Goal: Answer question/provide support: Share knowledge or assist other users

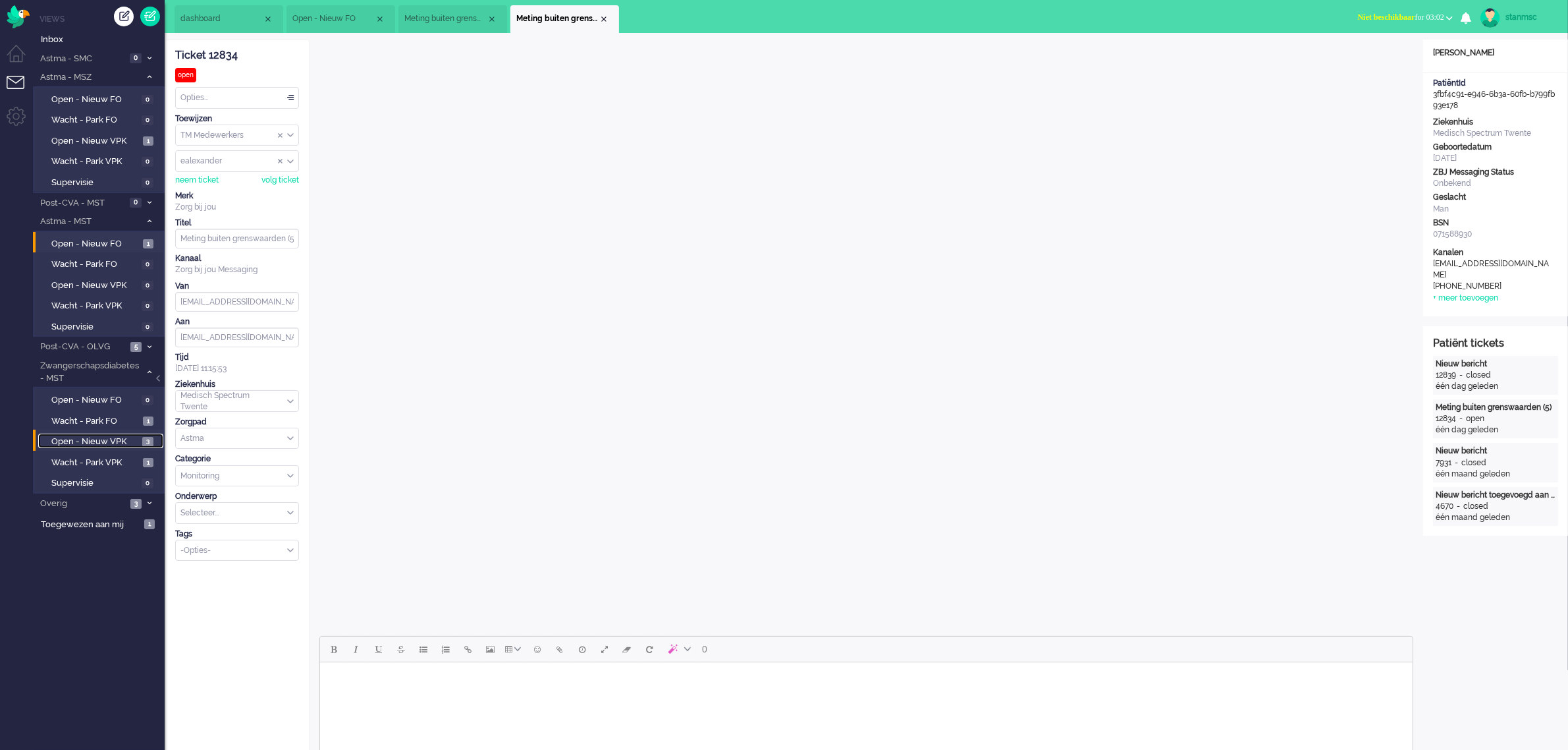
click at [94, 439] on span "Open - Nieuw VPK" at bounding box center [95, 442] width 88 height 13
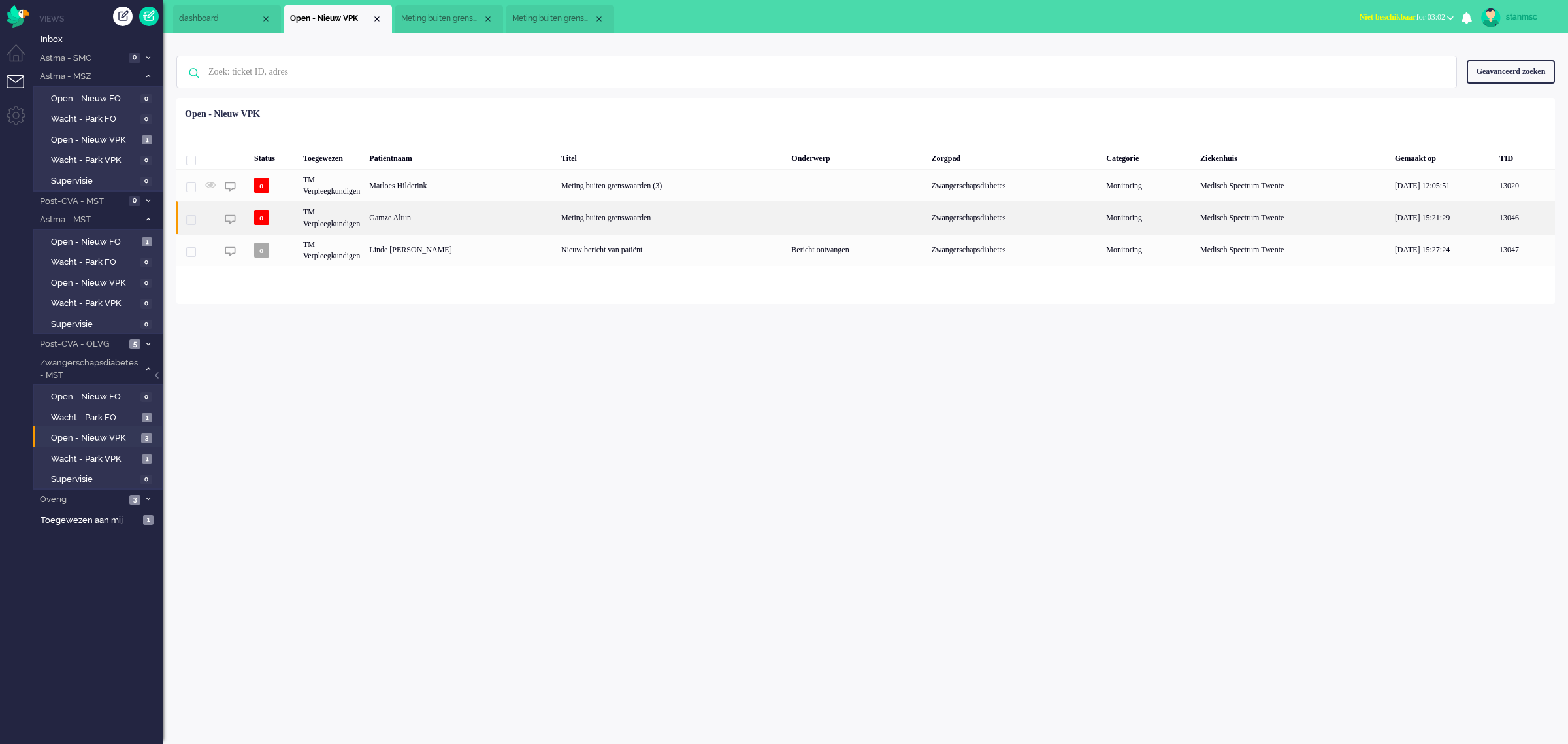
click at [450, 220] on div "Gamze Altun" at bounding box center [461, 218] width 192 height 32
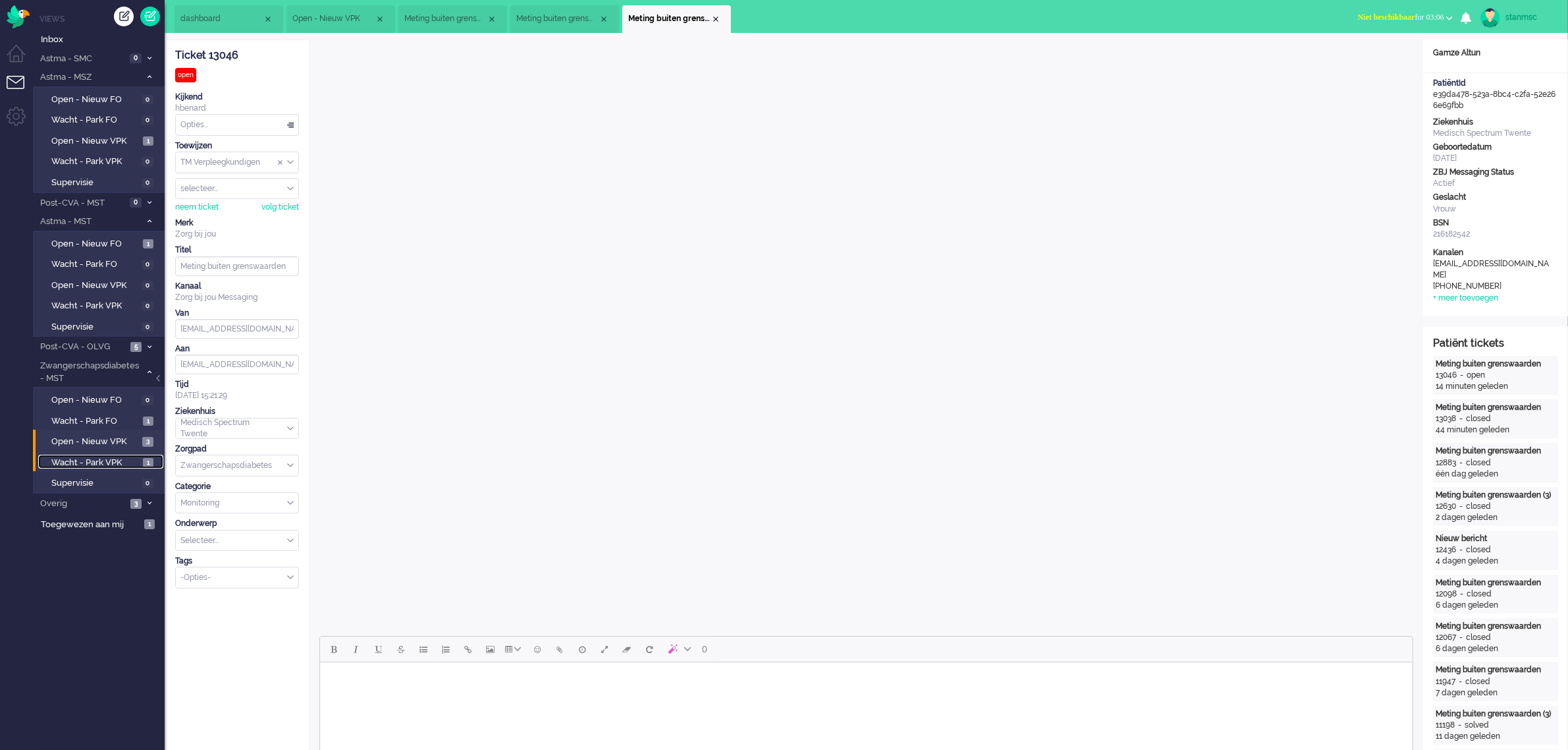
click at [89, 460] on span "Wacht - Park VPK" at bounding box center [95, 463] width 89 height 13
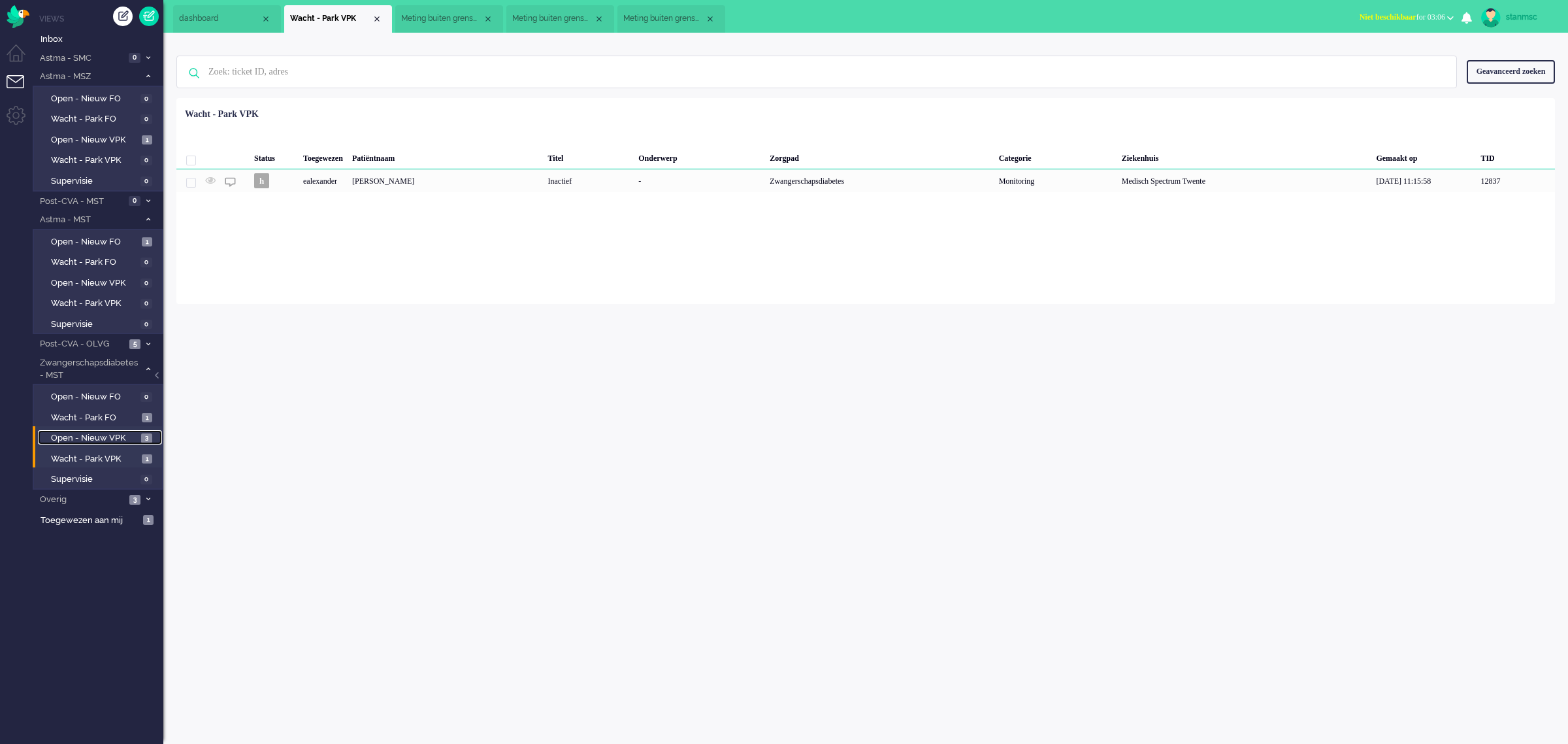
click at [95, 435] on span "Open - Nieuw VPK" at bounding box center [94, 439] width 87 height 12
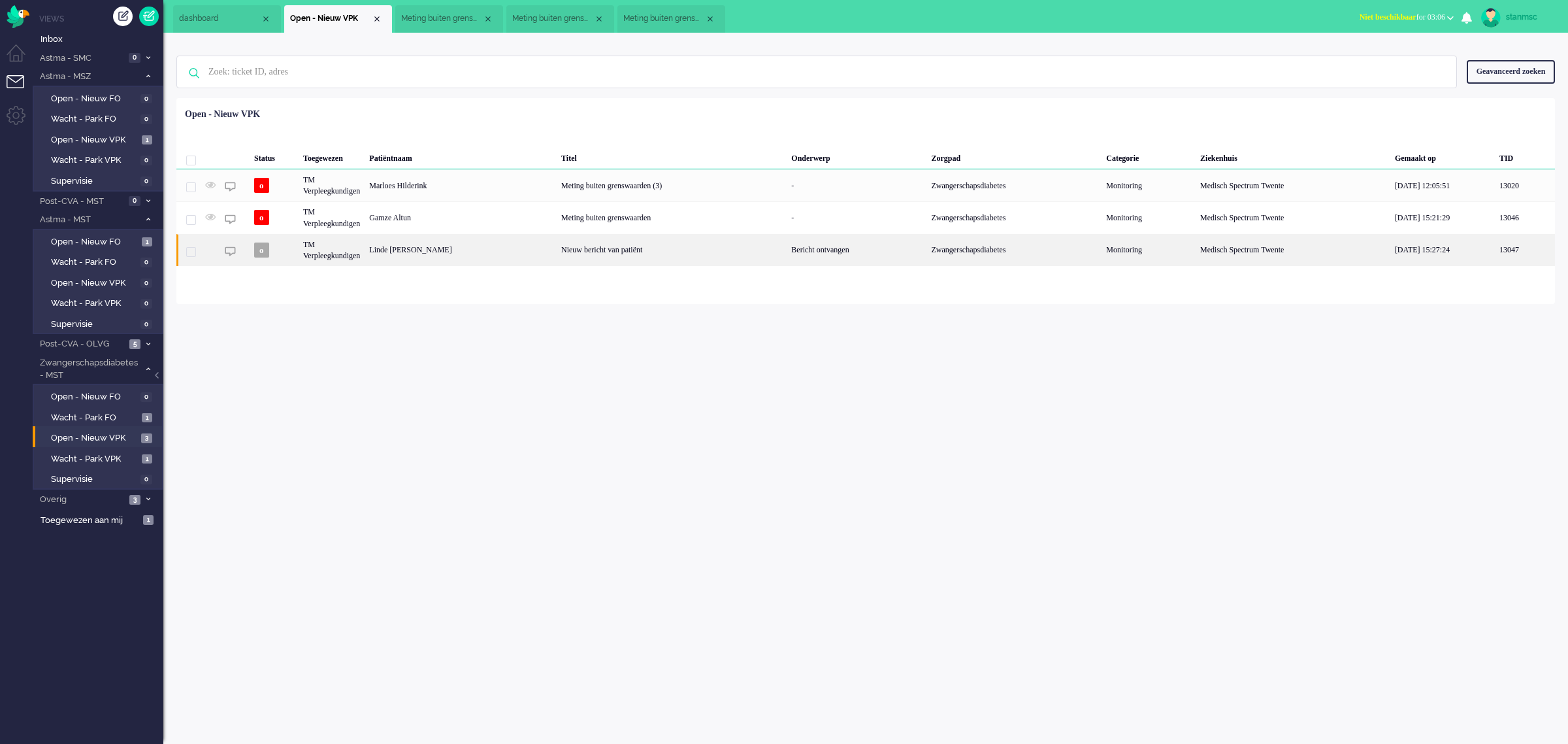
click at [413, 257] on div "Linde [PERSON_NAME]" at bounding box center [461, 250] width 192 height 32
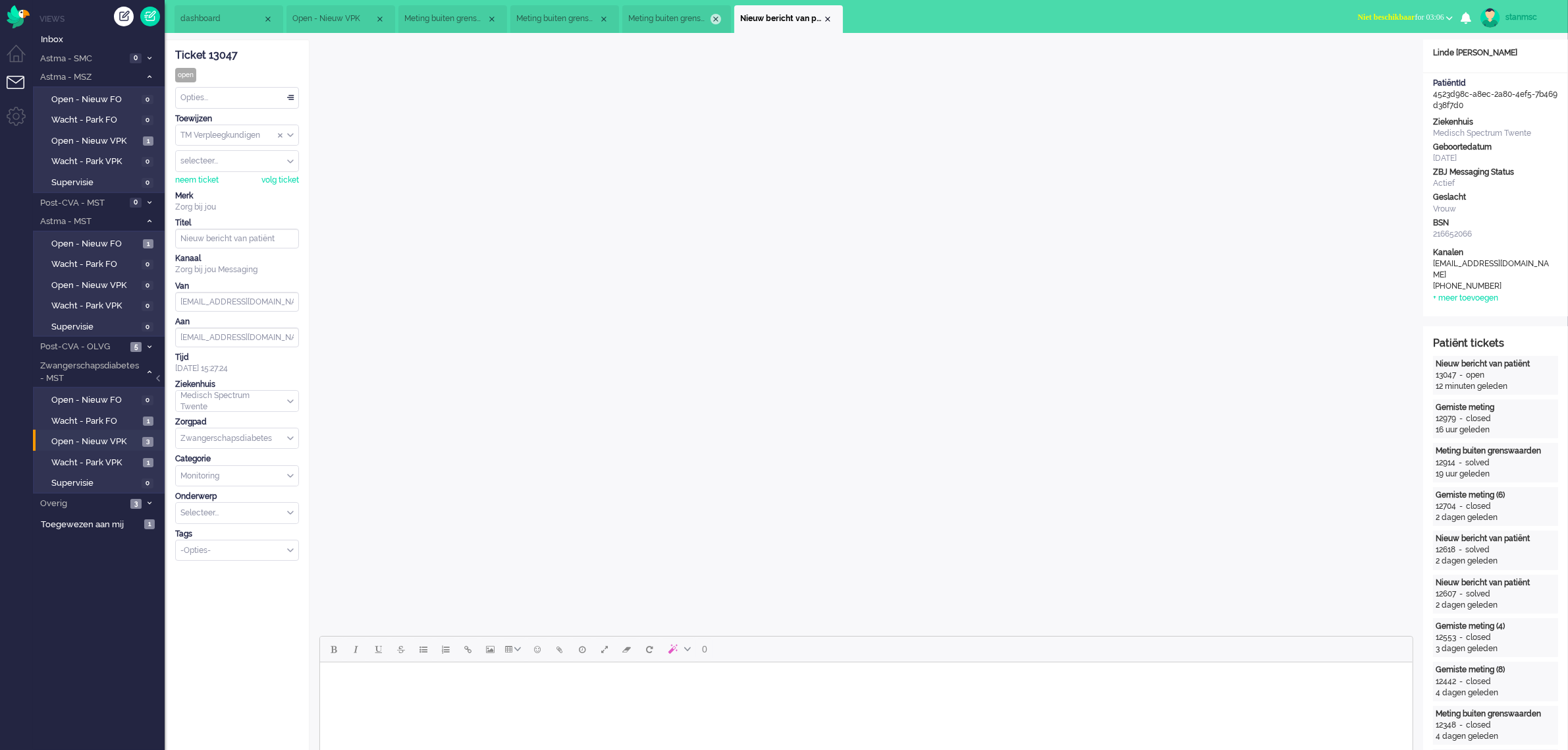
click at [718, 21] on div "Close tab" at bounding box center [716, 19] width 11 height 11
click at [606, 21] on div "Close tab" at bounding box center [604, 19] width 11 height 11
click at [493, 13] on div "Close tab" at bounding box center [492, 19] width 11 height 11
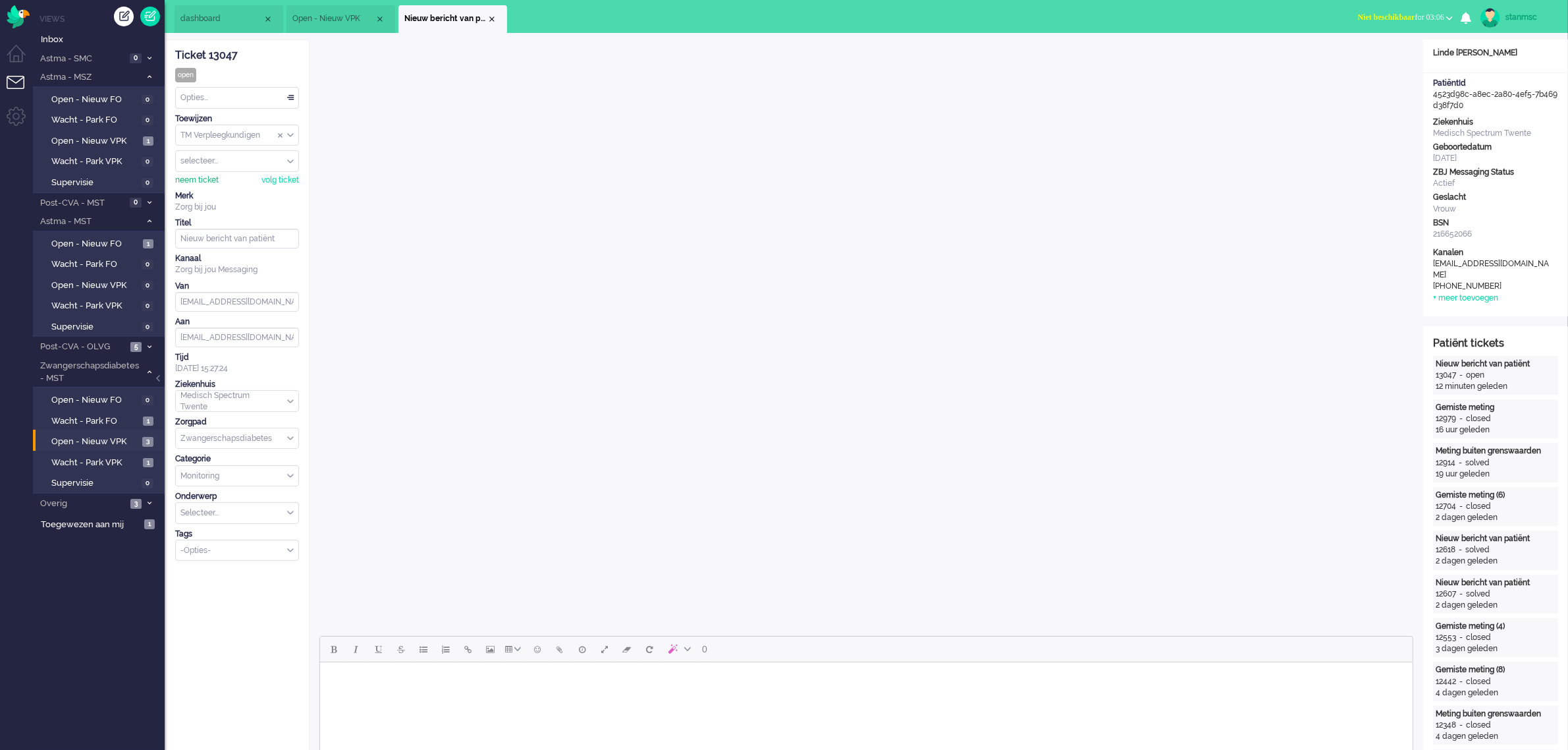
click at [199, 178] on div "neem ticket" at bounding box center [197, 180] width 44 height 12
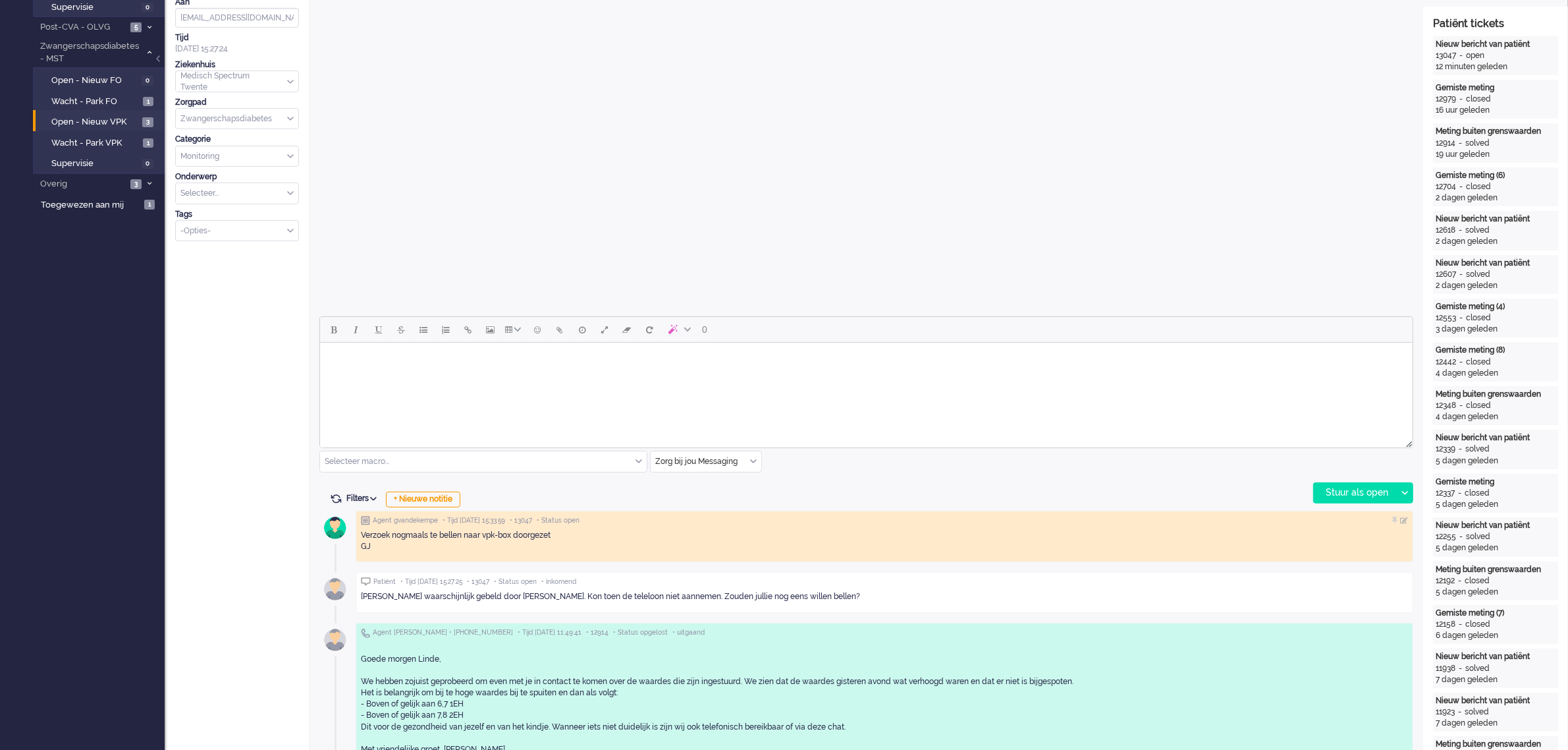
scroll to position [329, 0]
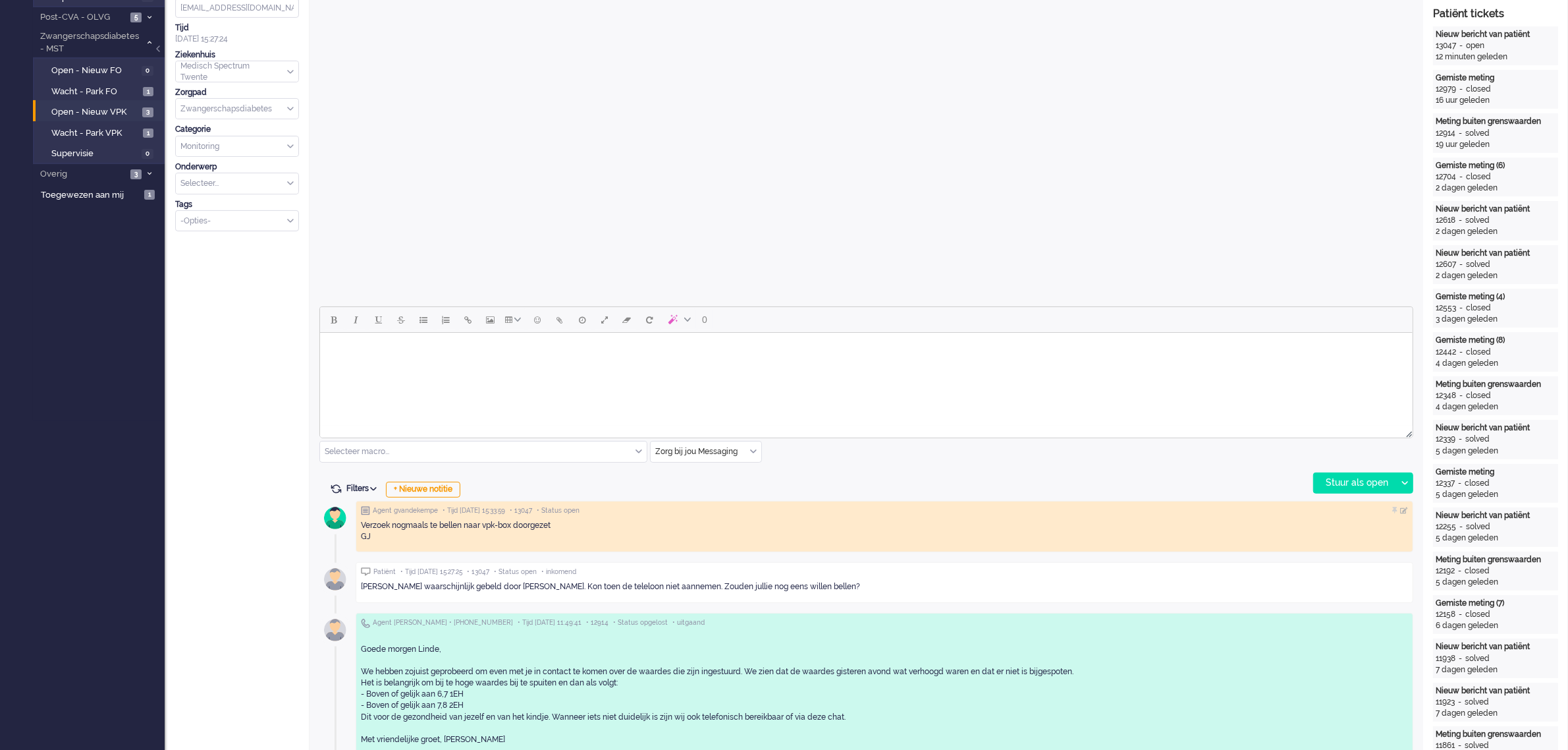
click at [756, 451] on div "Zorg bij jou Messaging" at bounding box center [706, 451] width 111 height 21
click at [720, 485] on span "uitgaand telefoon" at bounding box center [689, 490] width 65 height 12
click at [1365, 482] on div "Stuur als open" at bounding box center [1355, 483] width 82 height 20
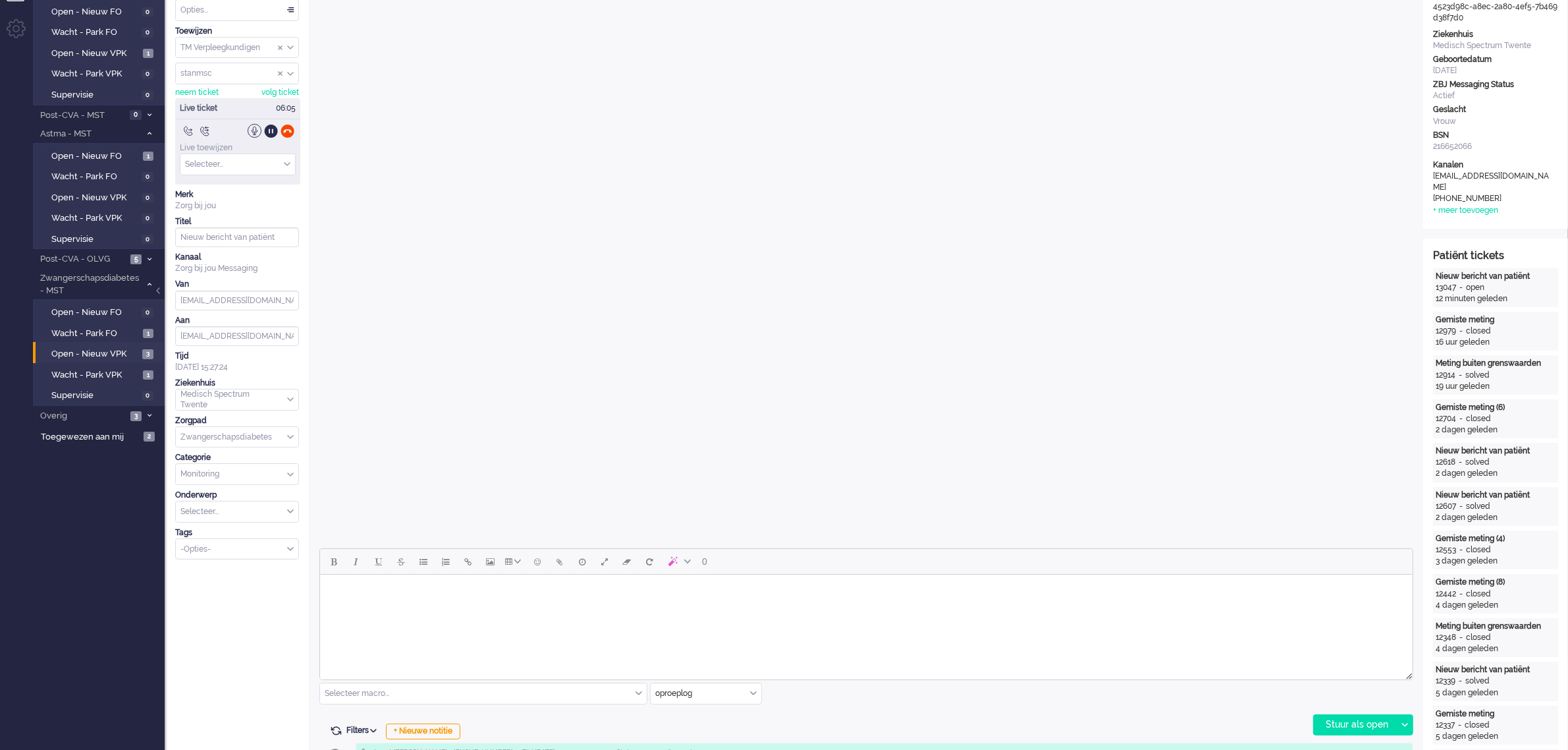
scroll to position [82, 0]
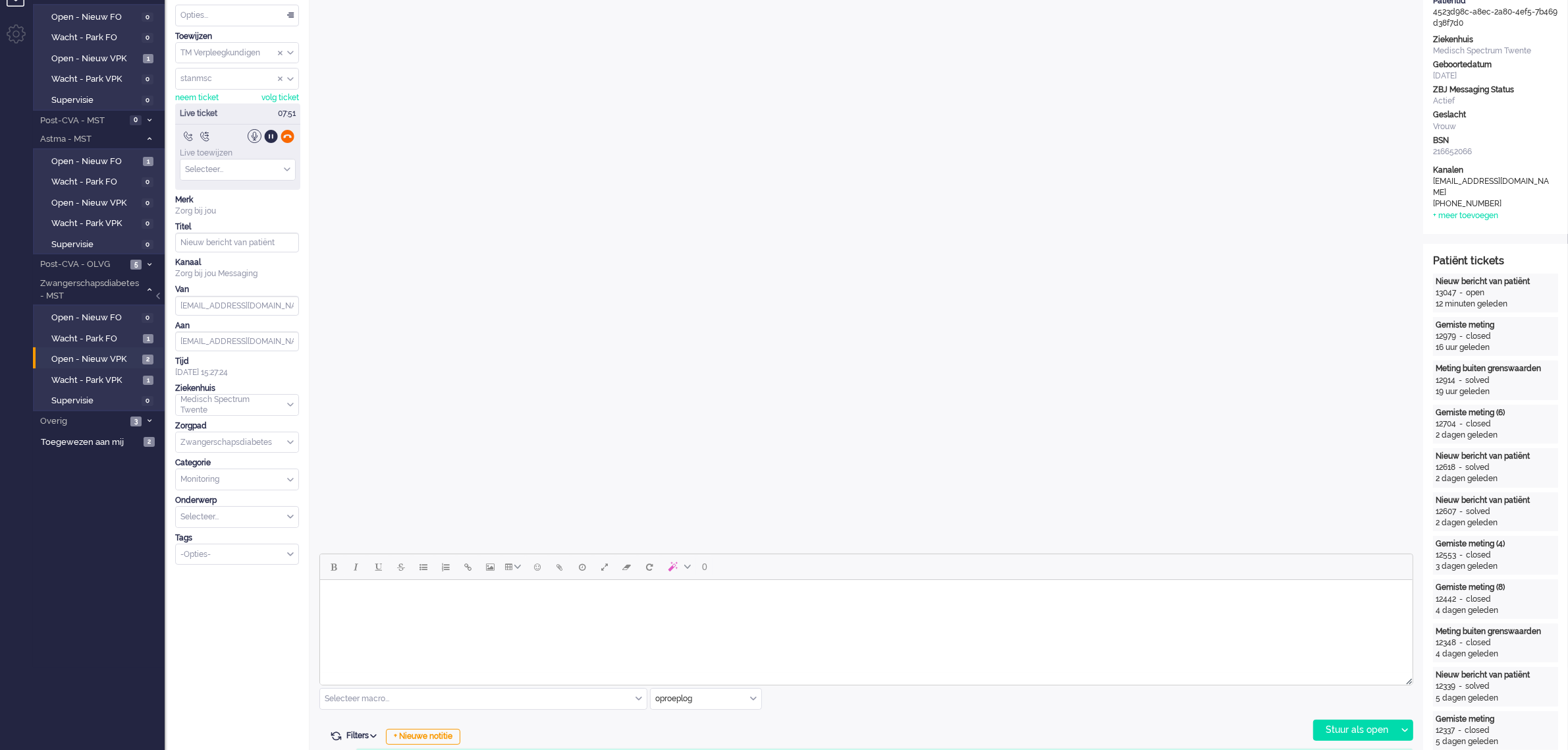
click at [287, 139] on div at bounding box center [287, 135] width 13 height 13
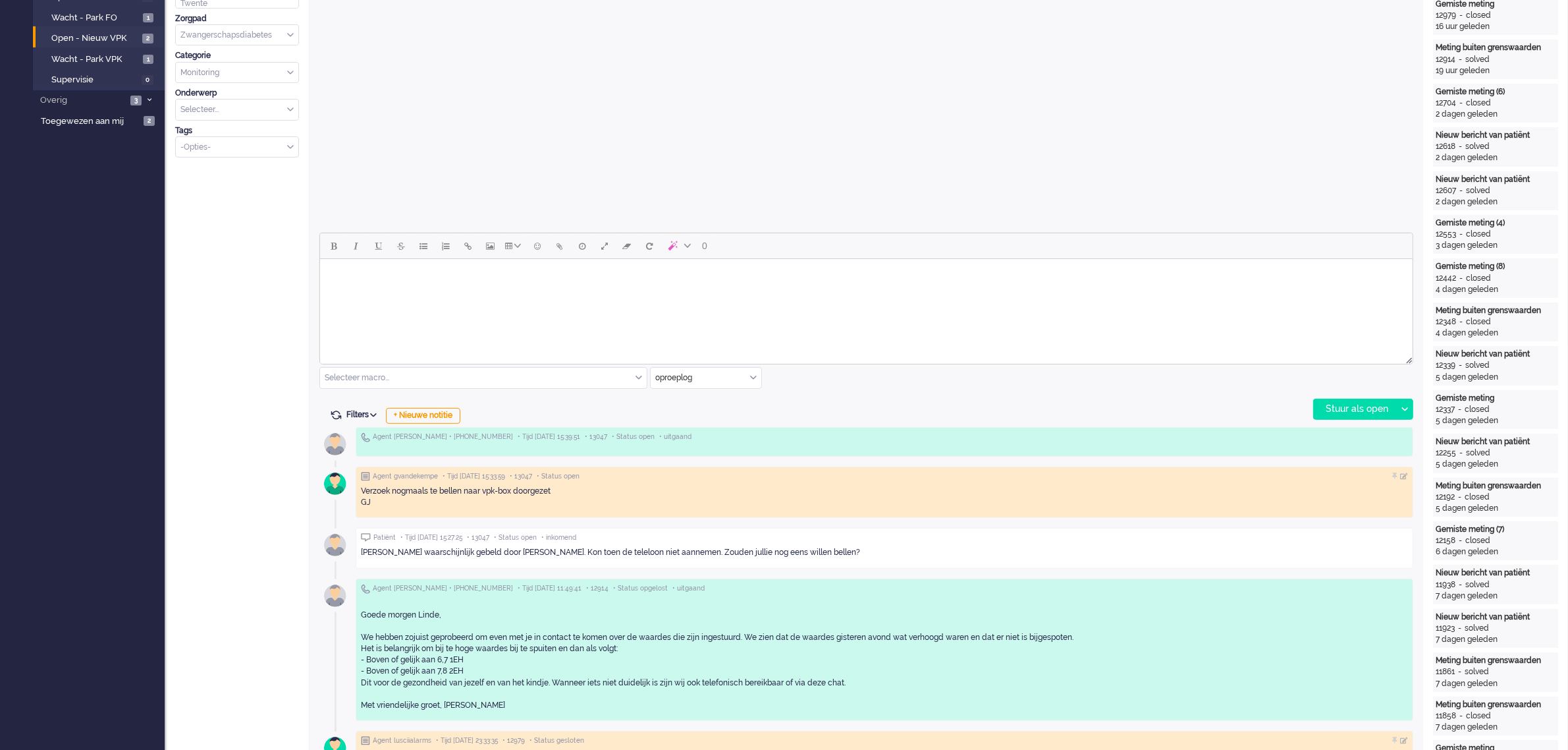
scroll to position [412, 0]
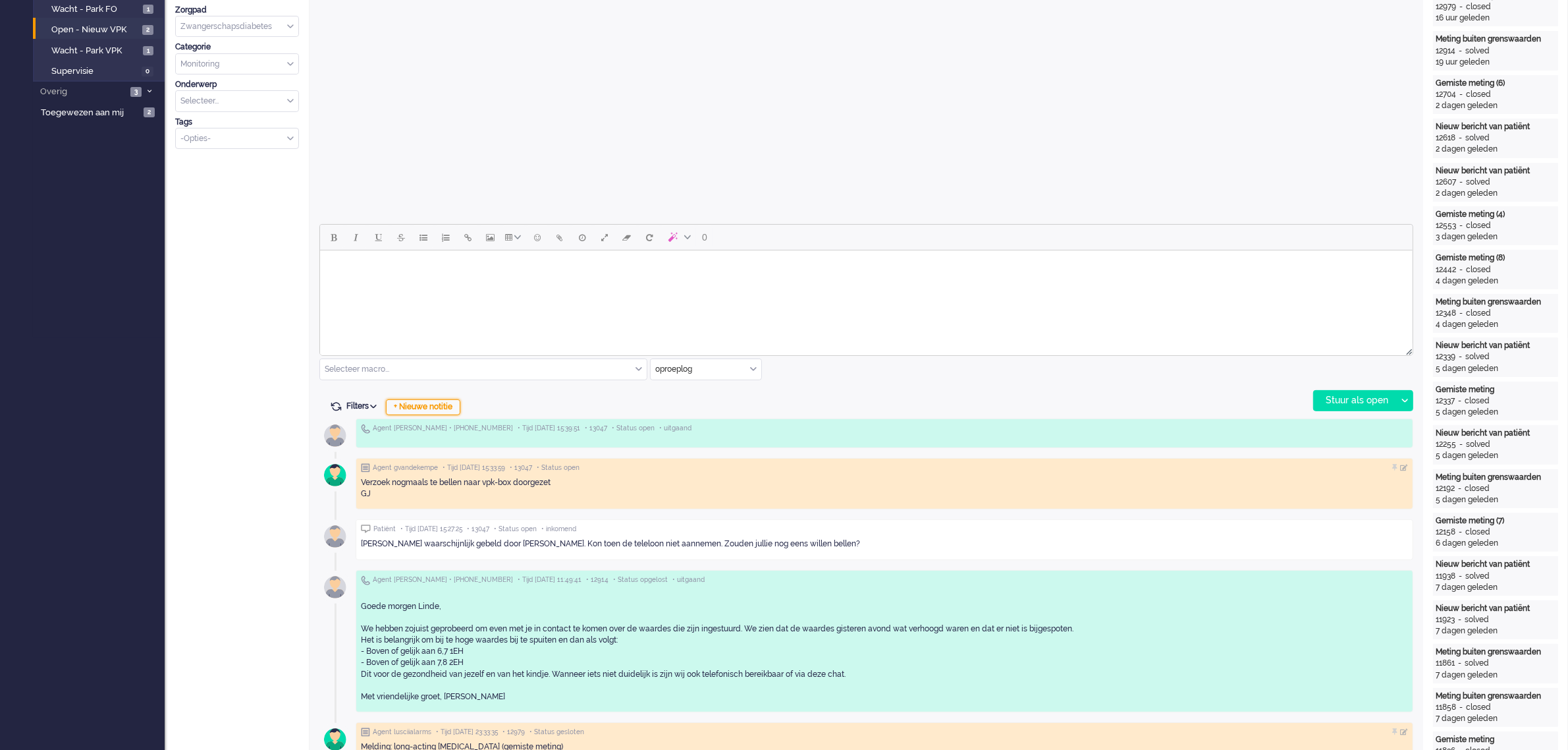
click at [436, 406] on div "+ Nieuwe notitie" at bounding box center [422, 407] width 74 height 16
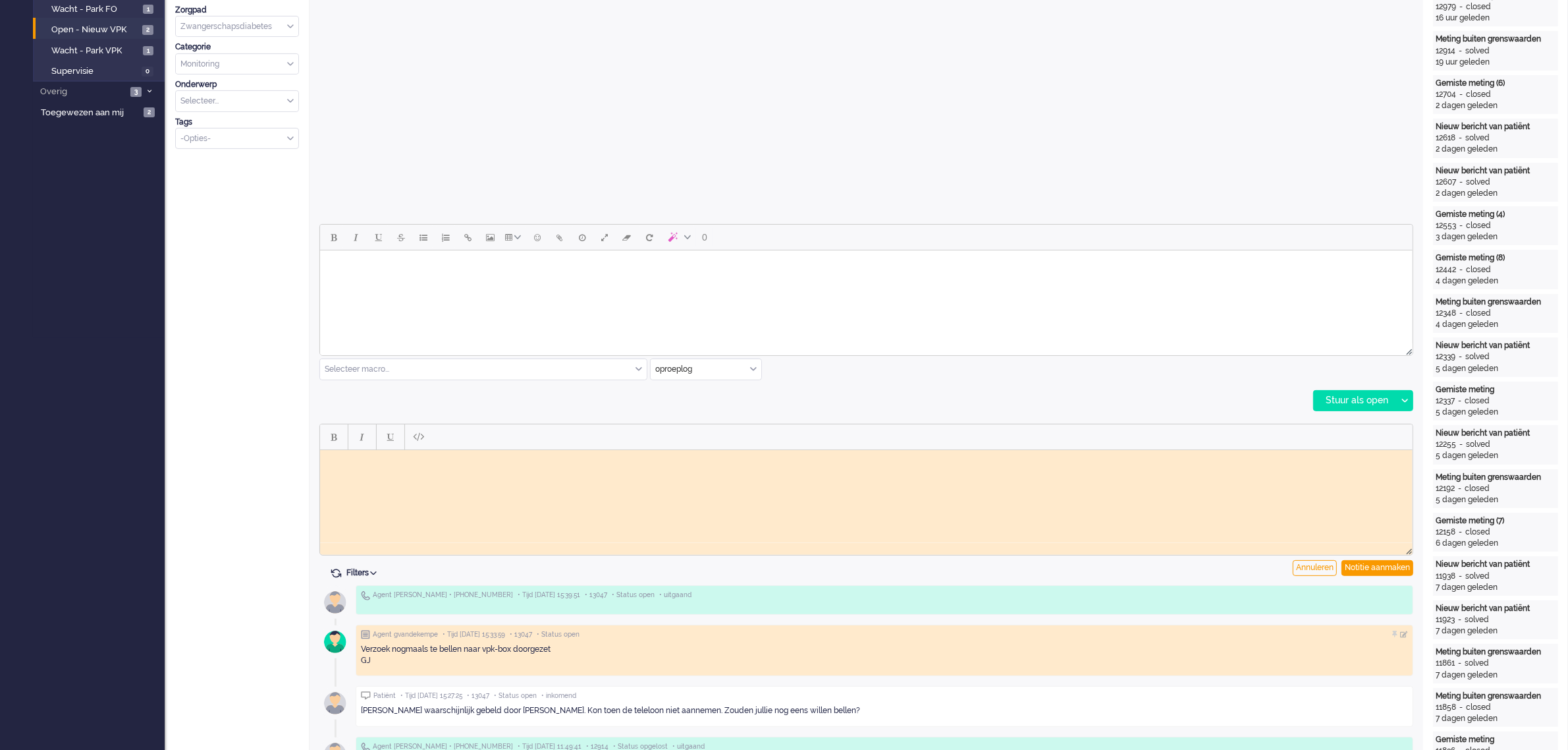
scroll to position [0, 0]
click at [363, 456] on body "Rich Text Area. Press ALT-0 for help." at bounding box center [866, 459] width 1082 height 10
click at [1382, 566] on div "Notitie aanmaken" at bounding box center [1377, 568] width 72 height 16
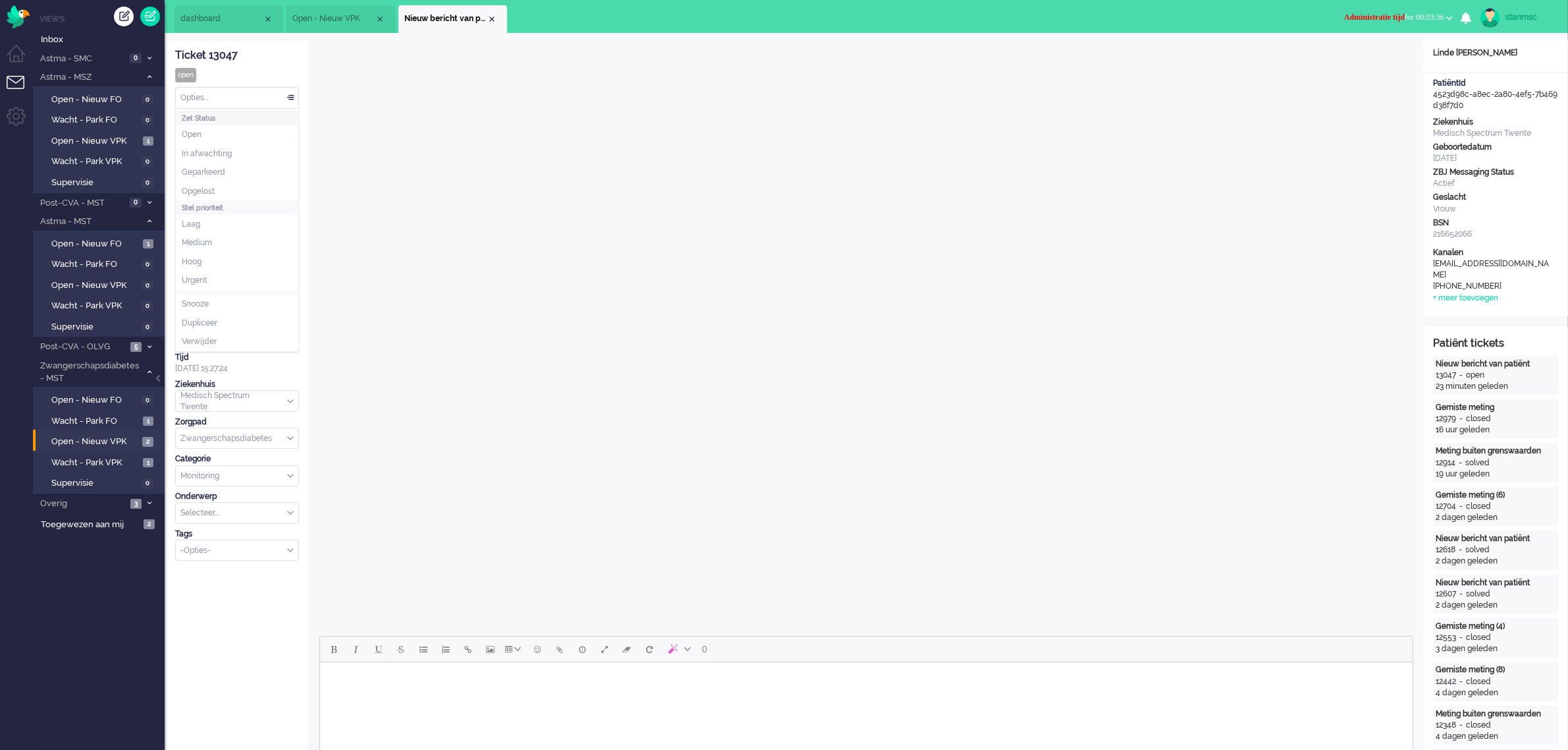
click at [199, 96] on div "Opties..." at bounding box center [237, 98] width 123 height 21
click at [216, 185] on li "Opgelost" at bounding box center [237, 191] width 123 height 19
click at [1428, 19] on span "Administratie tijd for 00:04:16" at bounding box center [1394, 17] width 100 height 9
click at [1375, 57] on label "Online" at bounding box center [1398, 59] width 104 height 12
click at [101, 344] on span "Post-CVA - OLVG" at bounding box center [82, 347] width 89 height 13
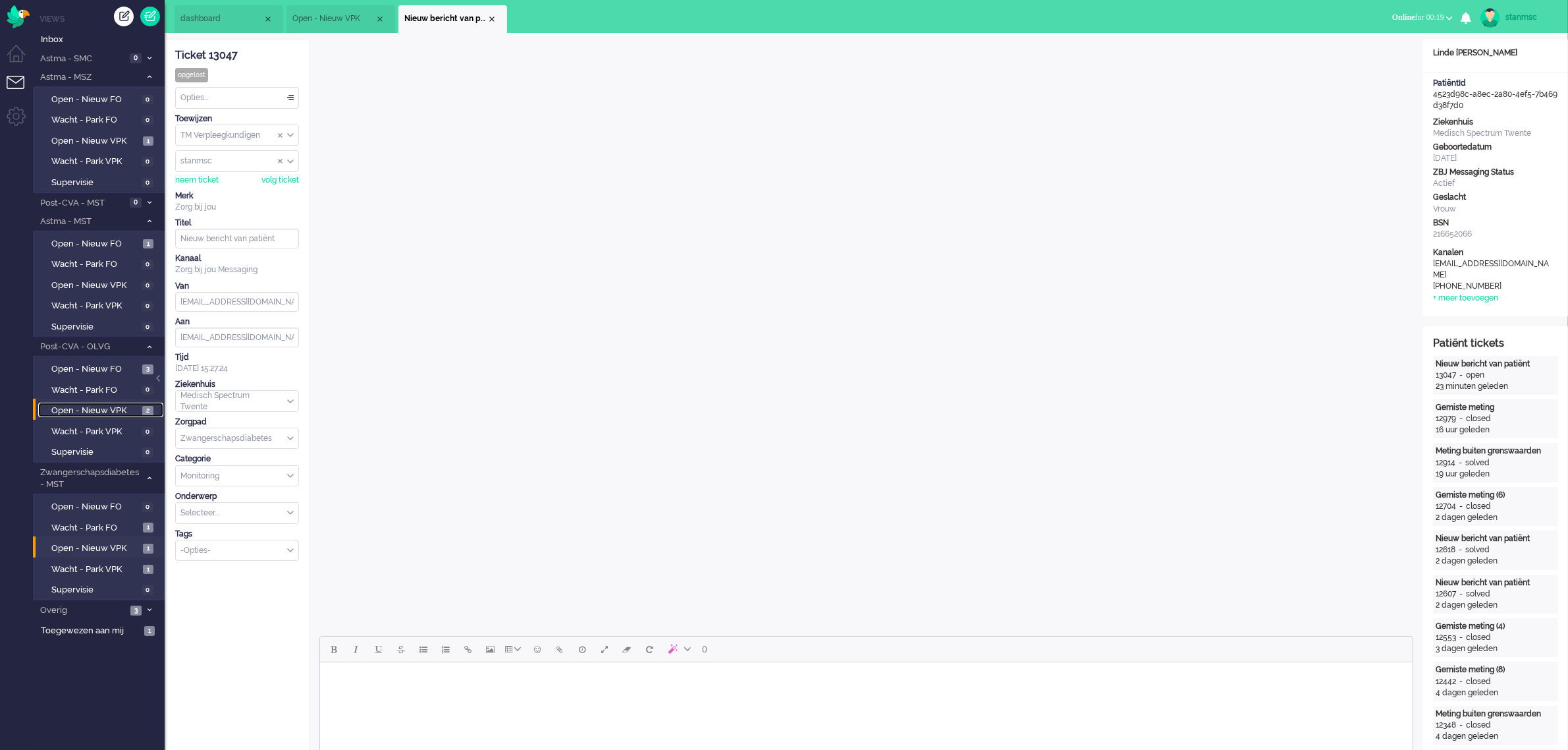
click at [106, 406] on span "Open - Nieuw VPK" at bounding box center [95, 411] width 88 height 13
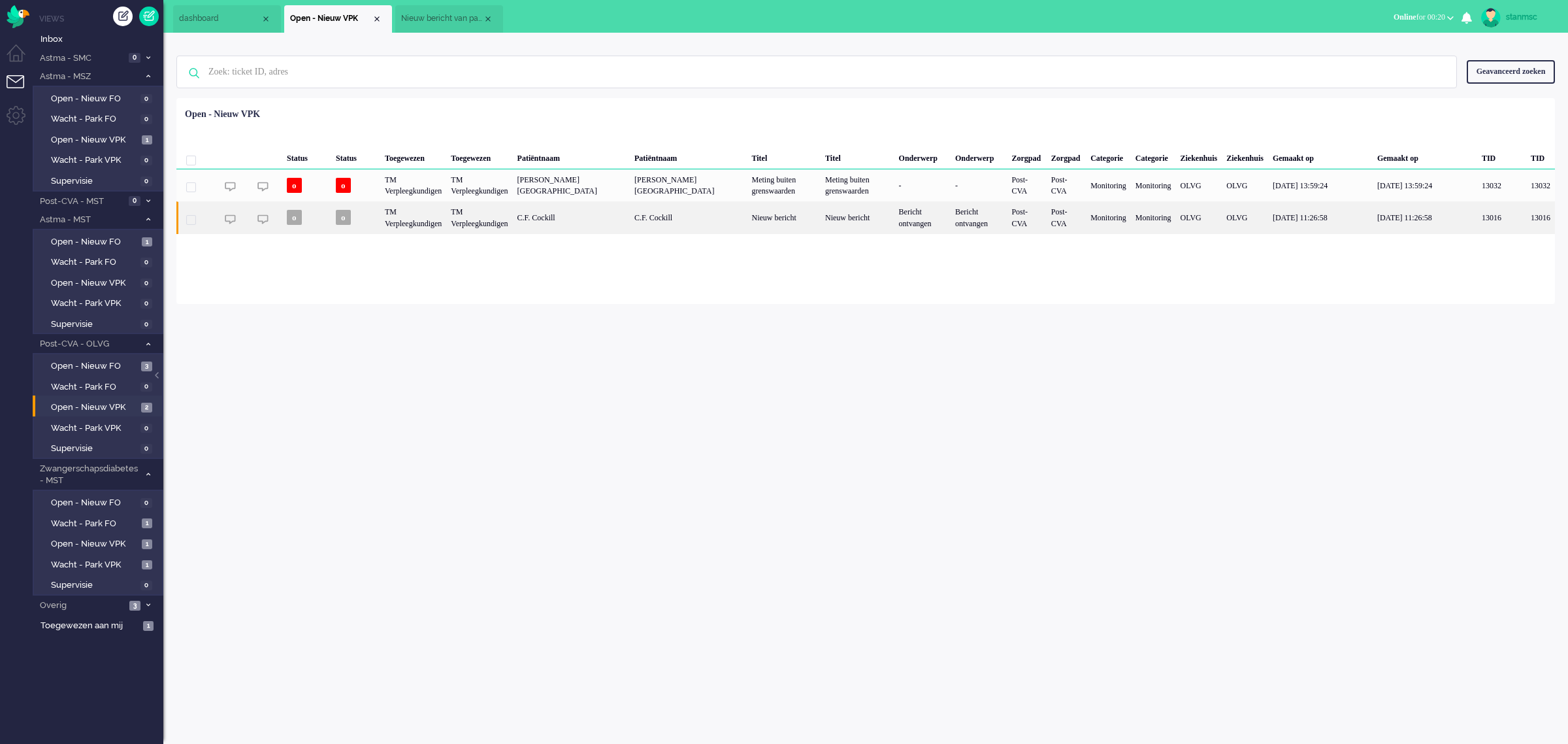
click at [595, 217] on div "C.F. Cockill" at bounding box center [571, 218] width 117 height 32
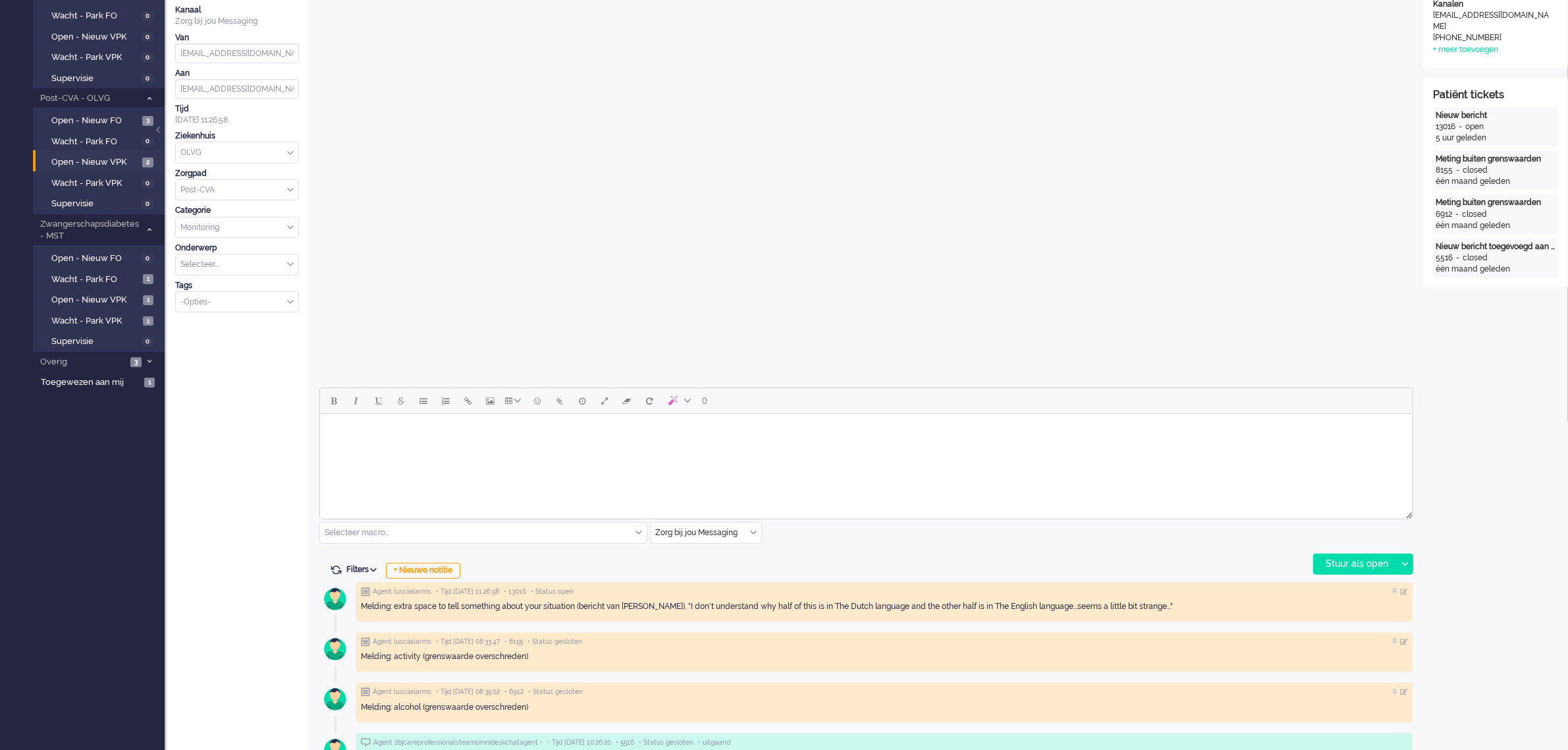
scroll to position [247, 0]
click at [380, 433] on body "Rich Text Area. Press ALT-0 for help." at bounding box center [866, 432] width 1082 height 23
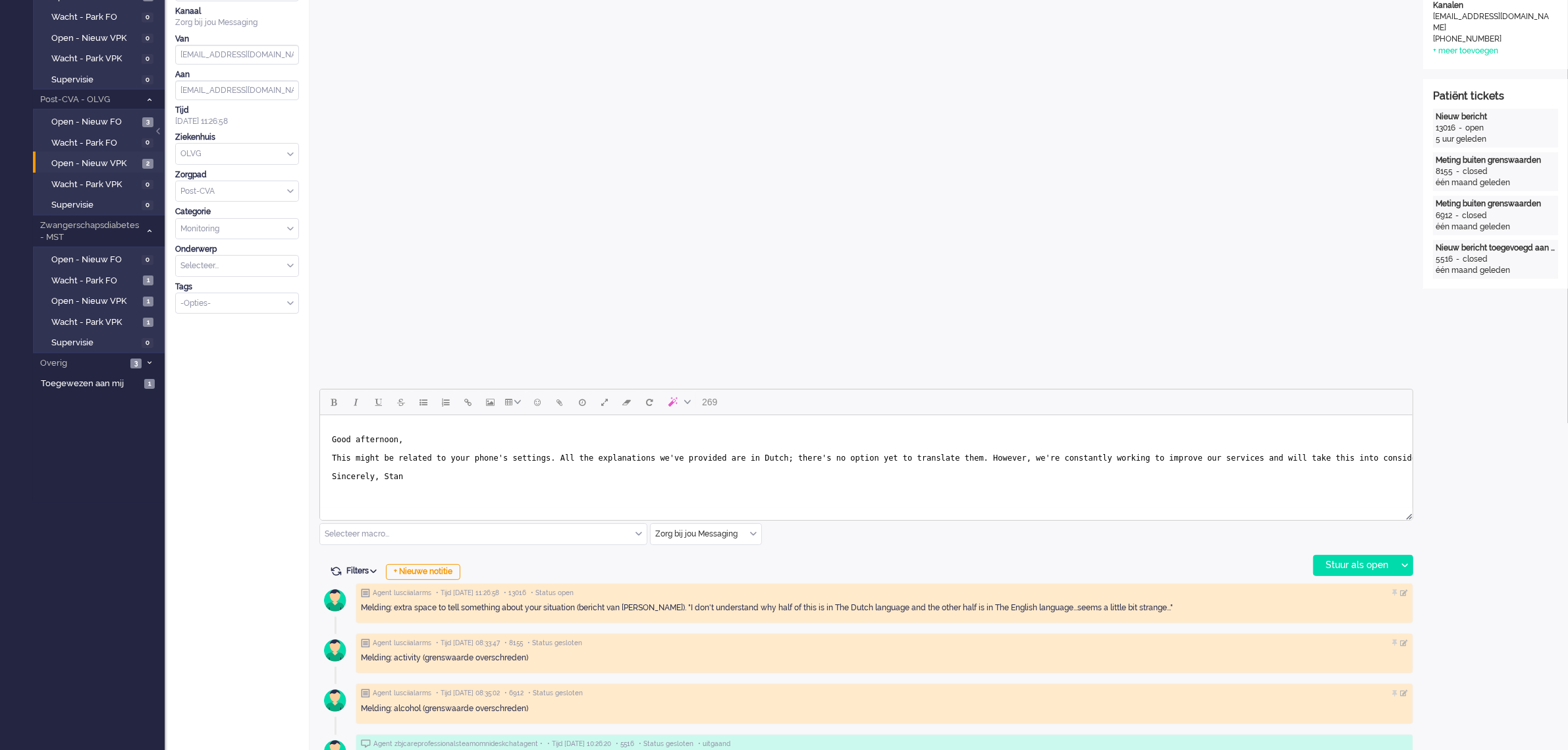
click at [390, 439] on span "Good afternoon, This might be related to your phone's settings. All the explana…" at bounding box center [890, 458] width 1118 height 47
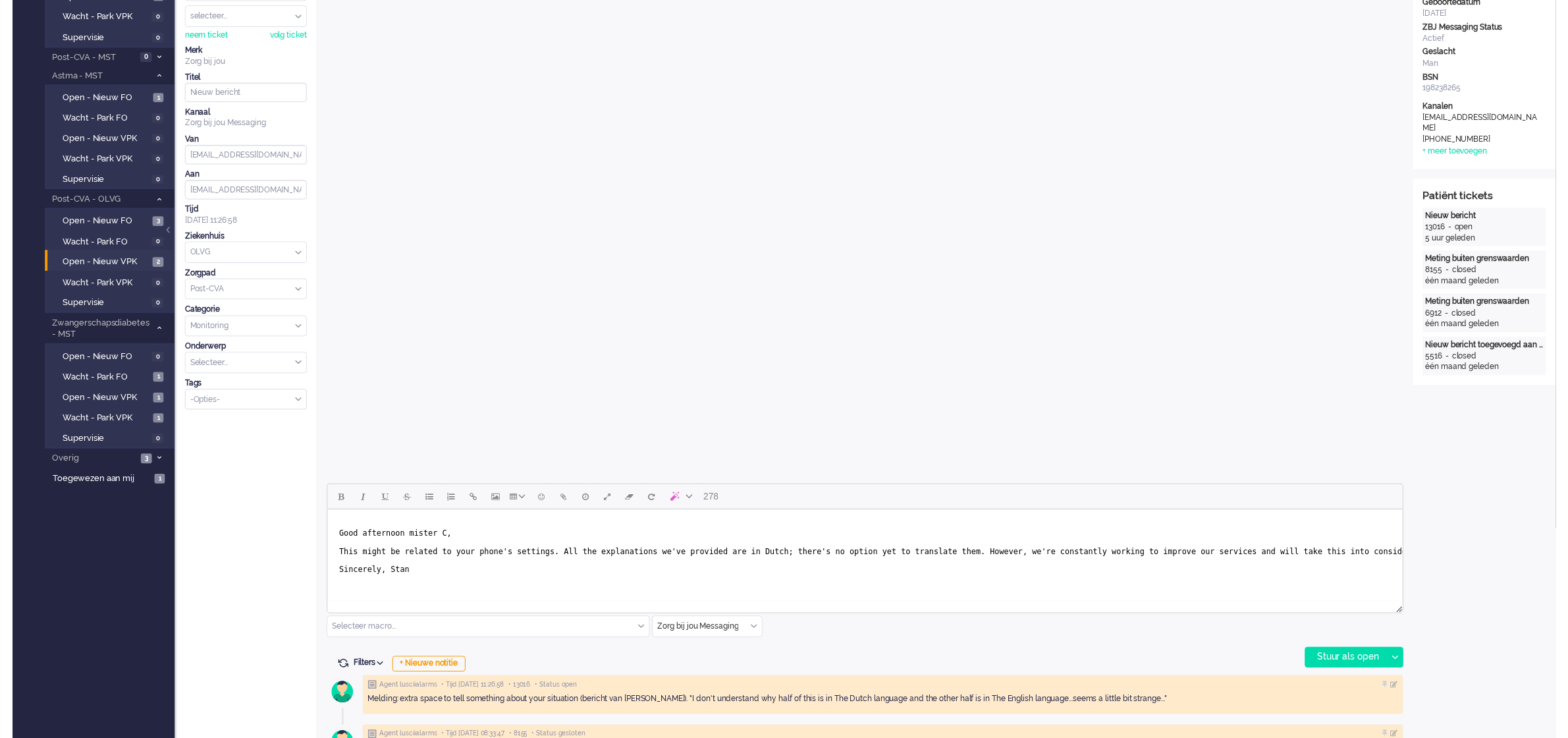
scroll to position [165, 0]
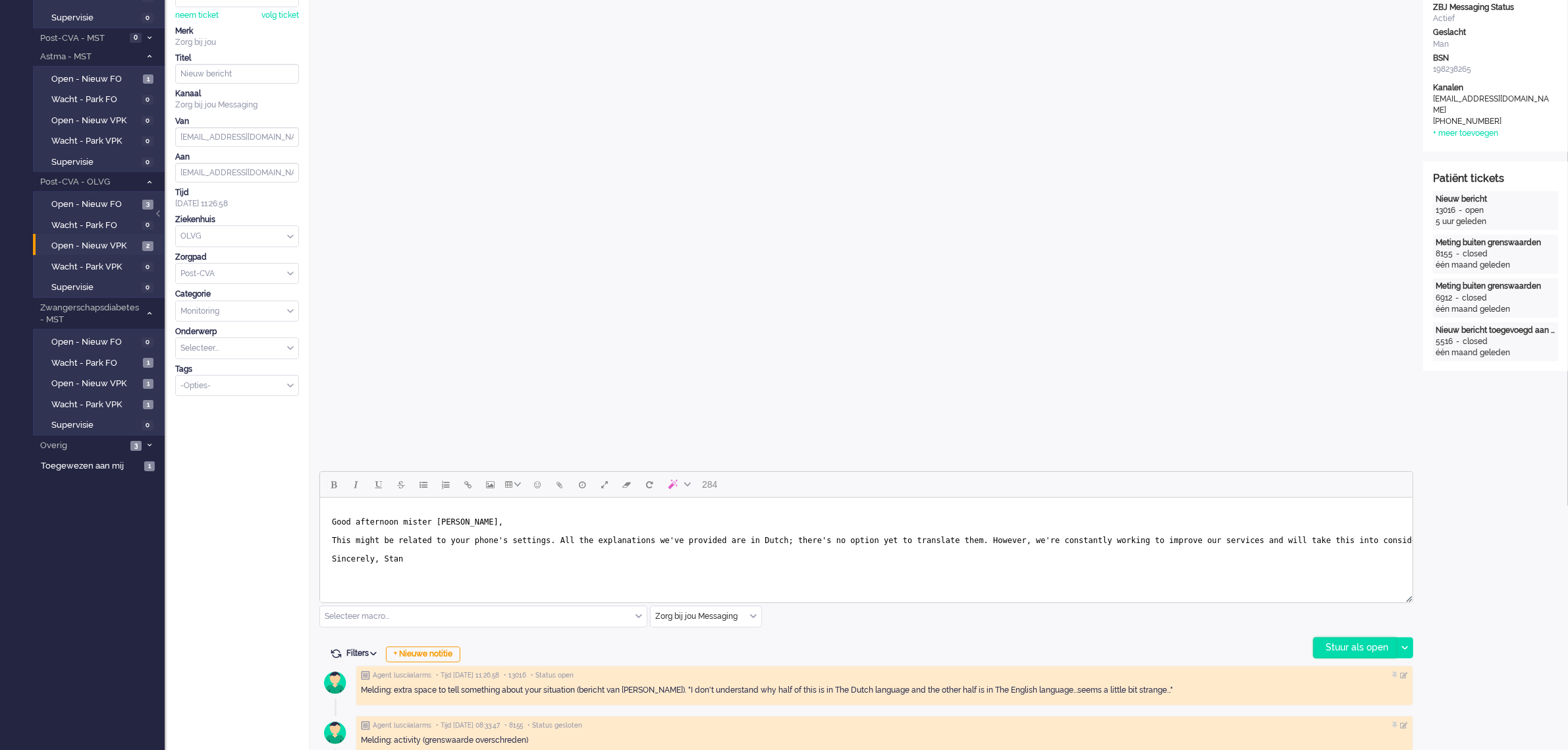
click at [1343, 644] on div "Stuur als open" at bounding box center [1355, 648] width 82 height 20
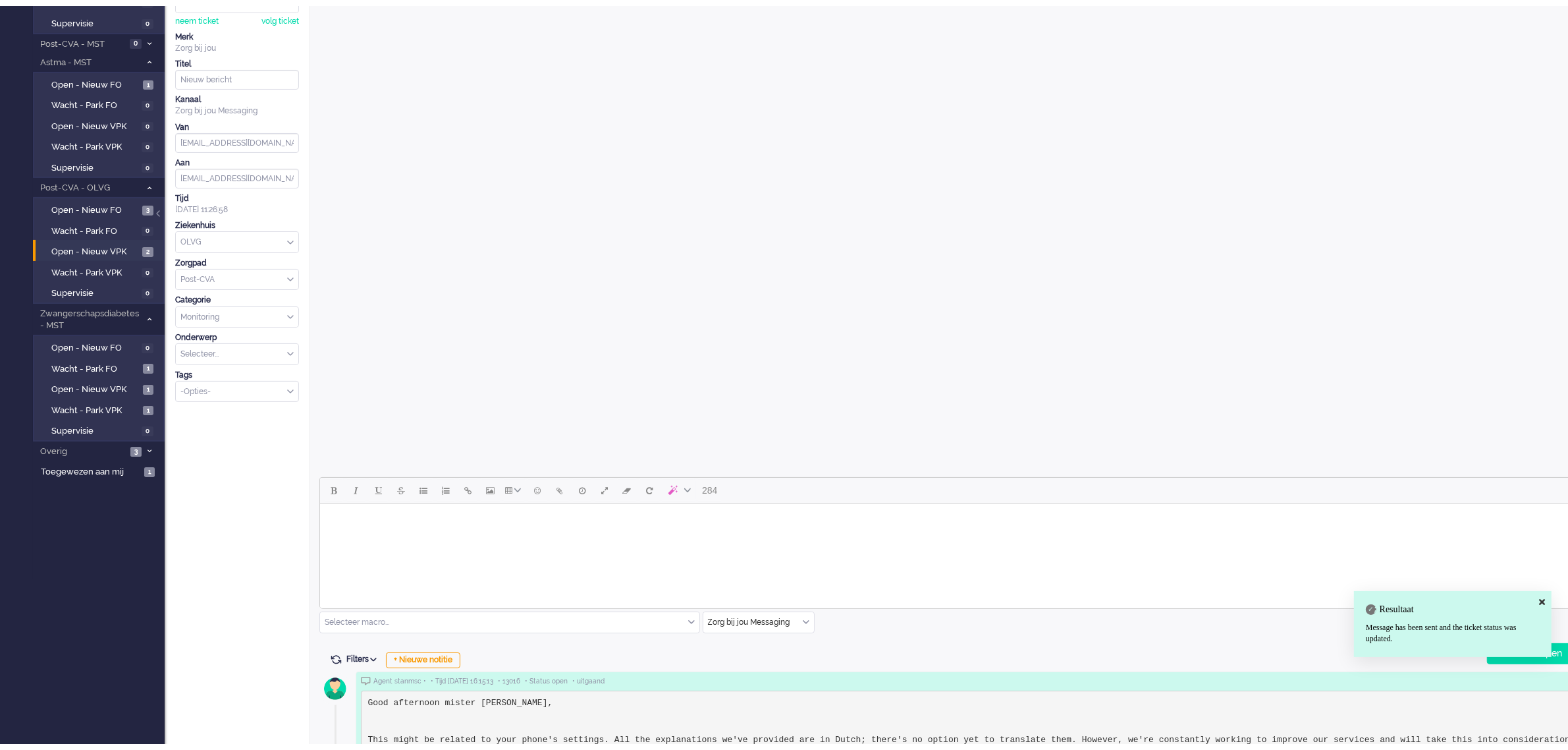
scroll to position [0, 0]
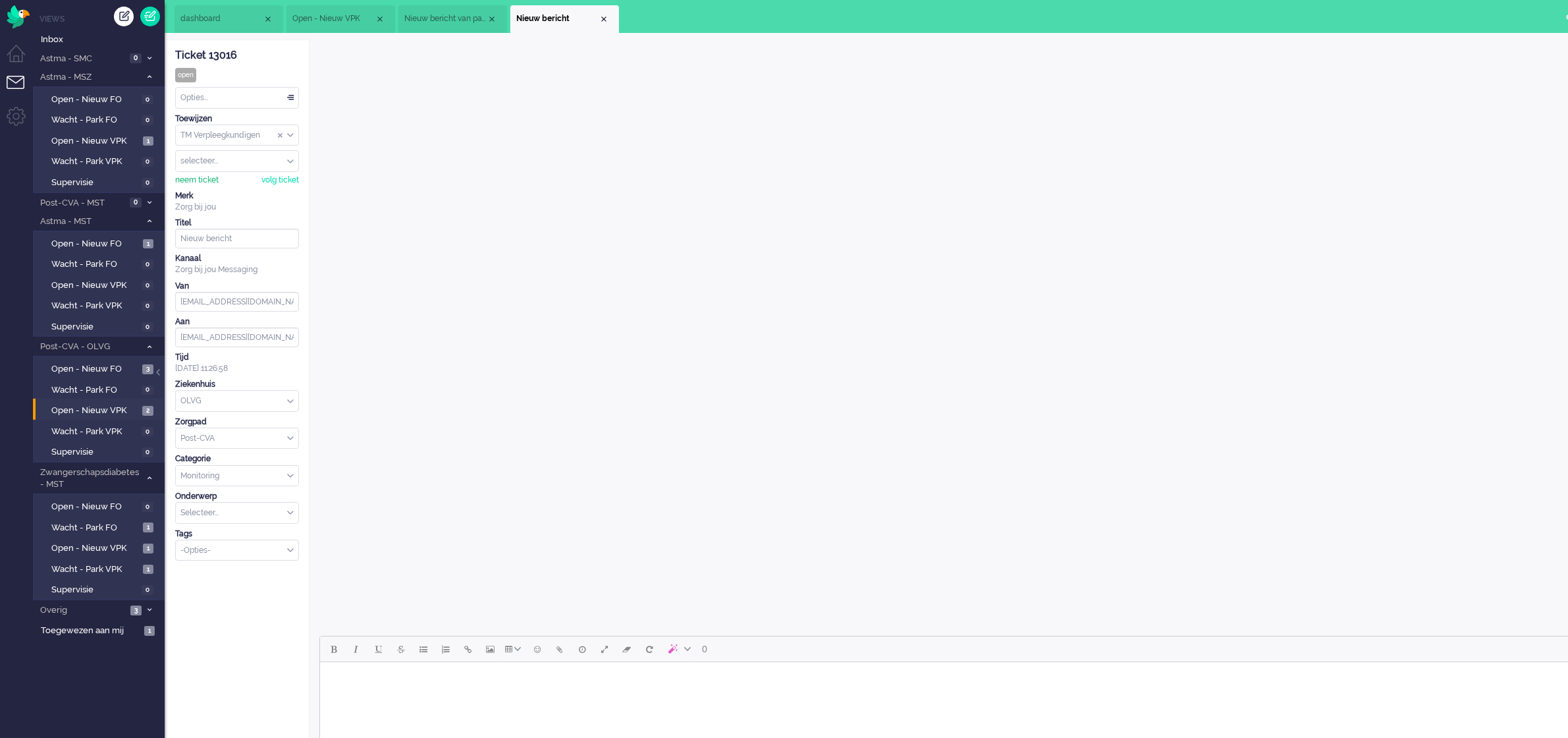
click at [198, 182] on div "neem ticket" at bounding box center [197, 180] width 44 height 12
click at [216, 100] on div "Opties..." at bounding box center [237, 98] width 123 height 21
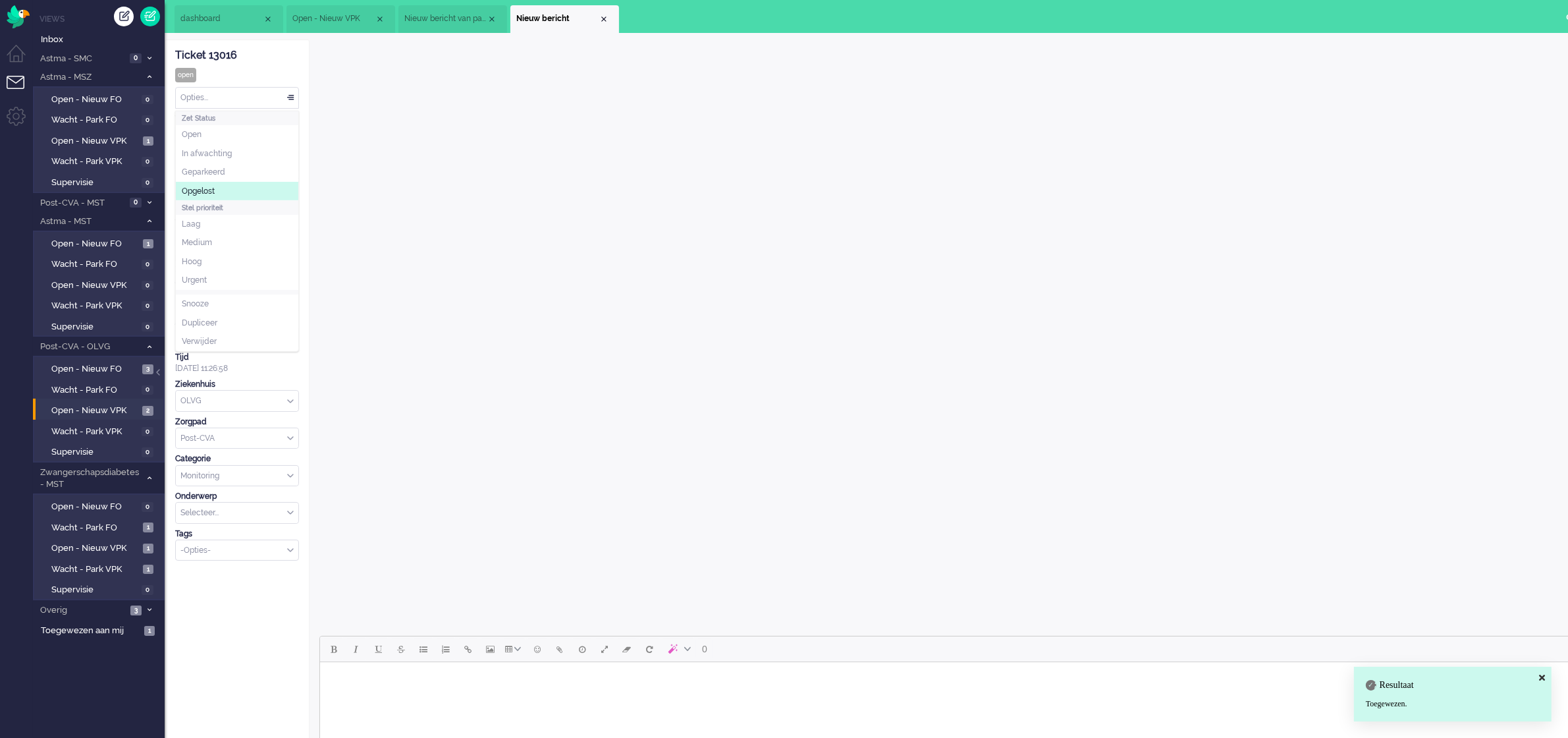
click at [215, 191] on span "Opgelost" at bounding box center [198, 191] width 33 height 12
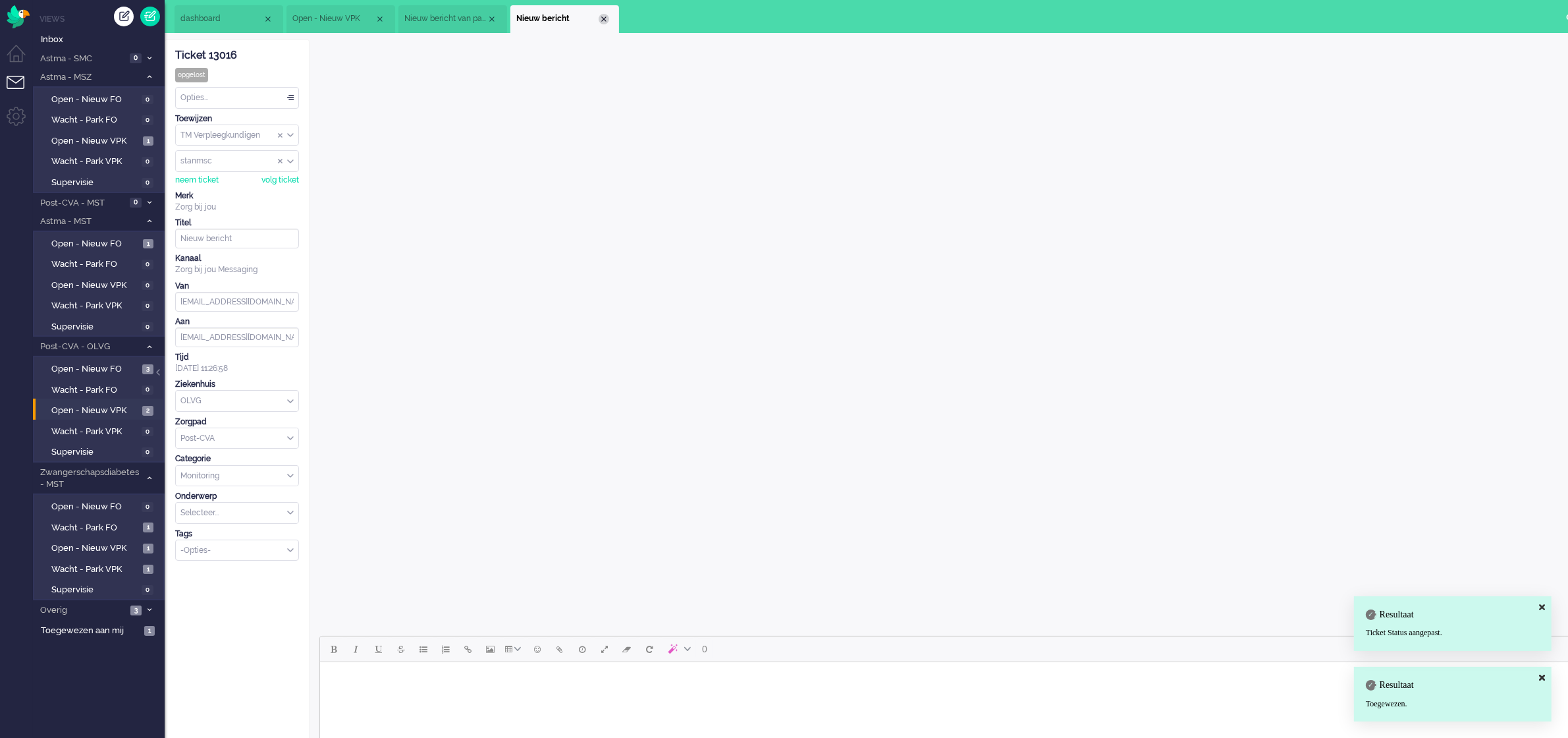
click at [603, 18] on div "Close tab" at bounding box center [604, 19] width 11 height 11
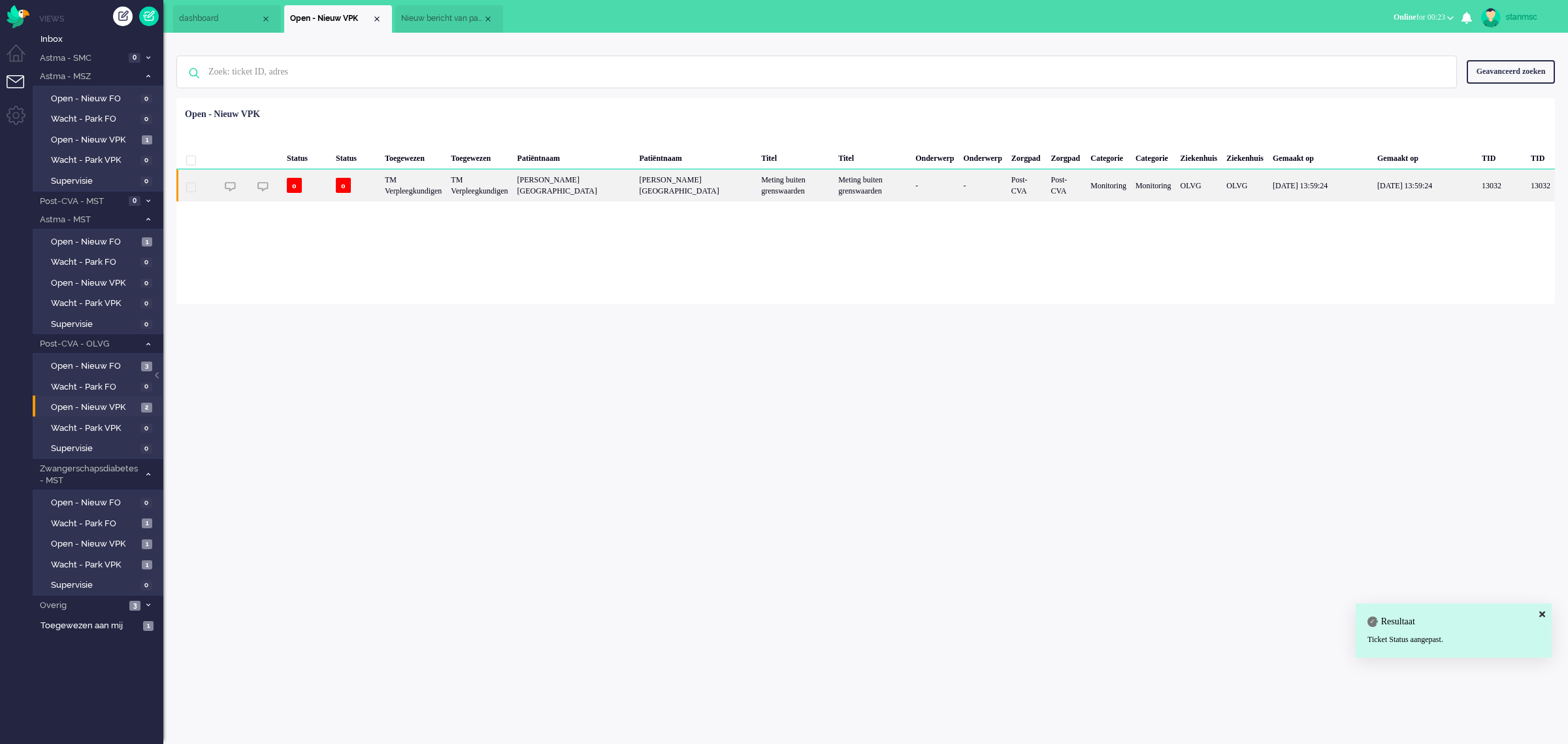
click at [445, 186] on div "TM Verpleegkundigen" at bounding box center [414, 186] width 66 height 32
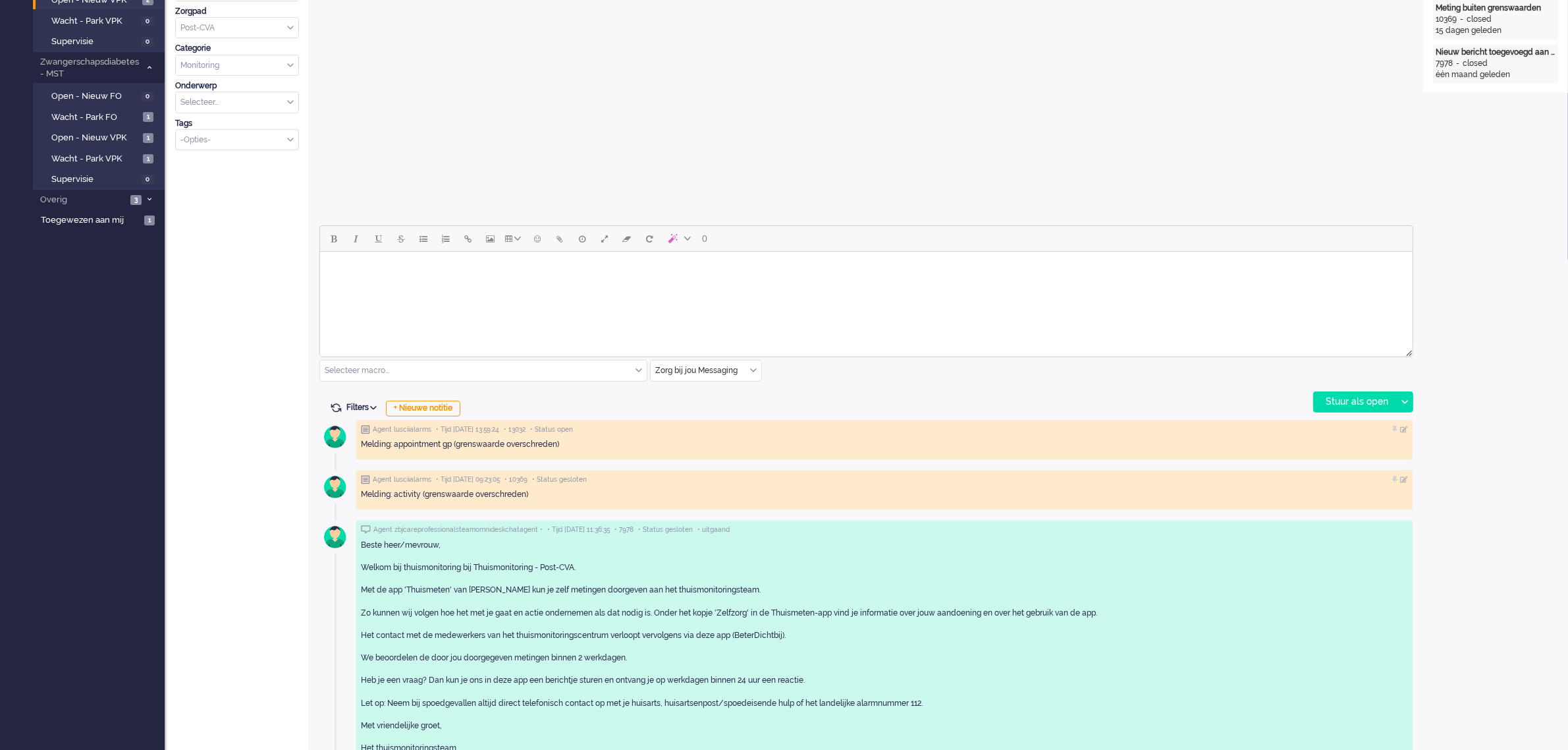
scroll to position [435, 0]
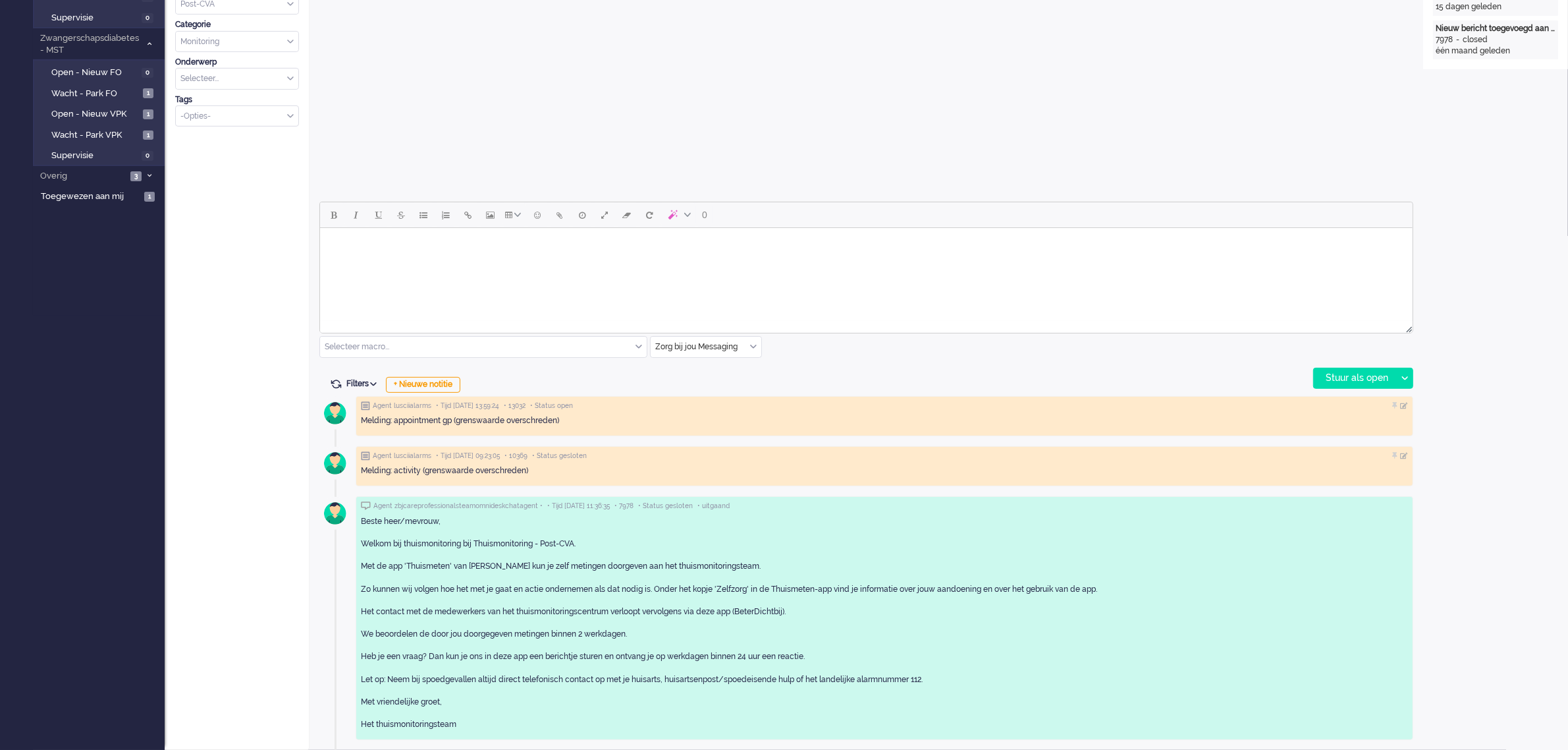
click at [636, 344] on div "Selecteer macro..." at bounding box center [483, 346] width 326 height 21
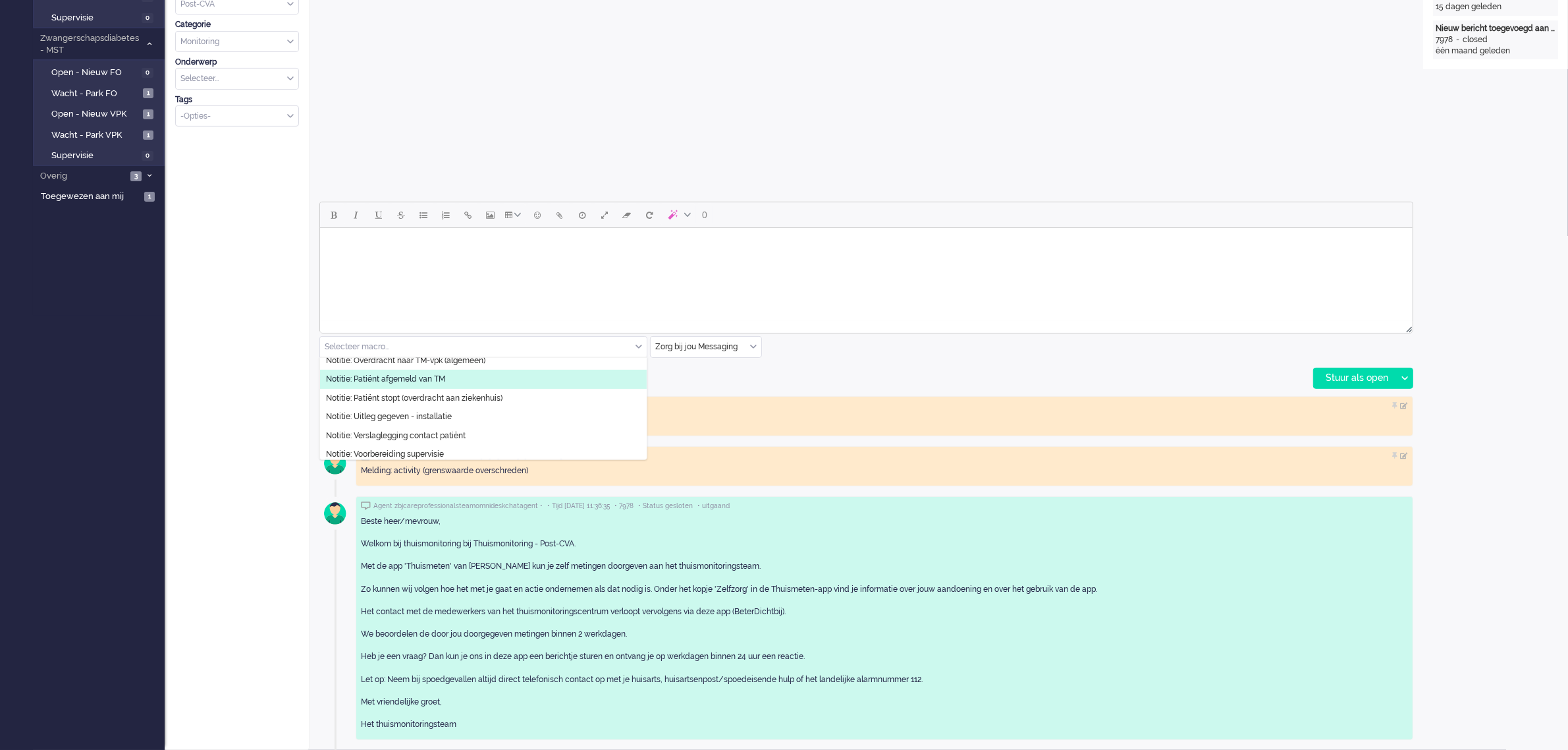
scroll to position [349, 0]
click at [246, 376] on div "Ticket 13032 open Kijkend Opties... Zet Status Open In afwachting Geparkeerd Op…" at bounding box center [237, 177] width 145 height 1145
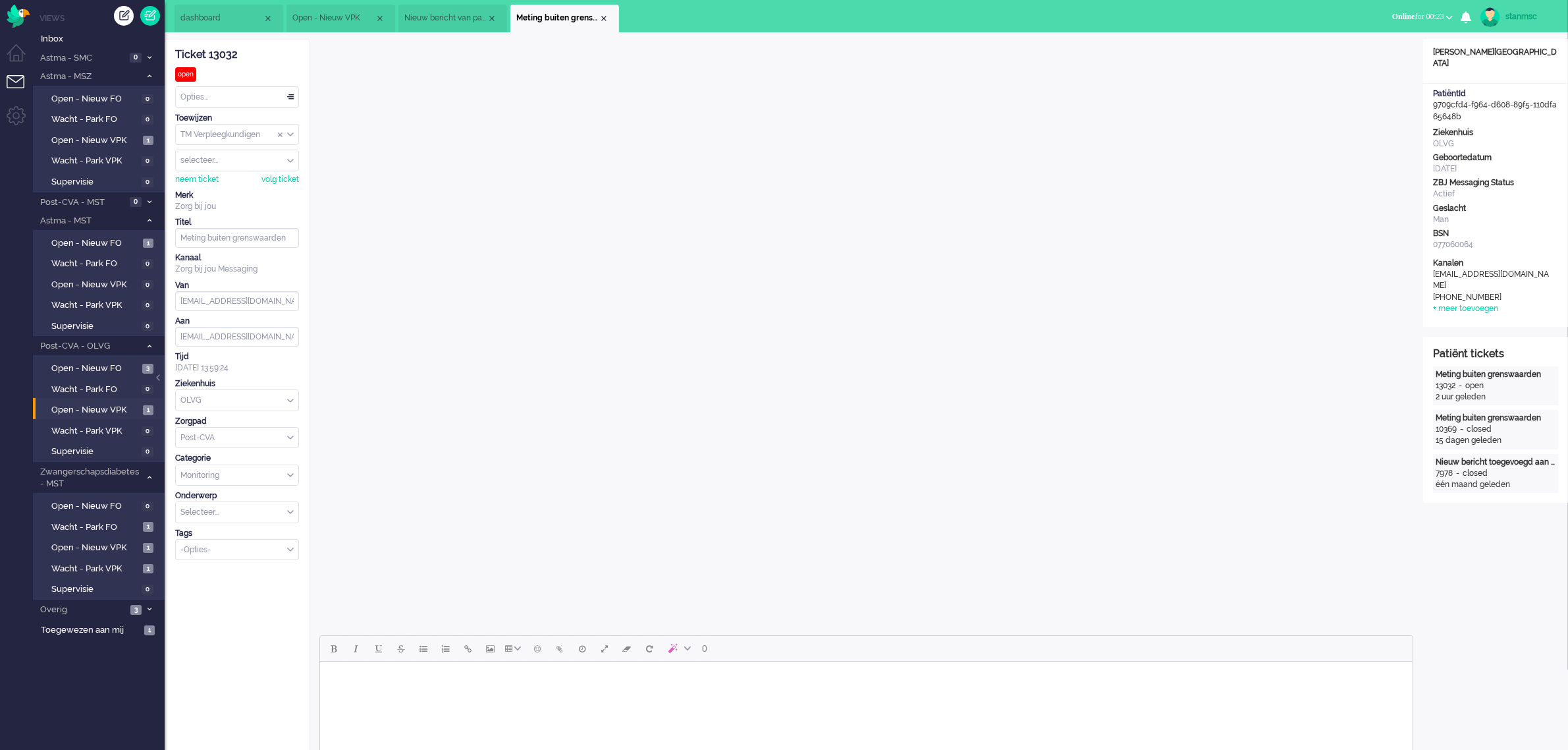
scroll to position [0, 0]
click at [199, 179] on div "neem ticket" at bounding box center [197, 180] width 44 height 12
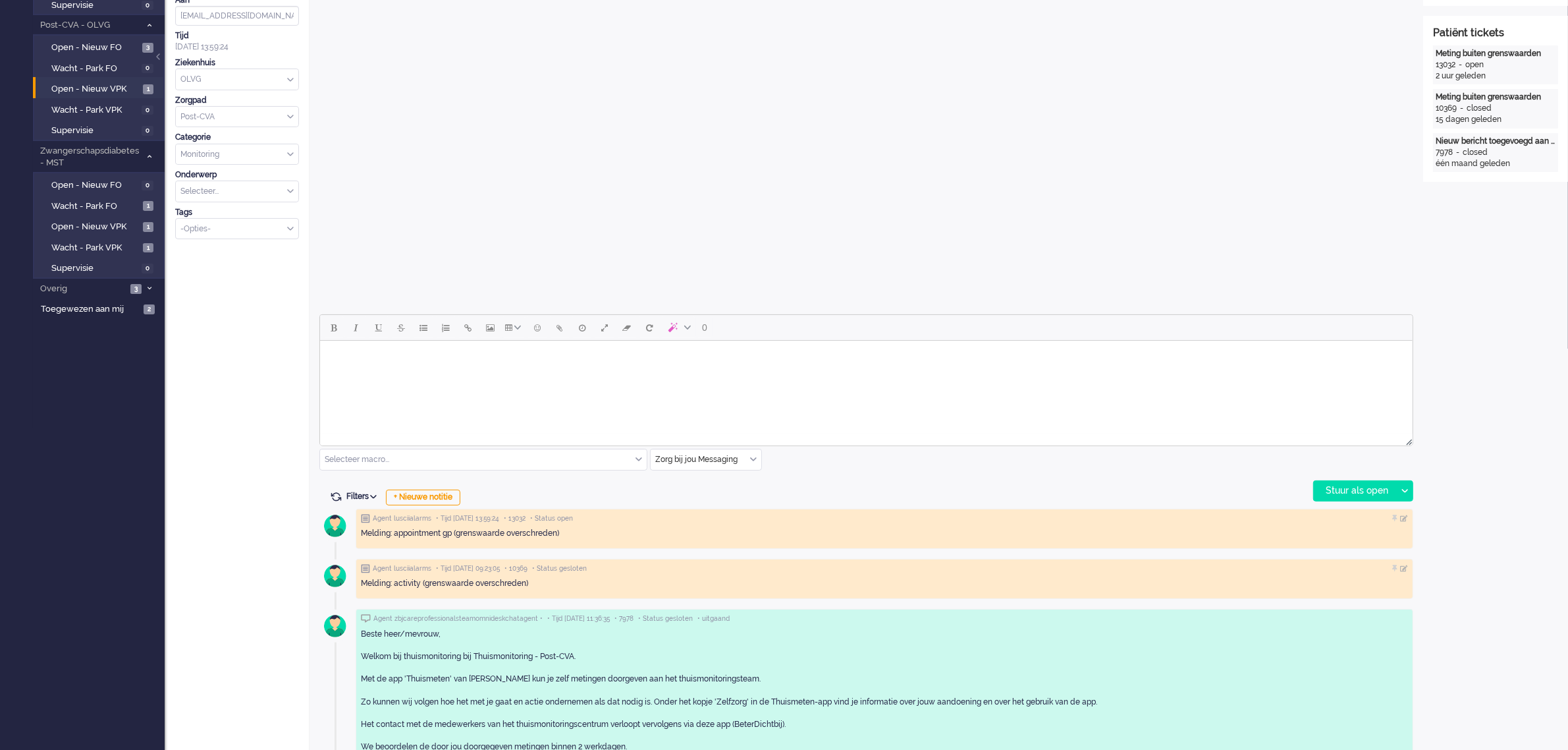
scroll to position [329, 0]
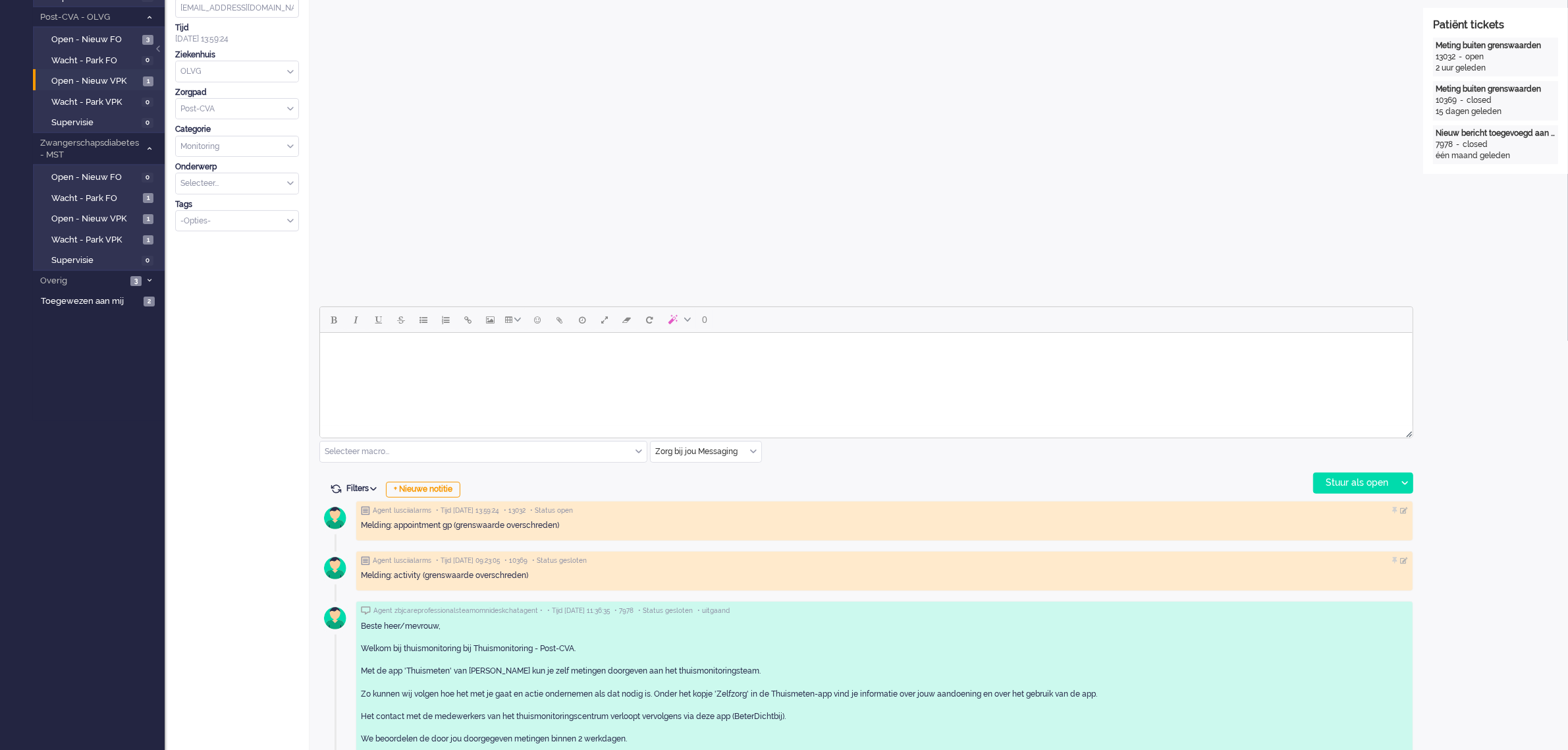
click at [750, 448] on div "Zorg bij jou Messaging" at bounding box center [706, 451] width 111 height 21
click at [716, 486] on span "uitgaand telefoon" at bounding box center [689, 490] width 65 height 12
click at [1353, 481] on div "Stuur als open" at bounding box center [1355, 483] width 82 height 20
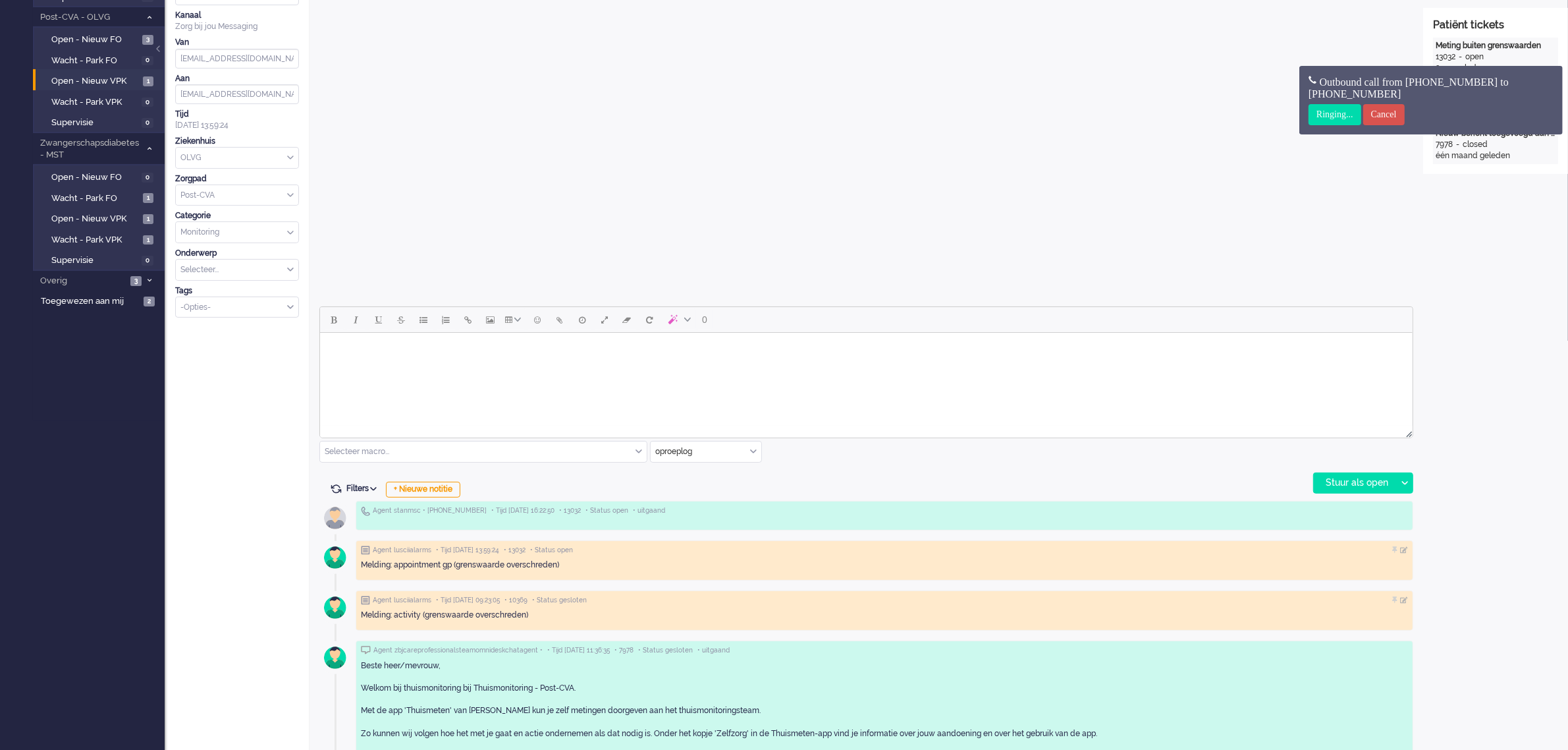
scroll to position [0, 0]
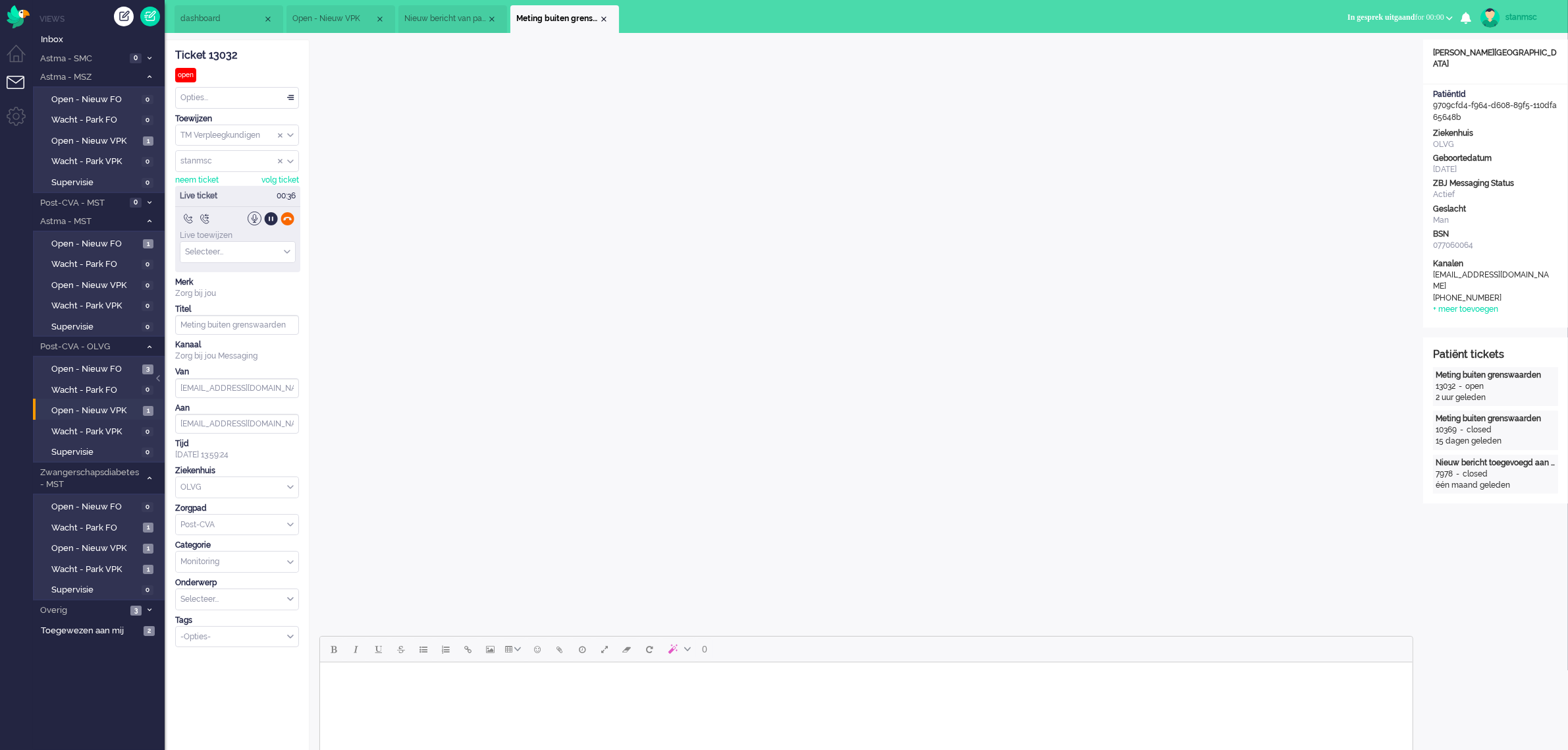
click at [287, 221] on div at bounding box center [287, 217] width 13 height 13
click at [373, 676] on body "Rich Text Area. Press ALT-0 for help." at bounding box center [866, 679] width 1082 height 23
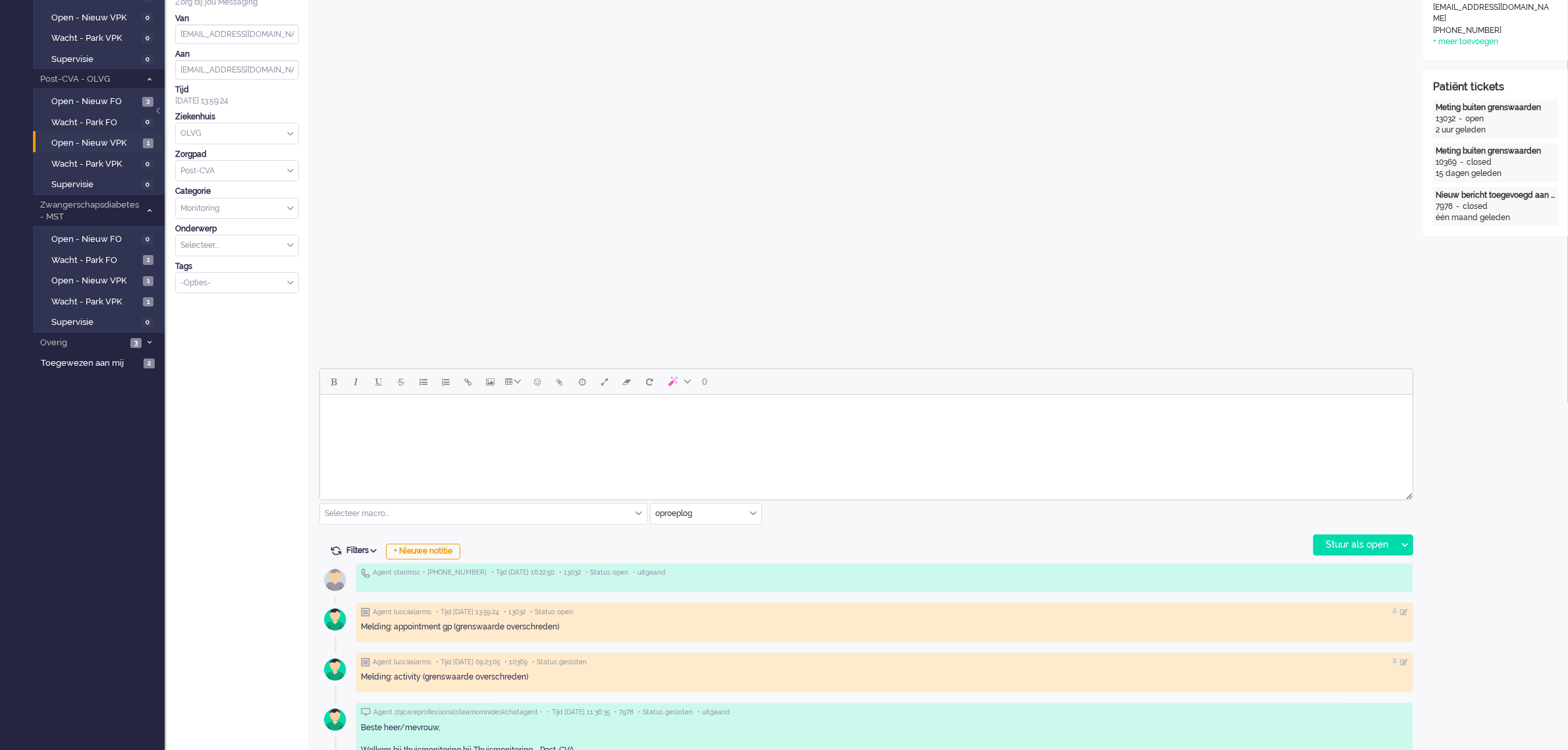
scroll to position [329, 0]
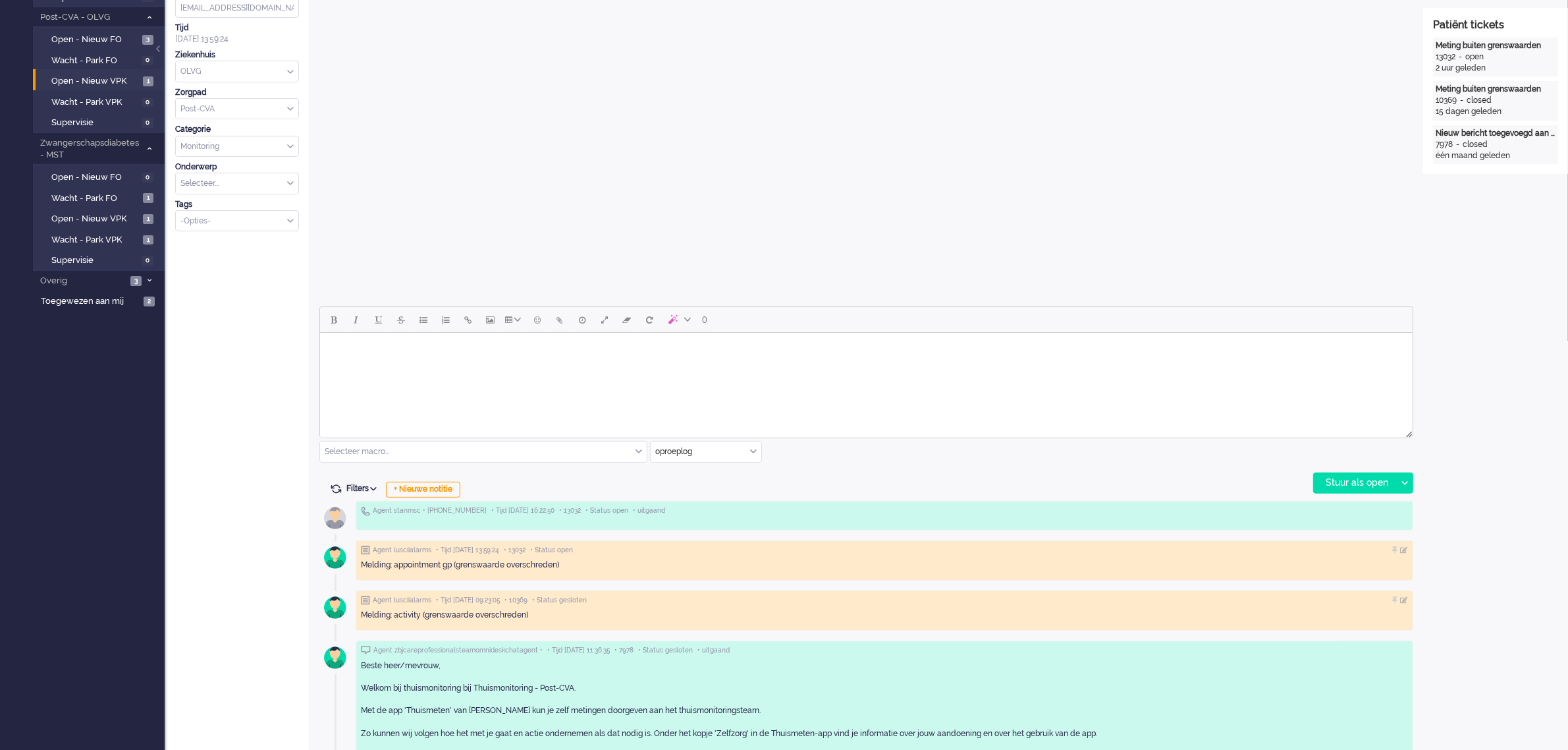
click at [751, 449] on div "oproeplog" at bounding box center [706, 451] width 111 height 21
click at [703, 528] on span "Zorg bij jou Messaging" at bounding box center [698, 528] width 82 height 12
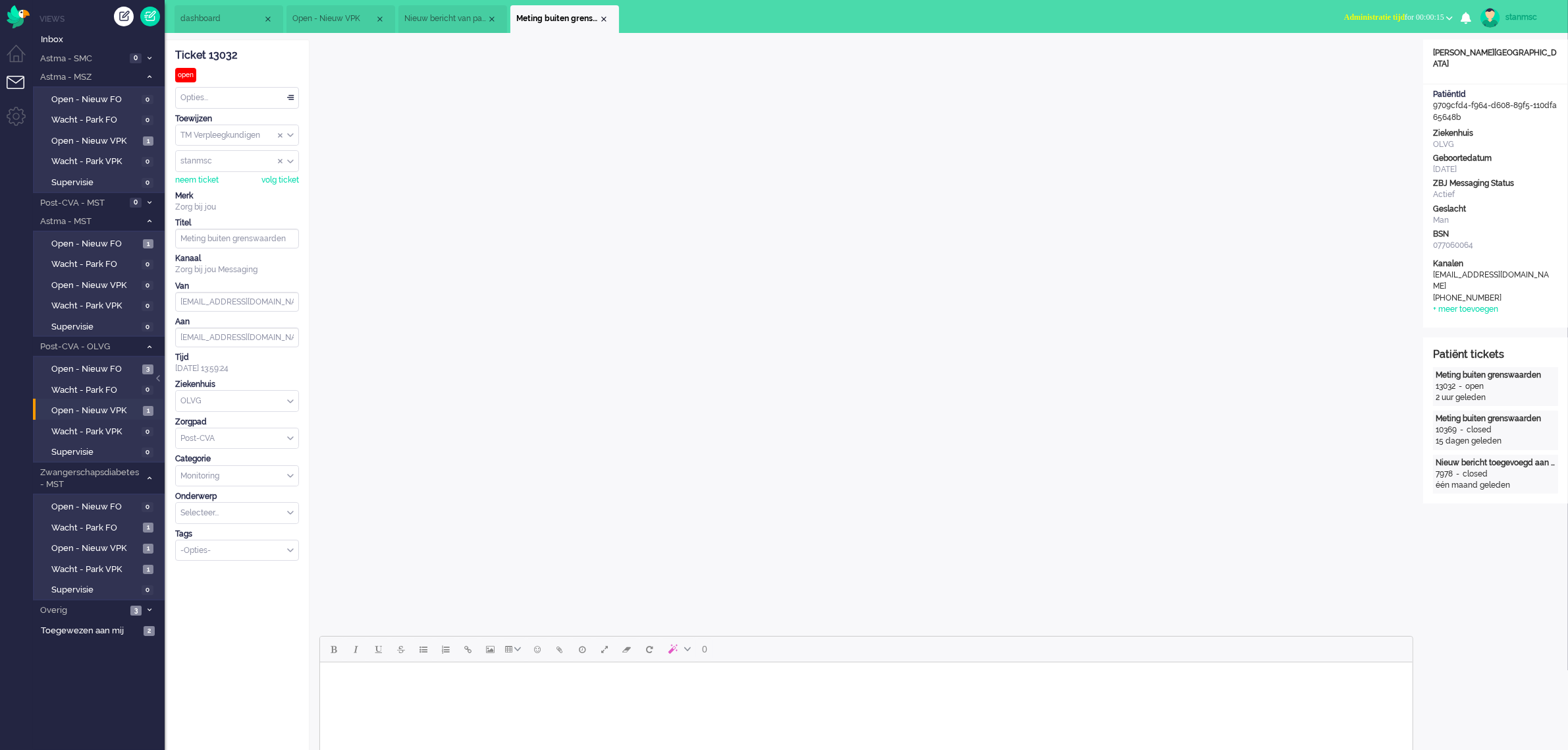
click at [1432, 13] on span "Administratie tijd for 00:00:15" at bounding box center [1394, 17] width 100 height 9
click at [1380, 54] on label "Online" at bounding box center [1398, 59] width 104 height 12
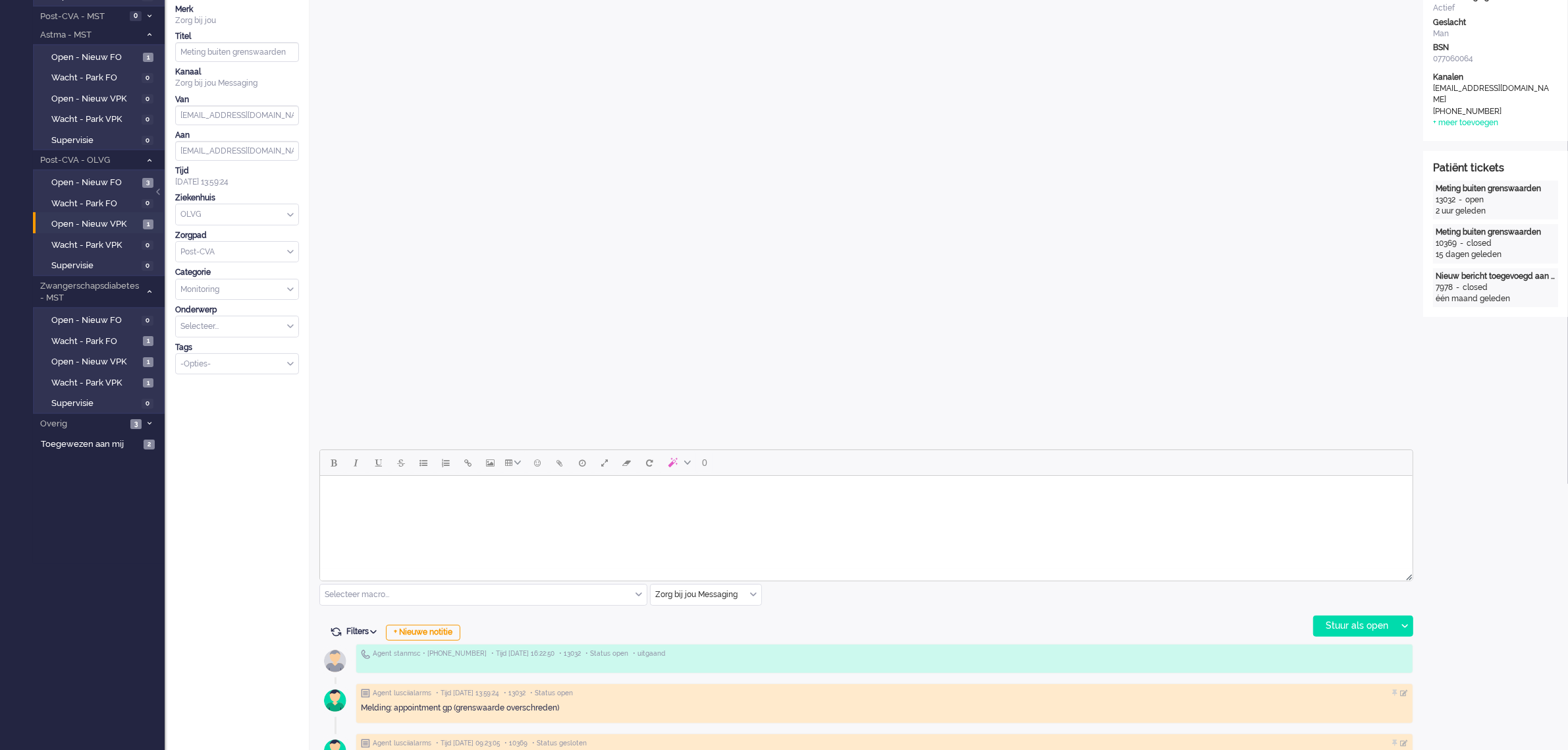
scroll to position [412, 0]
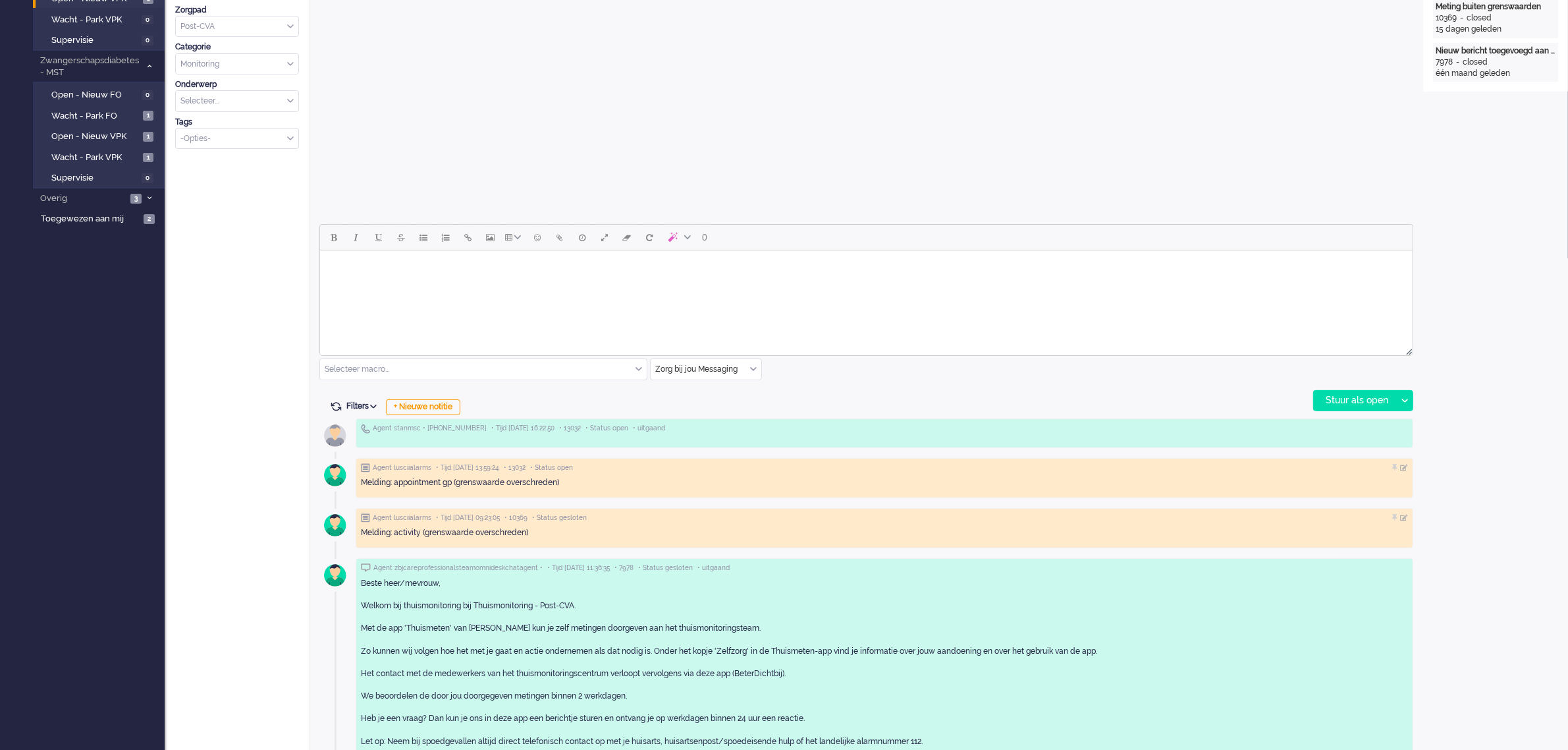
click at [431, 278] on html at bounding box center [865, 268] width 1092 height 34
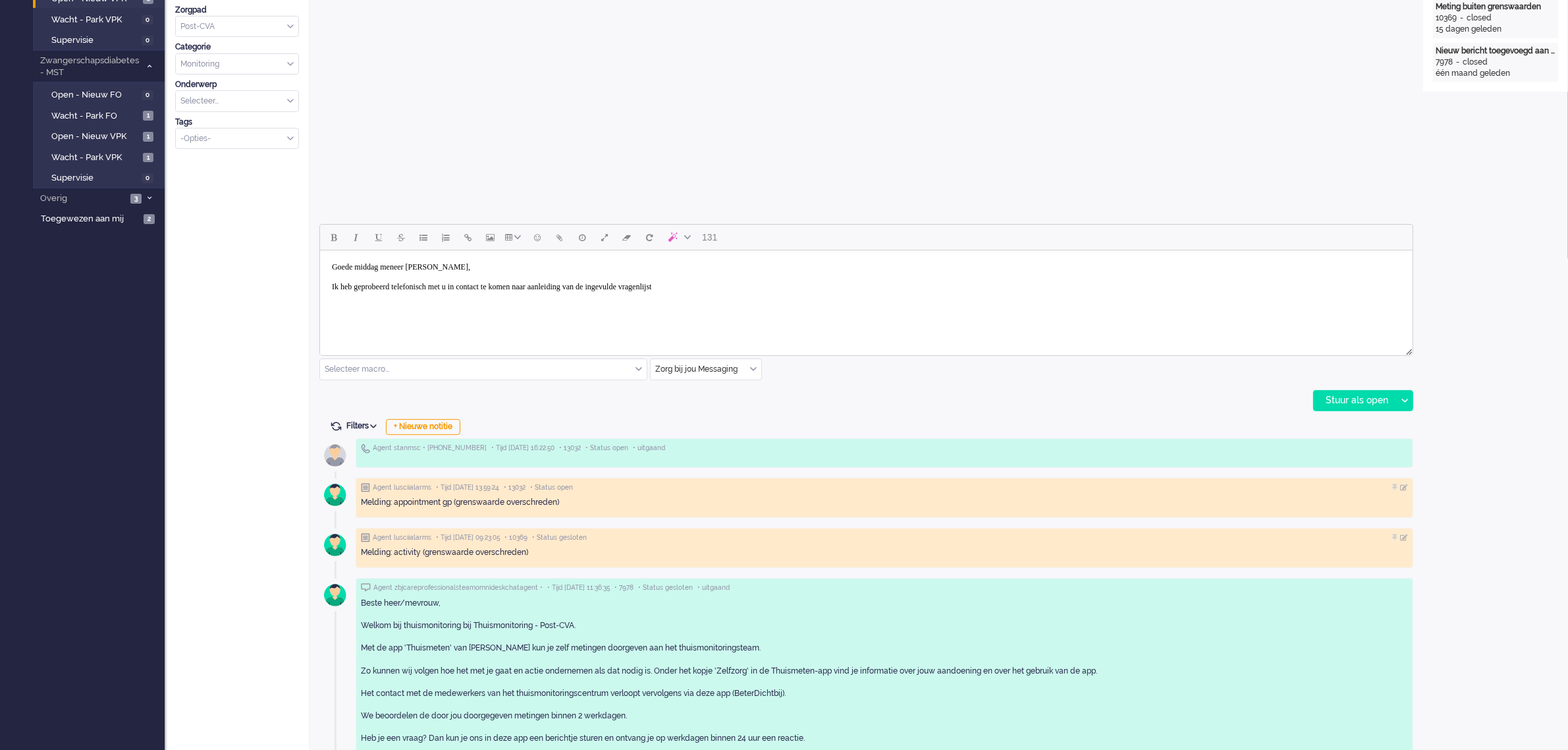
click at [751, 281] on body "Goede middag meneer [PERSON_NAME], Ik heb geprobeerd telefonisch met u in conta…" at bounding box center [866, 277] width 1082 height 43
click at [735, 284] on body "Goede middag meneer [PERSON_NAME], Ik heb geprobeerd telefonisch met u in conta…" at bounding box center [866, 277] width 1082 height 43
click at [1256, 288] on body "Goede middag meneer [PERSON_NAME], Ik heb geprobeerd telefonisch met u in conta…" at bounding box center [866, 277] width 1082 height 43
drag, startPoint x: 741, startPoint y: 286, endPoint x: 771, endPoint y: 294, distance: 31.0
click at [741, 286] on body "Goede middag meneer [PERSON_NAME], Ik heb geprobeerd telefonisch met u in conta…" at bounding box center [866, 277] width 1082 height 43
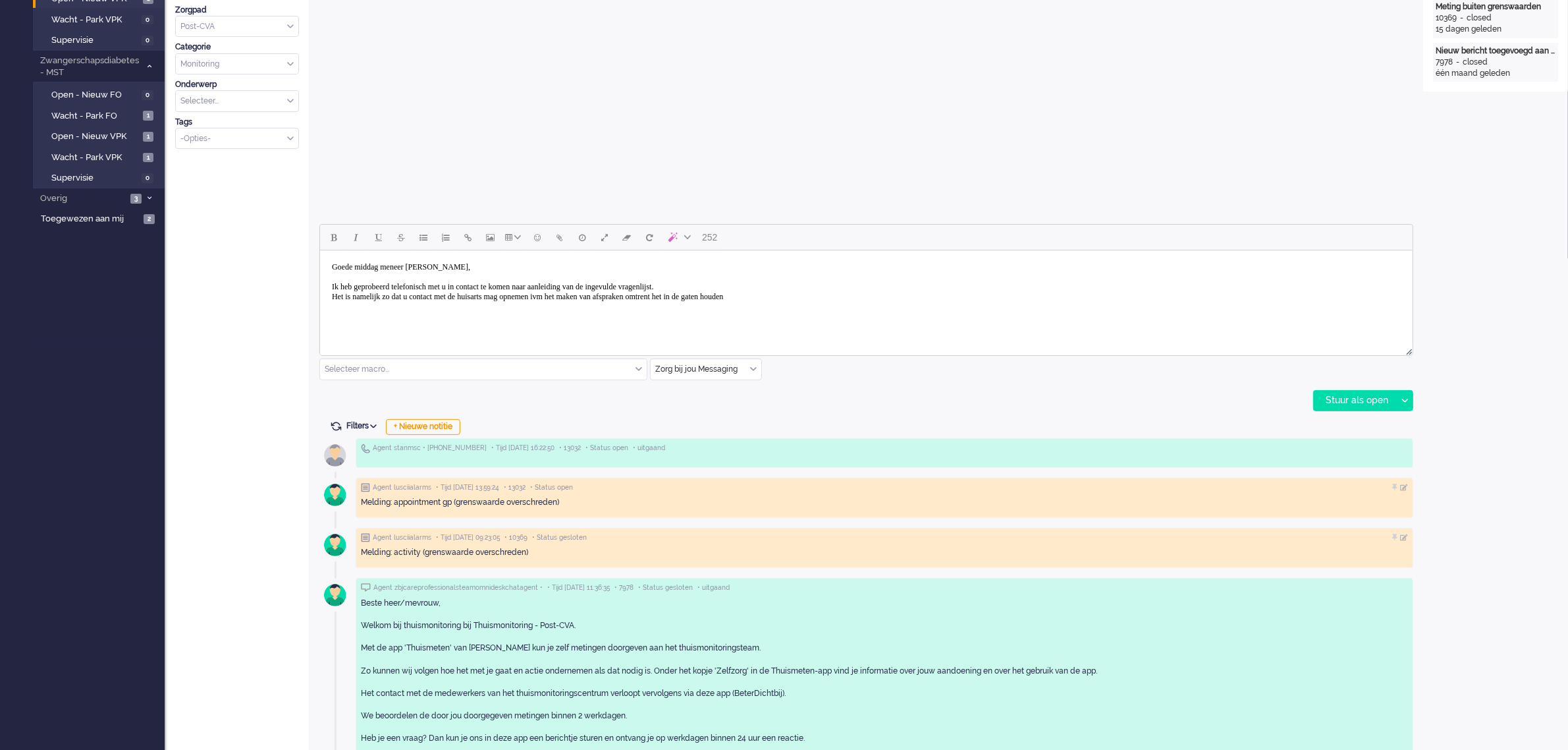
click at [838, 294] on body "Goede middag meneer [PERSON_NAME], Ik heb geprobeerd telefonisch met u in conta…" at bounding box center [866, 282] width 1082 height 53
click at [399, 305] on body "Goede middag meneer [PERSON_NAME], Ik heb geprobeerd telefonisch met u in conta…" at bounding box center [866, 292] width 1082 height 72
click at [1350, 398] on div "Stuur als open" at bounding box center [1355, 401] width 82 height 20
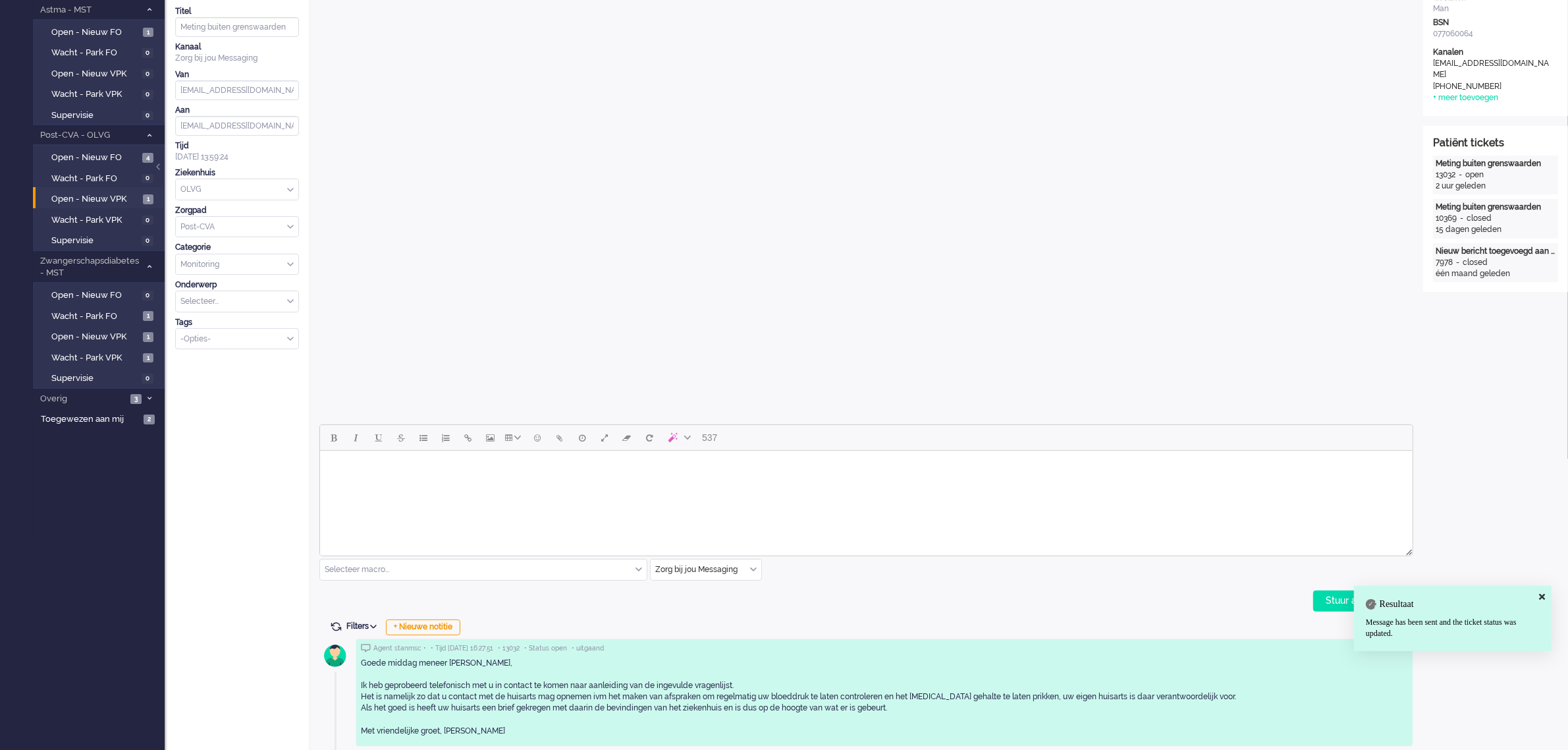
scroll to position [0, 0]
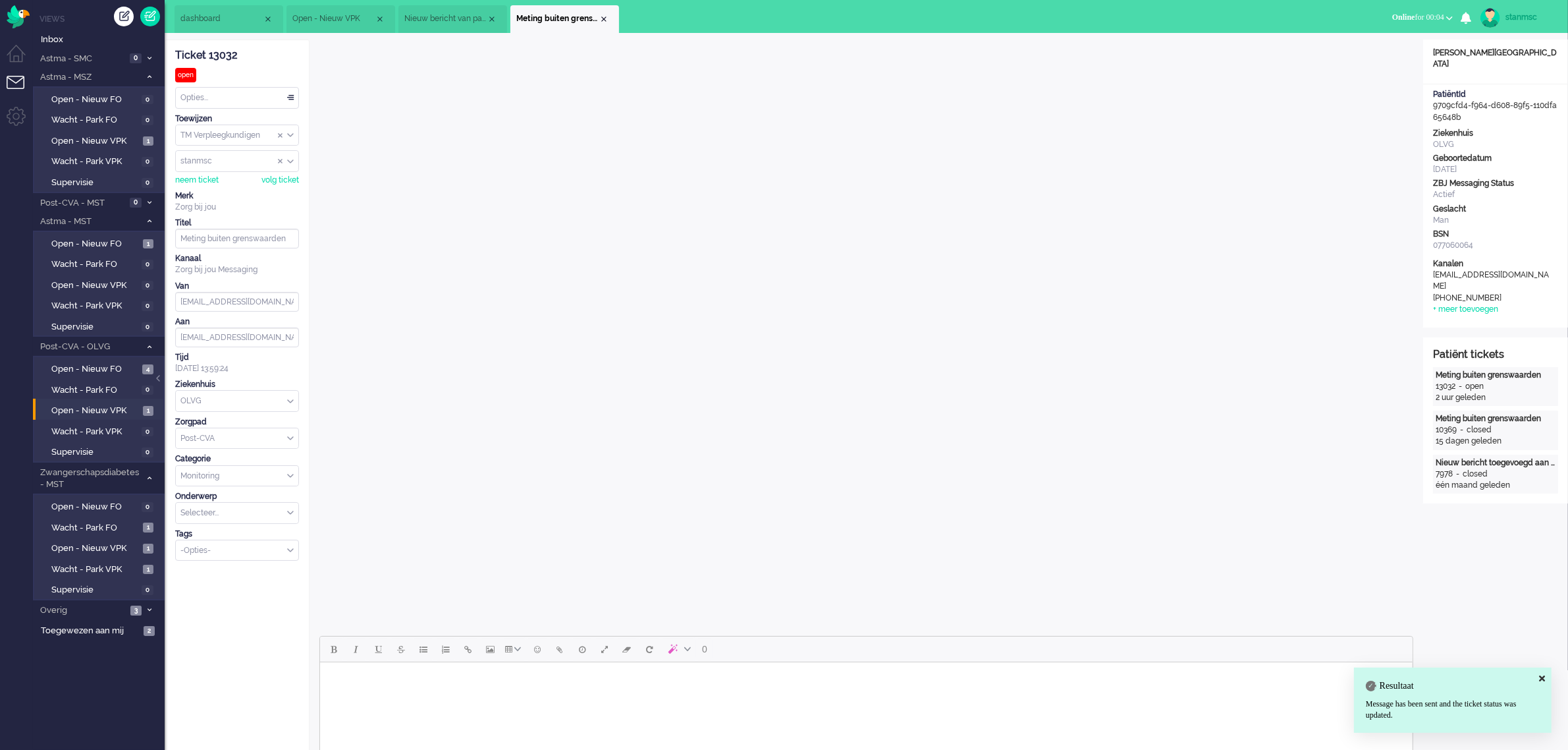
click at [221, 96] on div "Opties..." at bounding box center [237, 98] width 123 height 21
click at [211, 186] on span "Opgelost" at bounding box center [198, 192] width 33 height 12
click at [604, 18] on div "Close tab" at bounding box center [604, 19] width 11 height 11
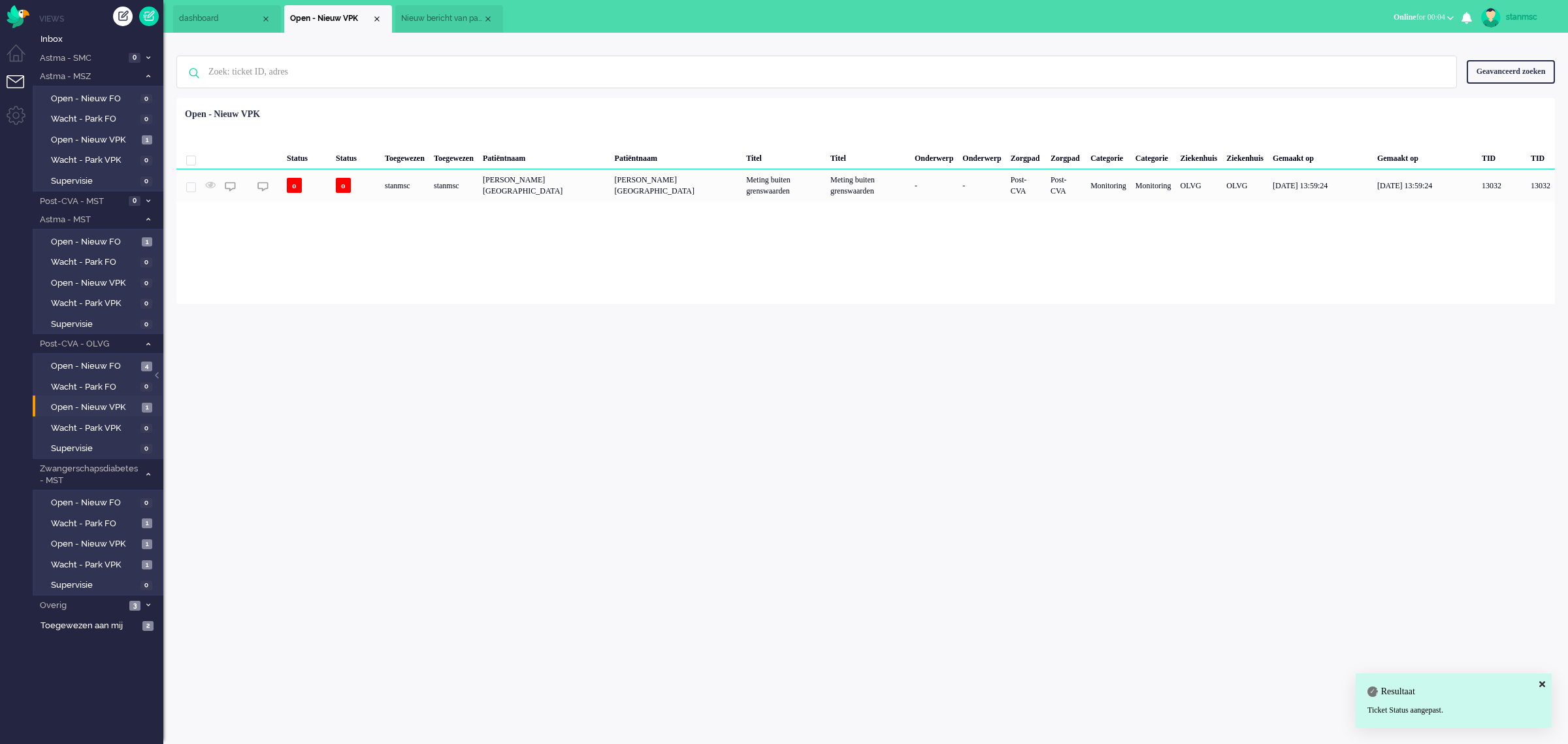
click at [446, 15] on span "Nieuw bericht van patiënt" at bounding box center [442, 19] width 82 height 12
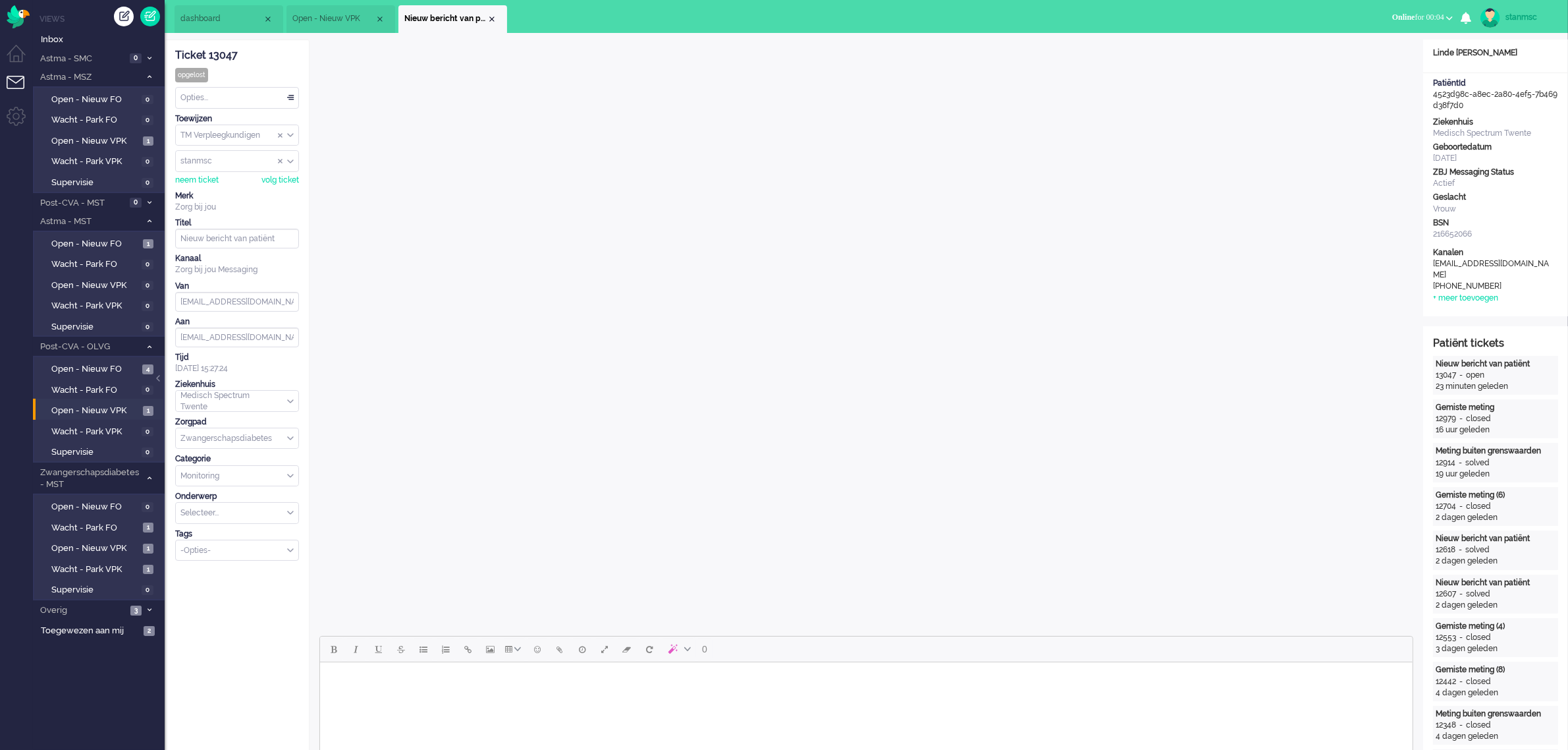
click at [343, 19] on span "Open - Nieuw VPK" at bounding box center [334, 19] width 82 height 12
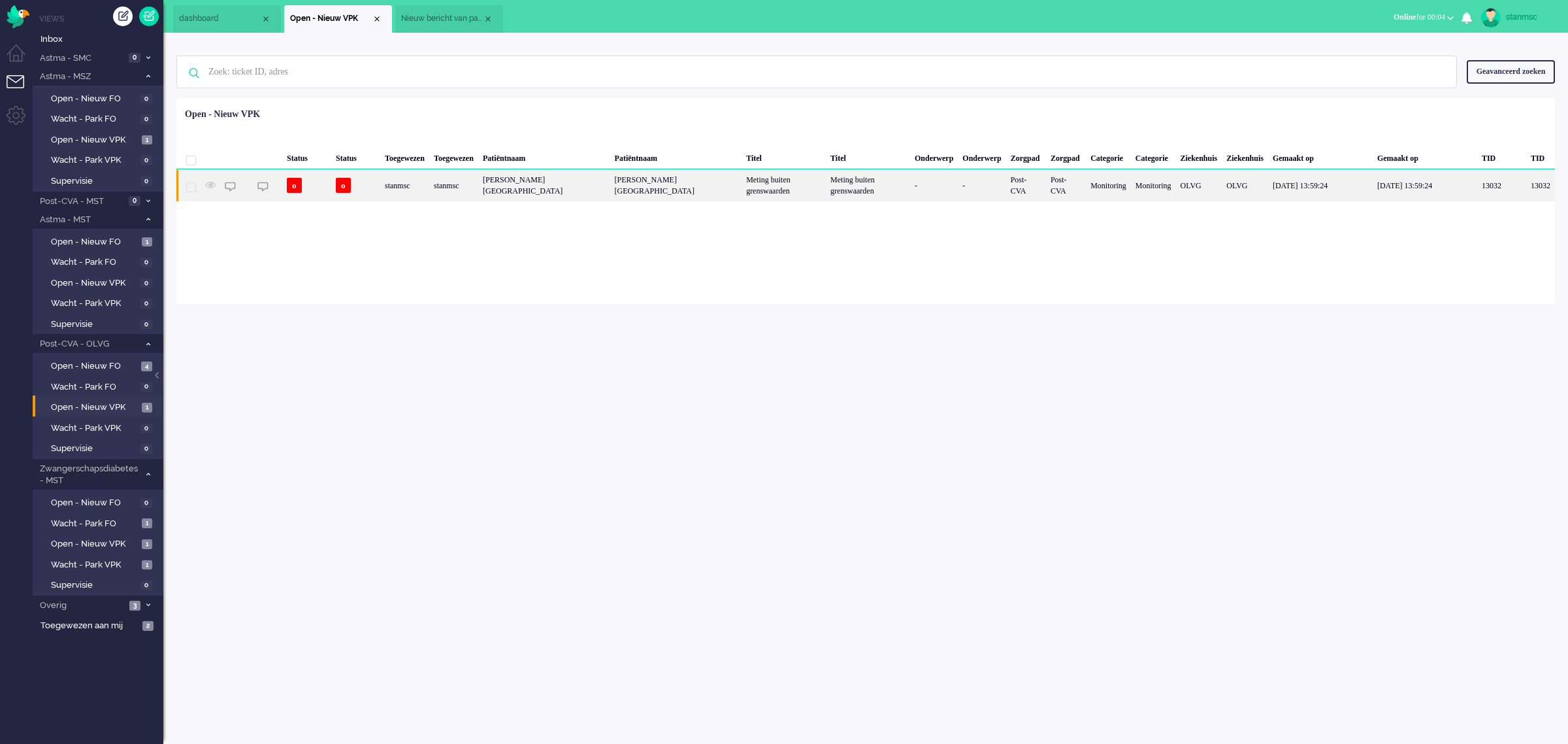
click at [478, 185] on div "stanmsc" at bounding box center [453, 186] width 49 height 32
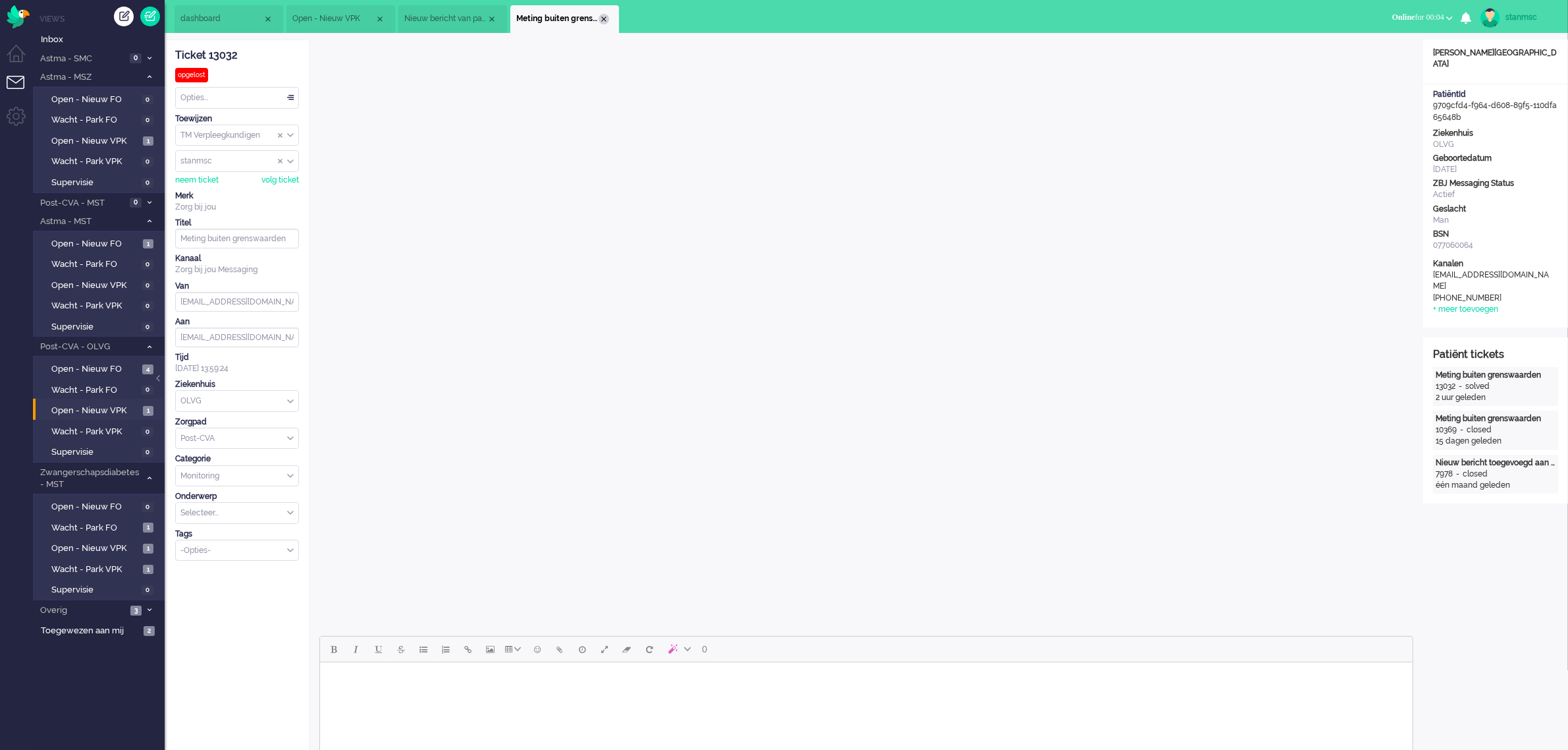
click at [601, 20] on div "Close tab" at bounding box center [604, 19] width 11 height 11
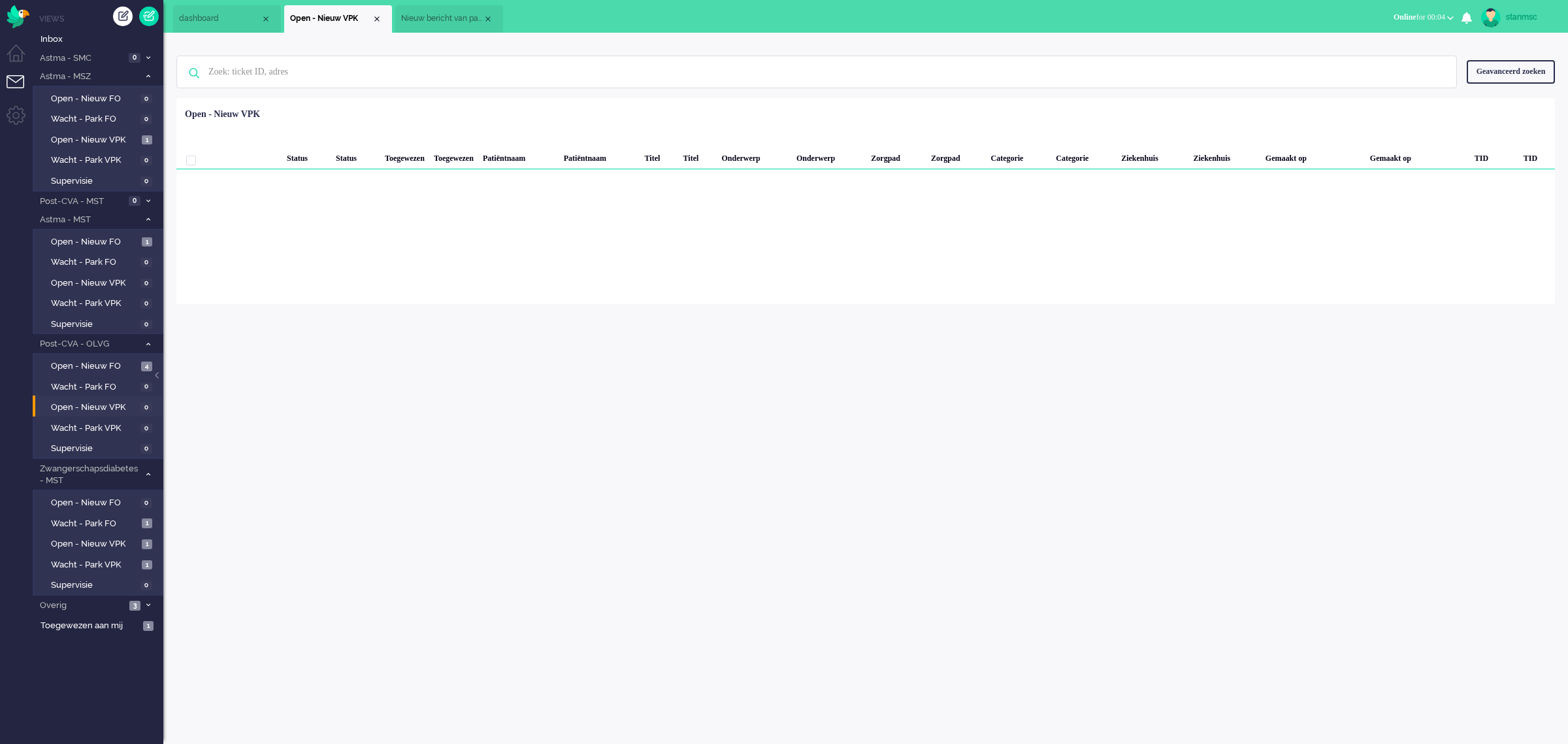
click at [443, 13] on span "Nieuw bericht van patiënt" at bounding box center [442, 19] width 82 height 12
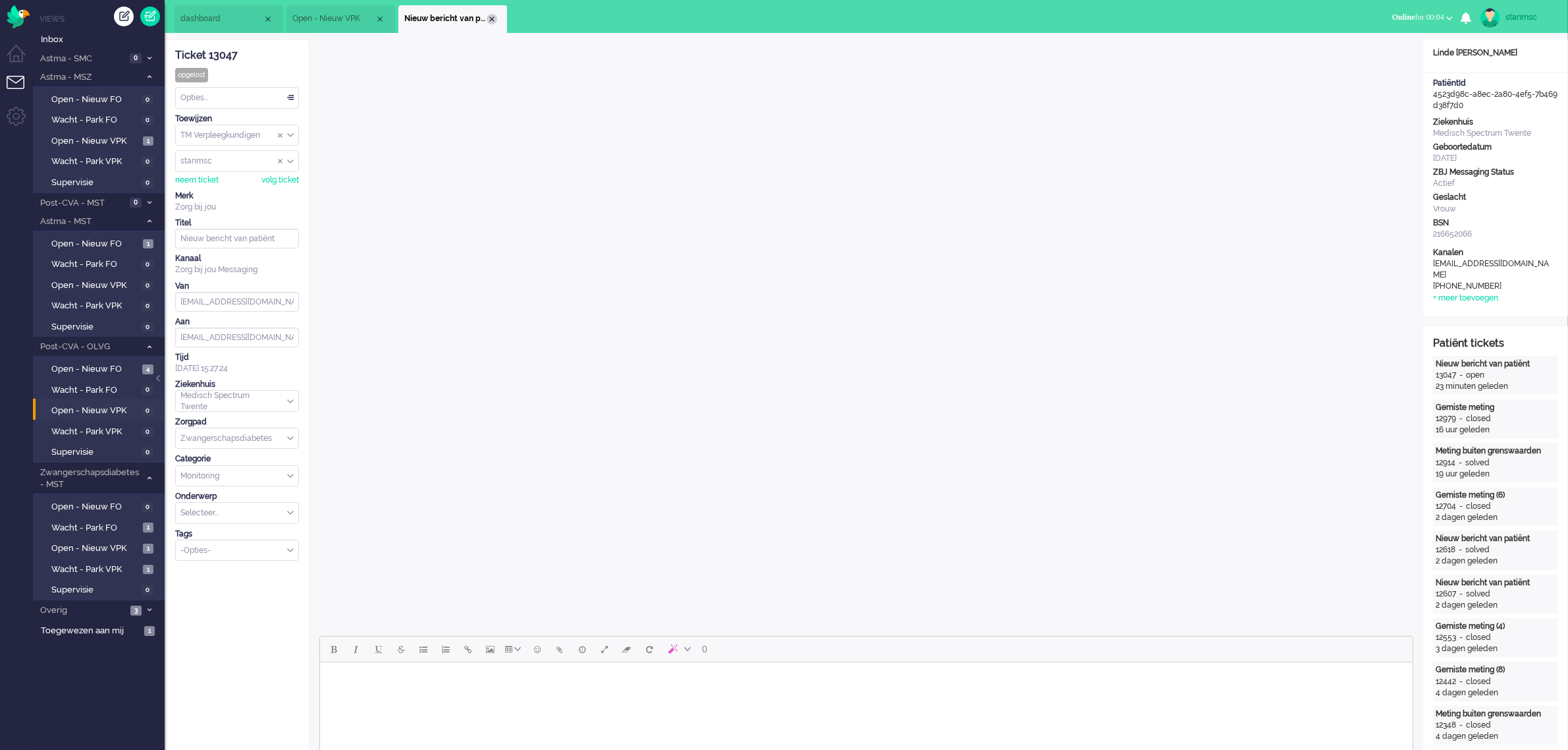
click at [495, 21] on div "Close tab" at bounding box center [492, 19] width 11 height 11
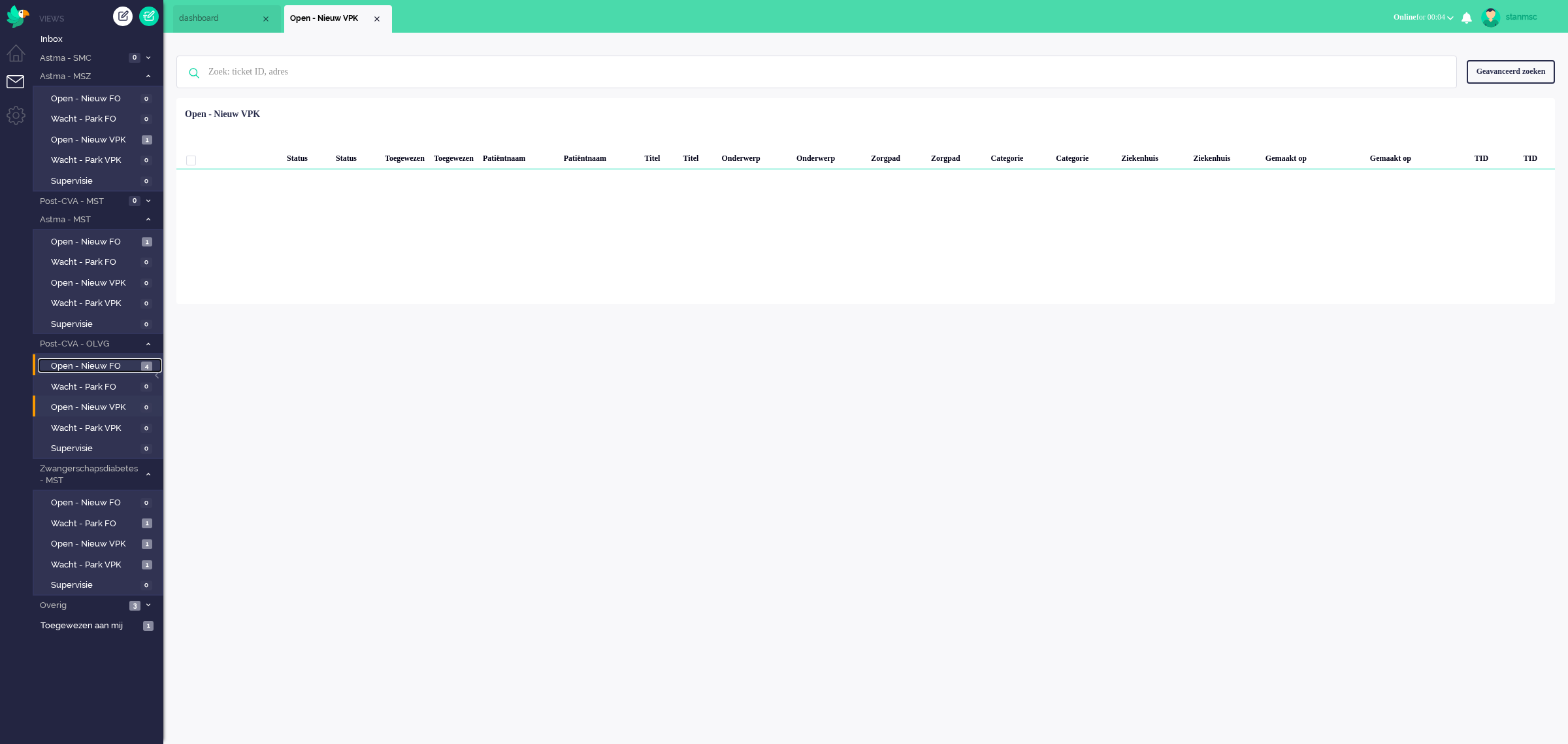
click at [95, 360] on span "Open - Nieuw FO" at bounding box center [94, 367] width 87 height 12
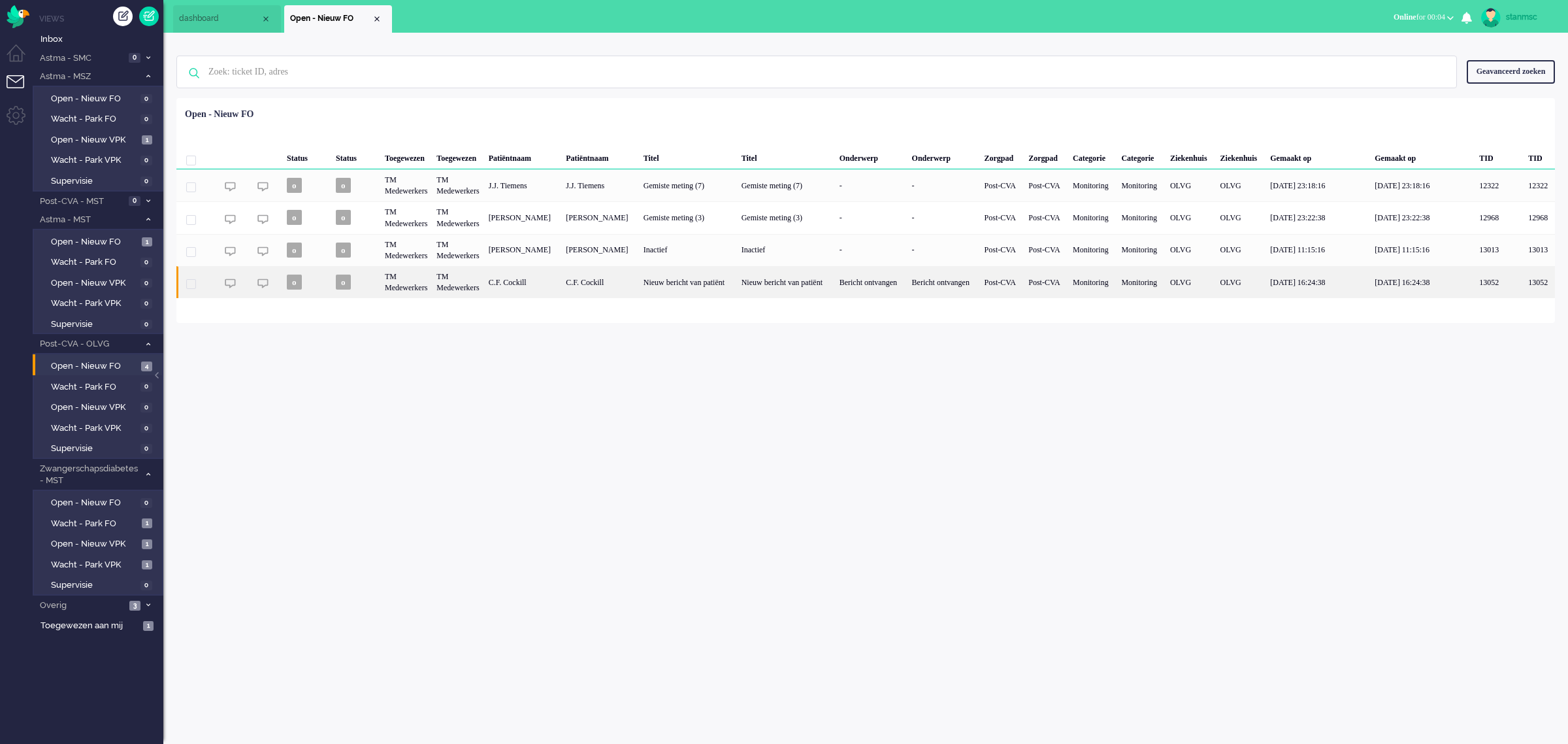
click at [484, 281] on div "TM Medewerkers" at bounding box center [458, 282] width 51 height 32
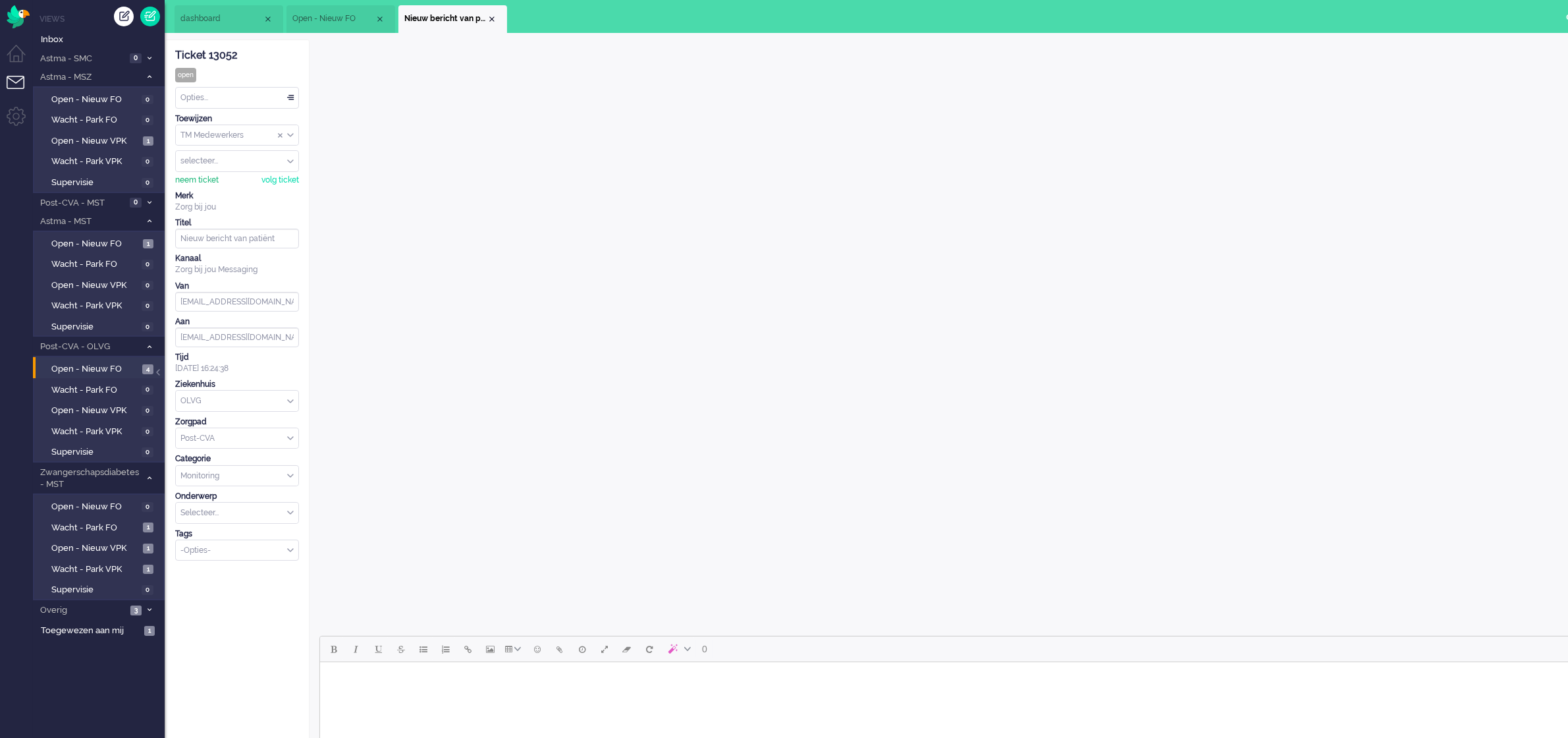
click at [206, 178] on div "neem ticket" at bounding box center [197, 180] width 44 height 12
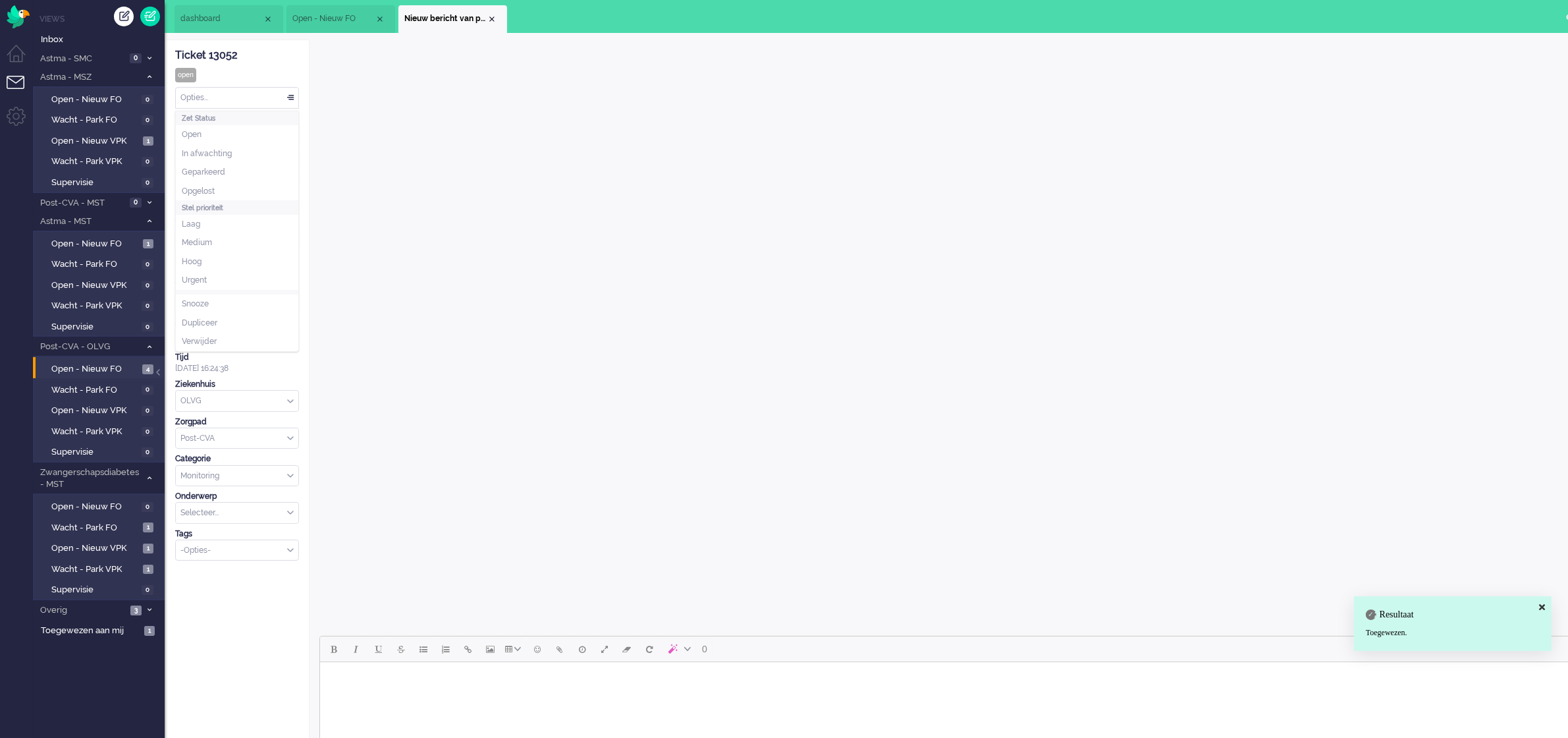
click at [215, 96] on div "Opties..." at bounding box center [237, 98] width 123 height 21
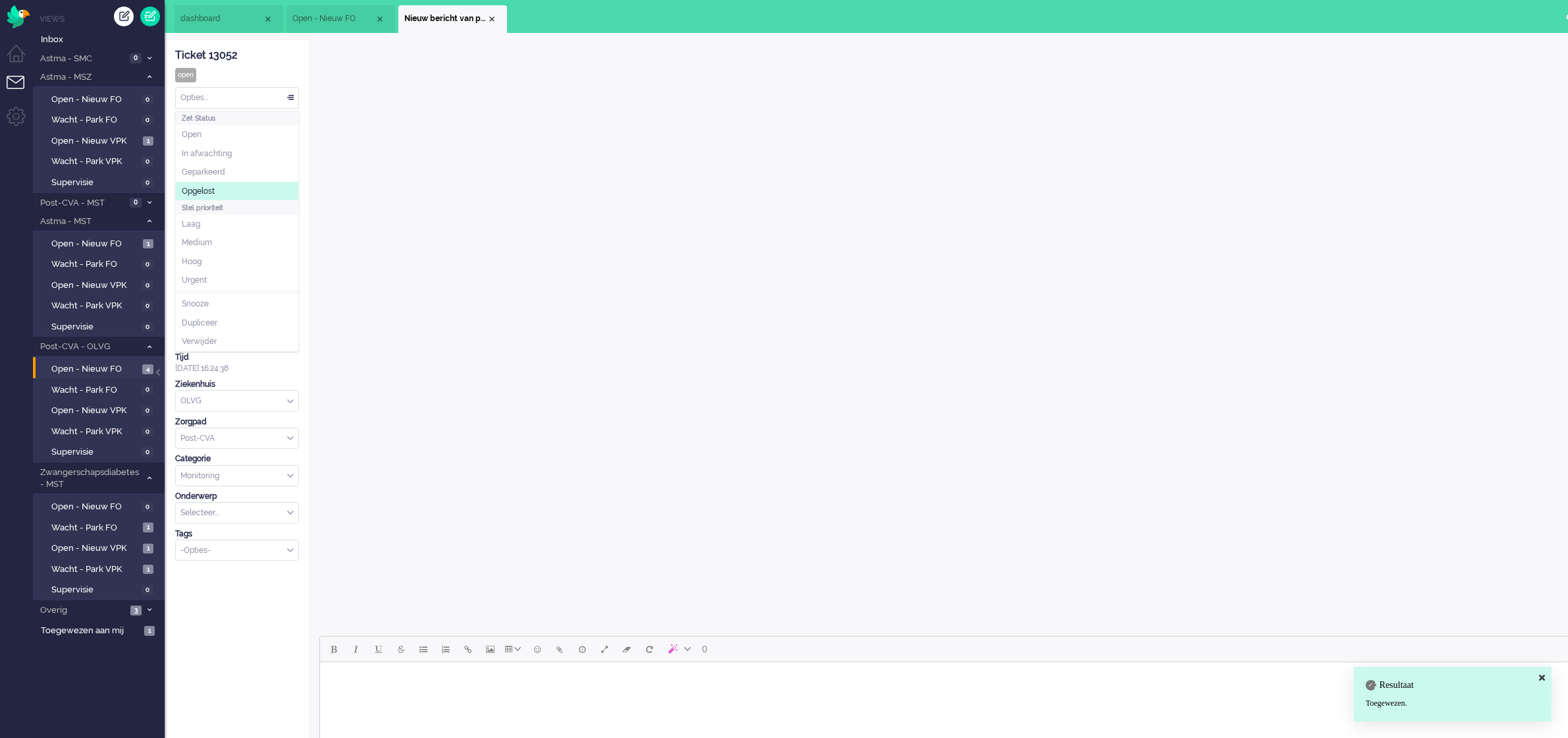
click at [225, 186] on li "Opgelost" at bounding box center [237, 191] width 123 height 19
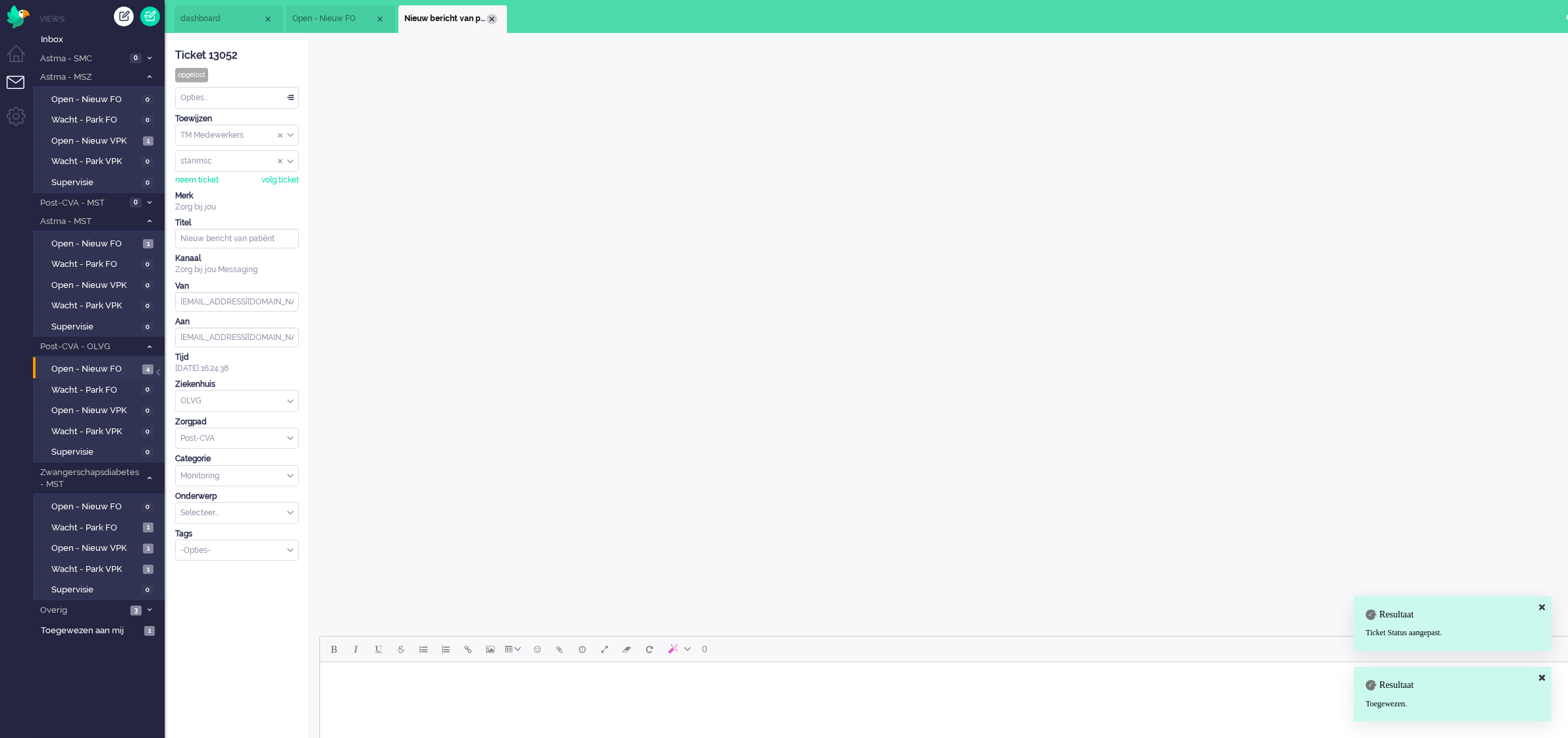
click at [492, 19] on div "Close tab" at bounding box center [492, 19] width 11 height 11
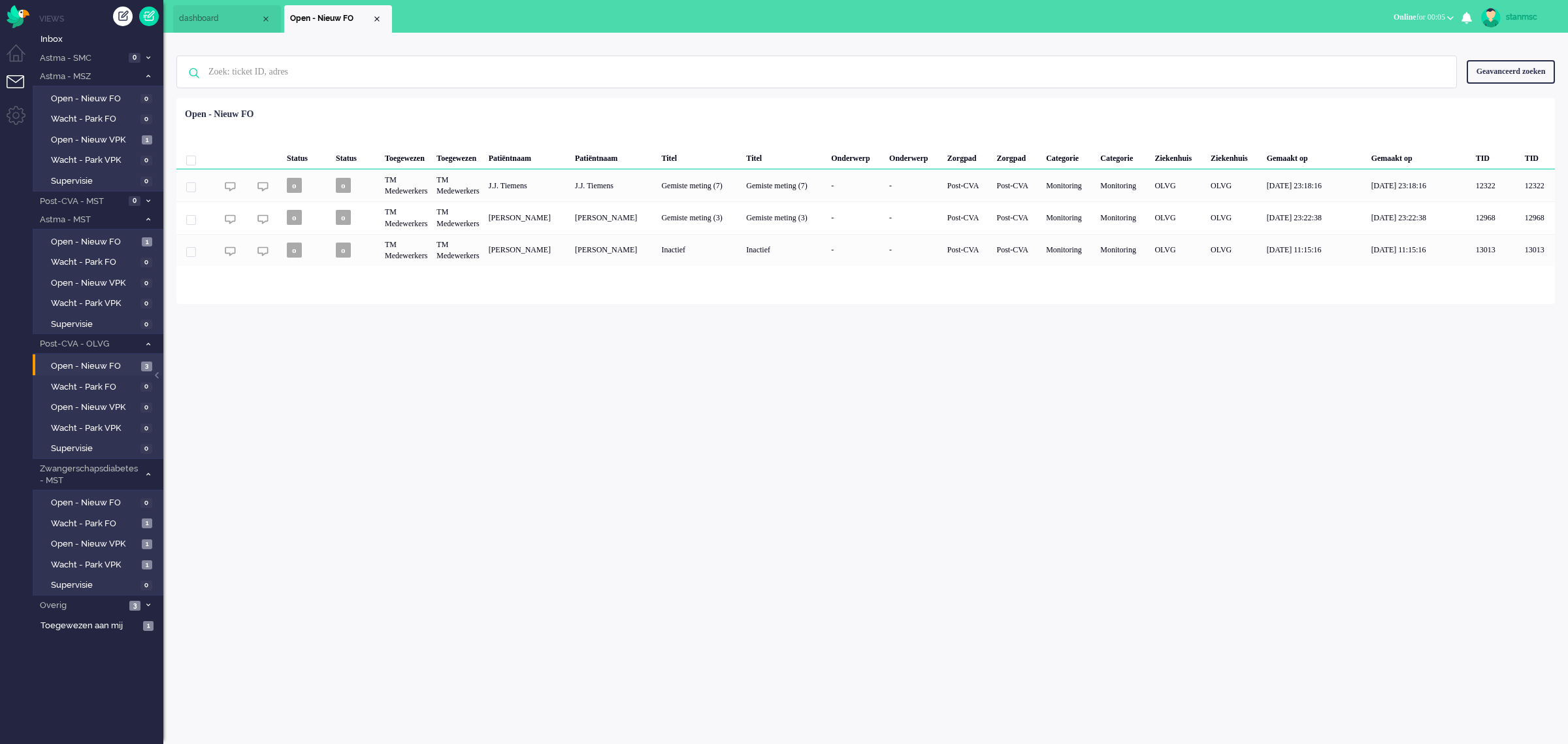
click at [1512, 16] on div "stanmsc" at bounding box center [1530, 17] width 49 height 13
click at [1492, 85] on link "Instellingen" at bounding box center [1516, 88] width 91 height 13
select select "nl"
select select "nl_NL"
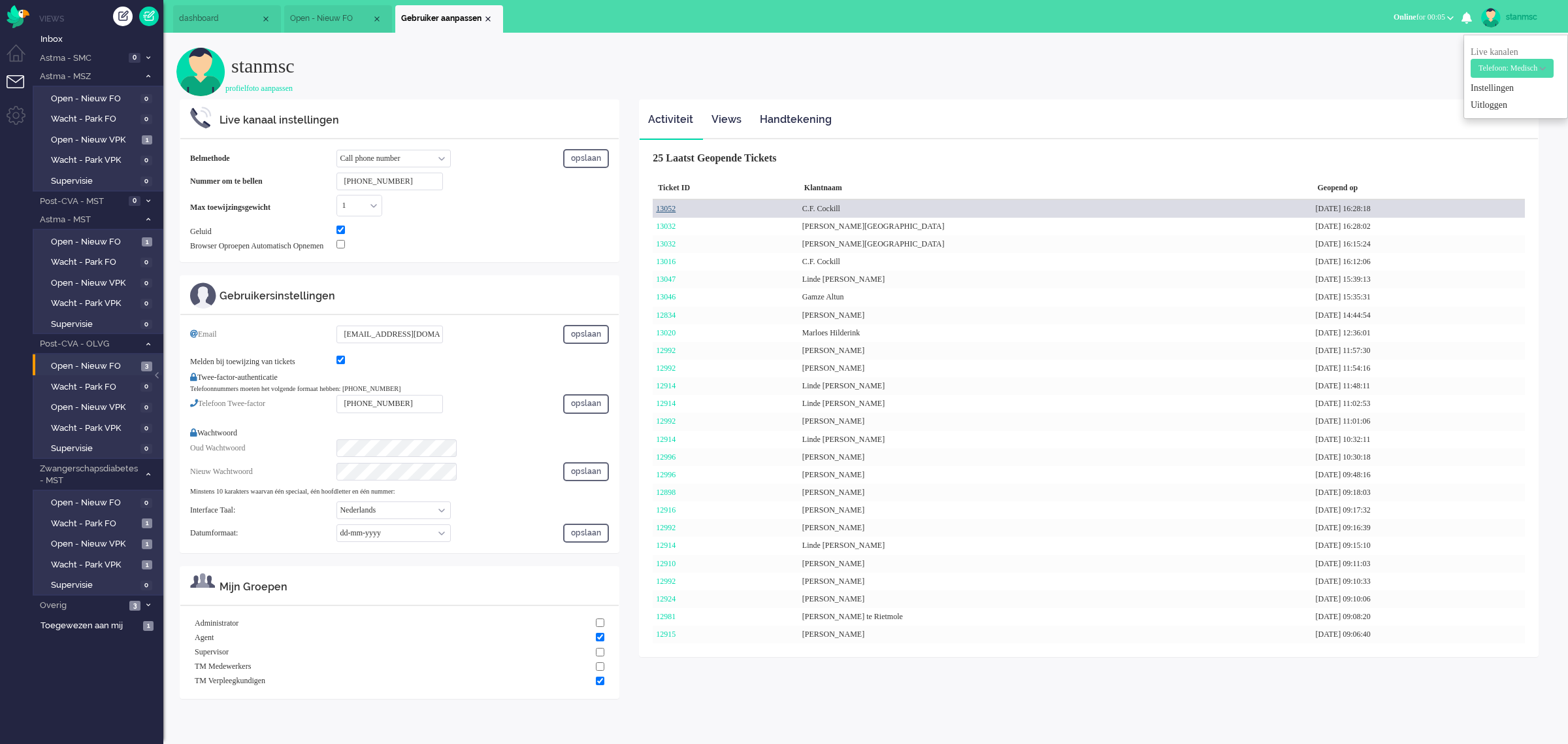
click at [666, 207] on link "13052" at bounding box center [666, 209] width 20 height 9
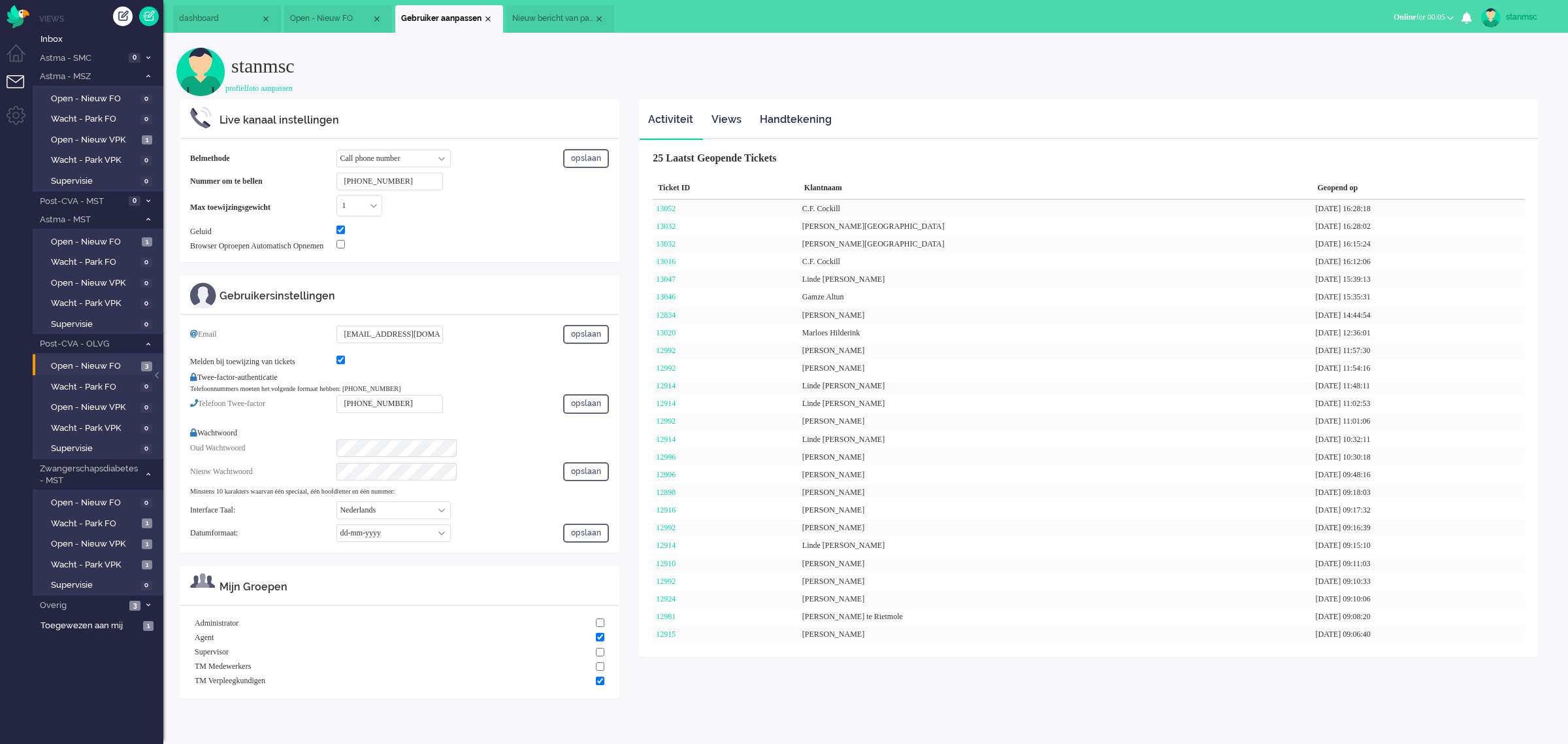
click at [560, 13] on span "Nieuw bericht van patiënt" at bounding box center [553, 19] width 82 height 12
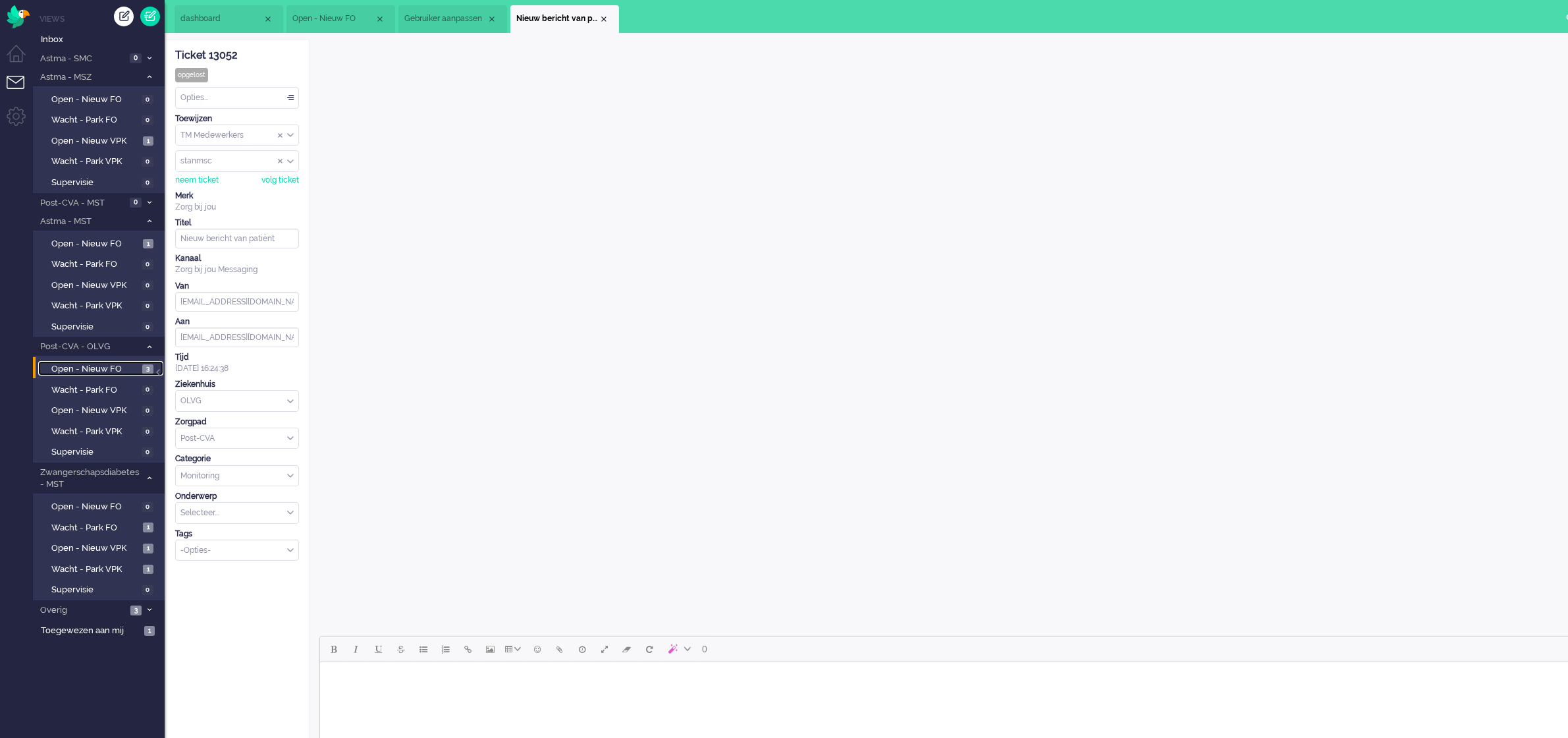
click at [92, 366] on span "Open - Nieuw FO" at bounding box center [95, 369] width 88 height 13
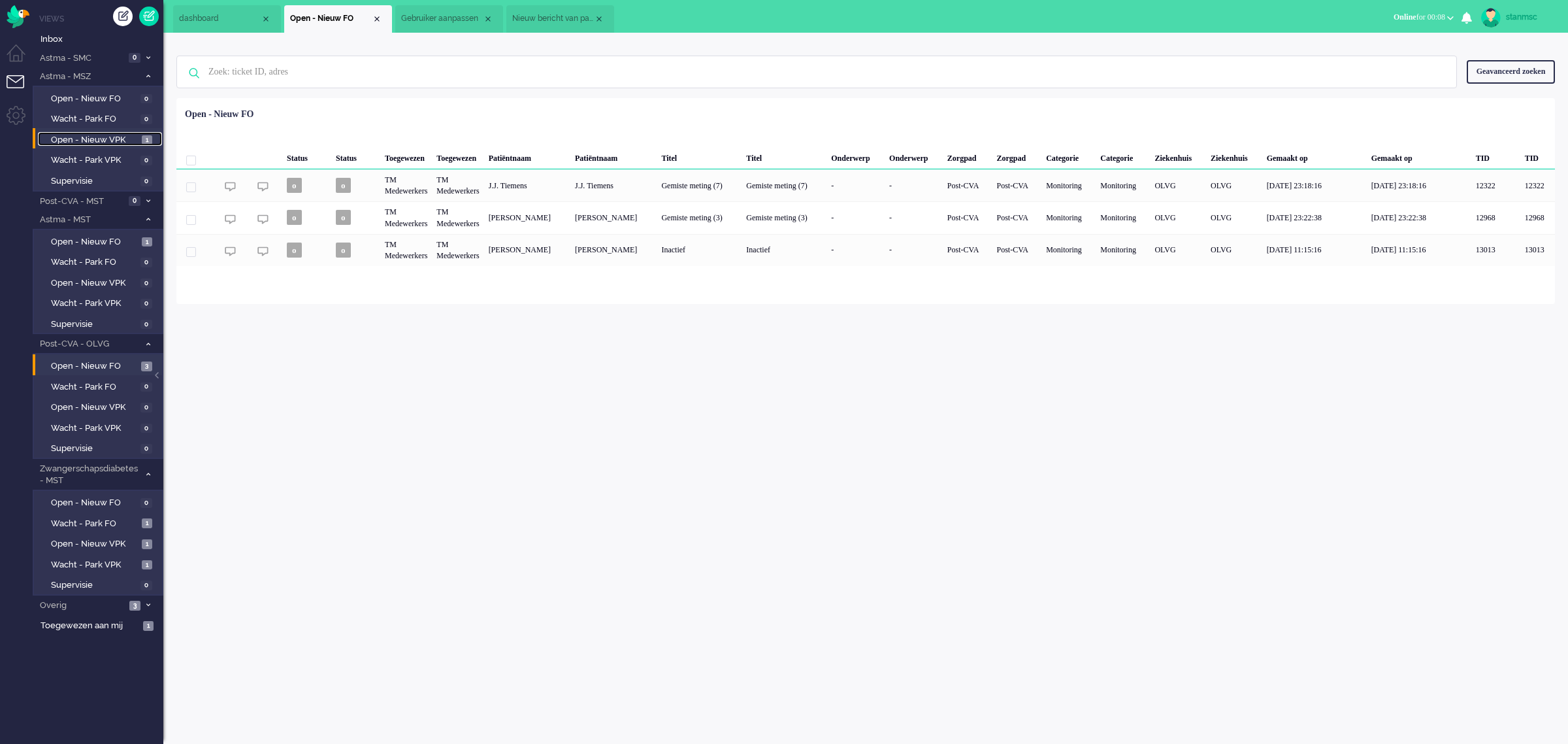
click at [95, 136] on span "Open - Nieuw VPK" at bounding box center [94, 140] width 88 height 12
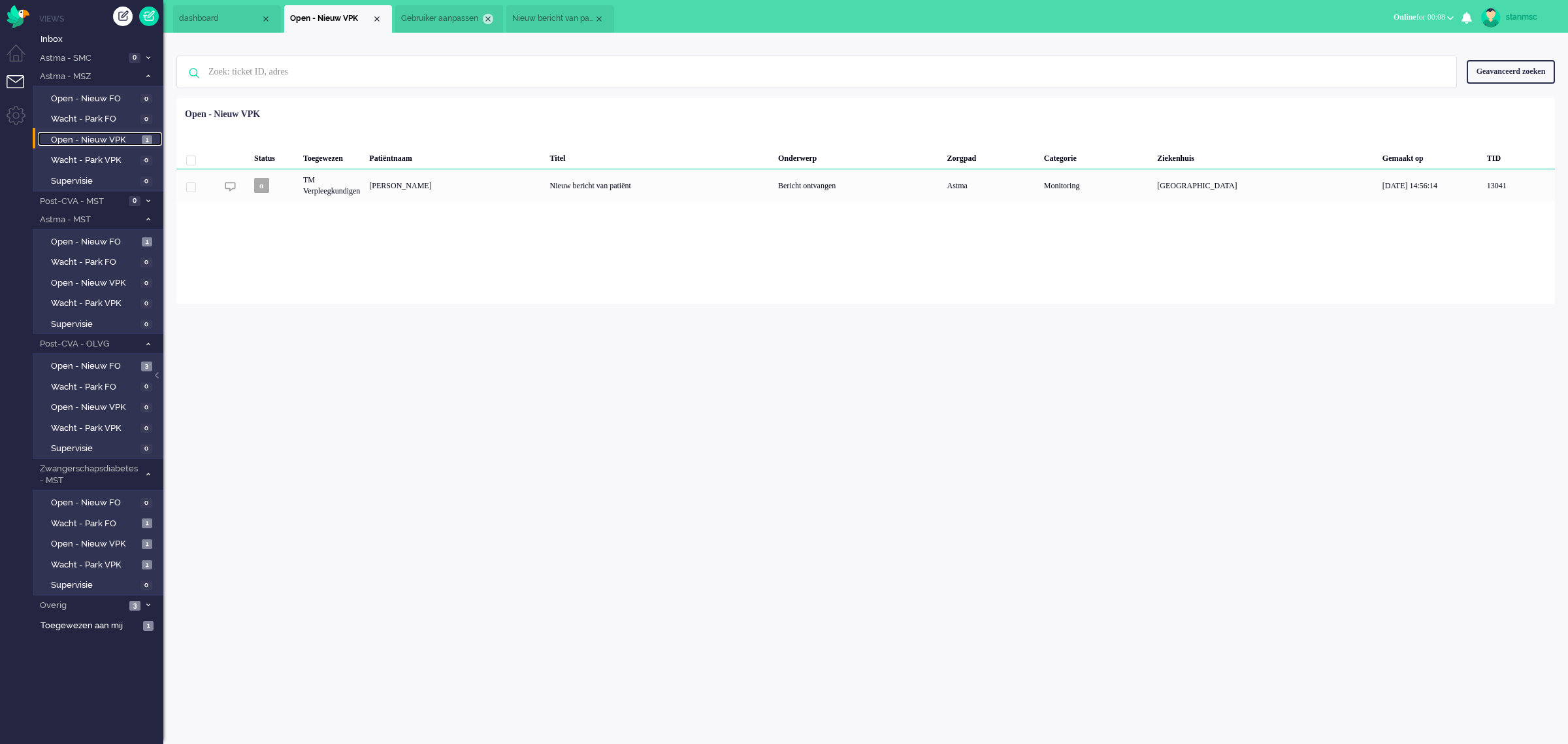
click at [485, 16] on div "Close tab" at bounding box center [488, 19] width 11 height 11
click at [436, 19] on span "Nieuw bericht van patiënt" at bounding box center [442, 19] width 82 height 12
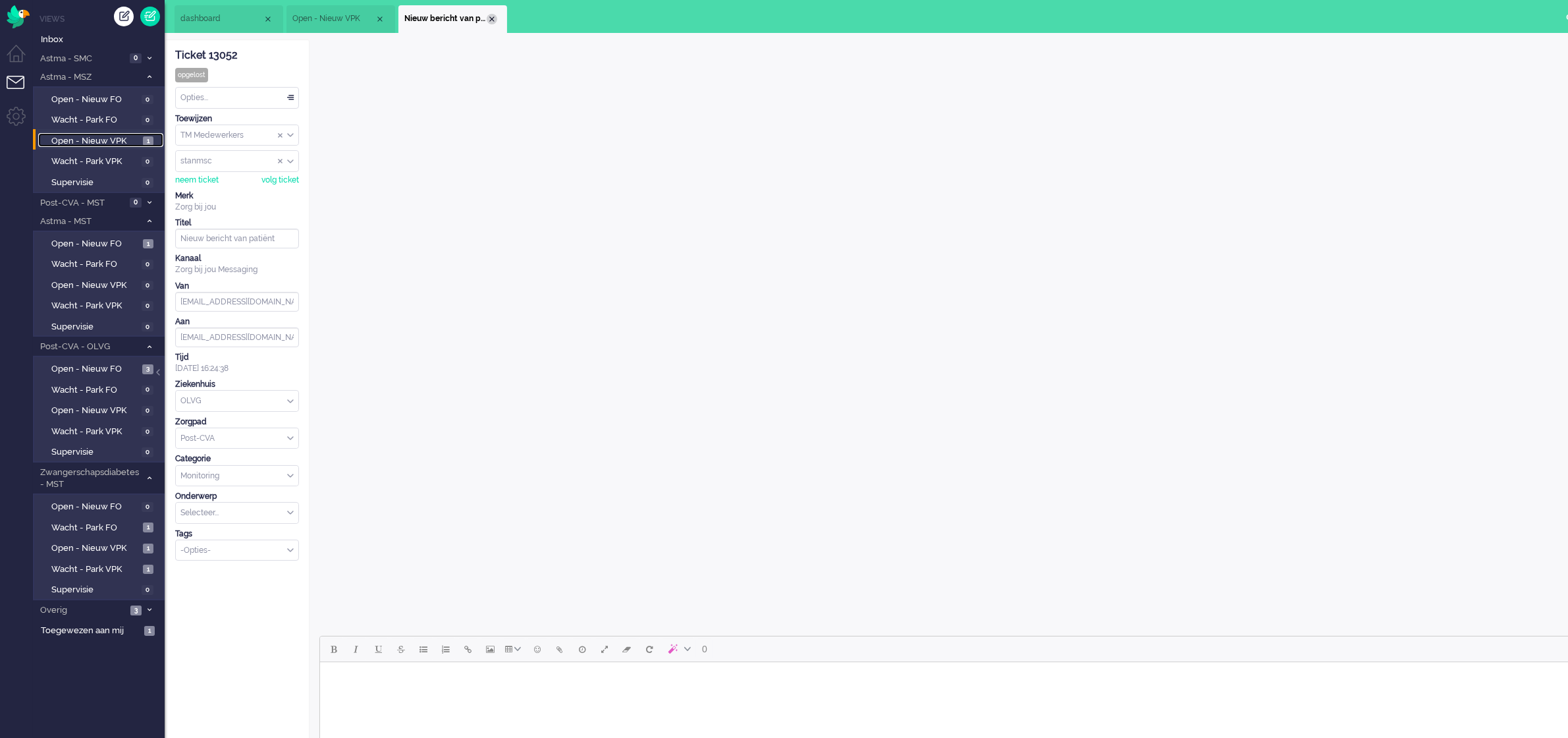
click at [492, 17] on div "Close tab" at bounding box center [492, 19] width 11 height 11
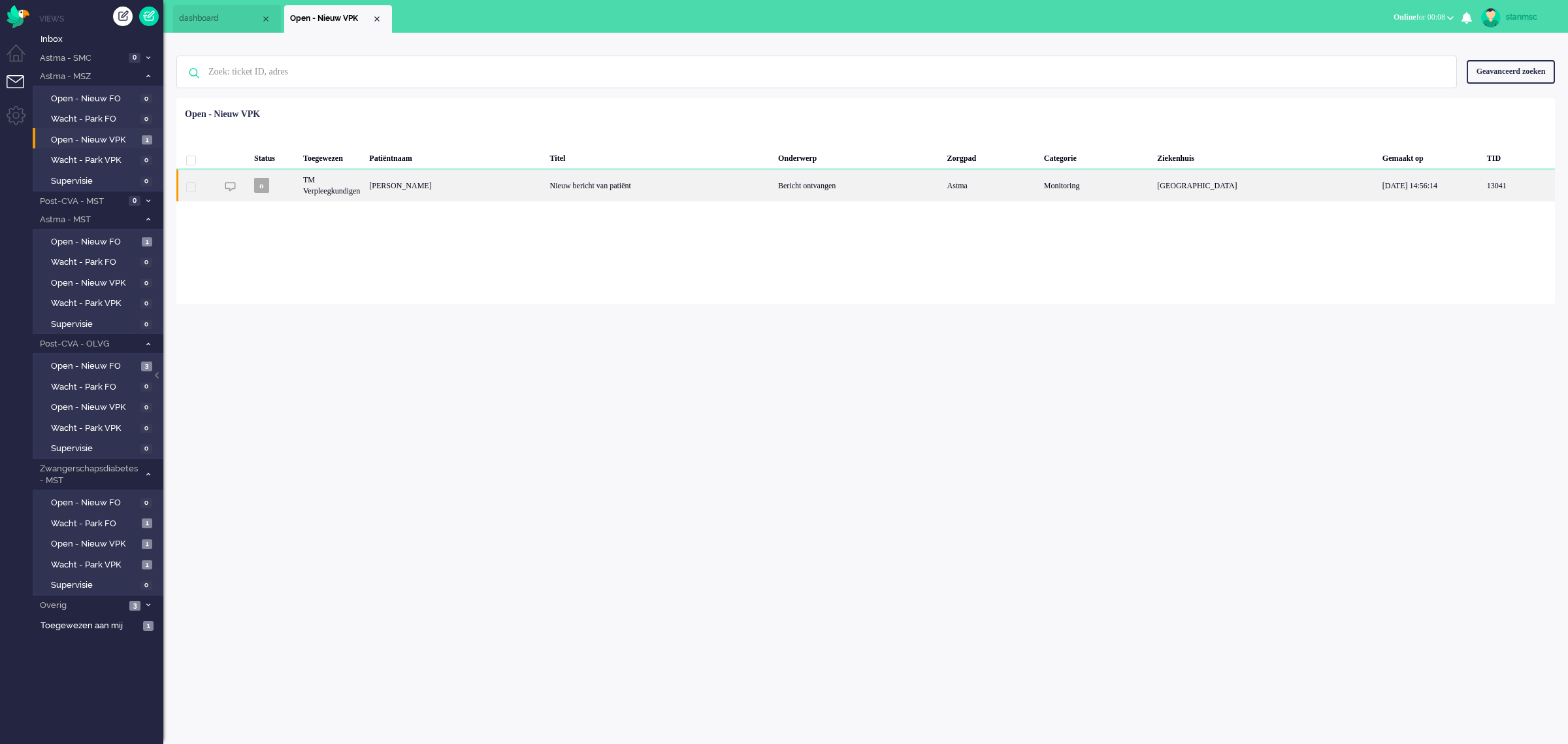
click at [513, 185] on div "[PERSON_NAME]" at bounding box center [454, 186] width 180 height 32
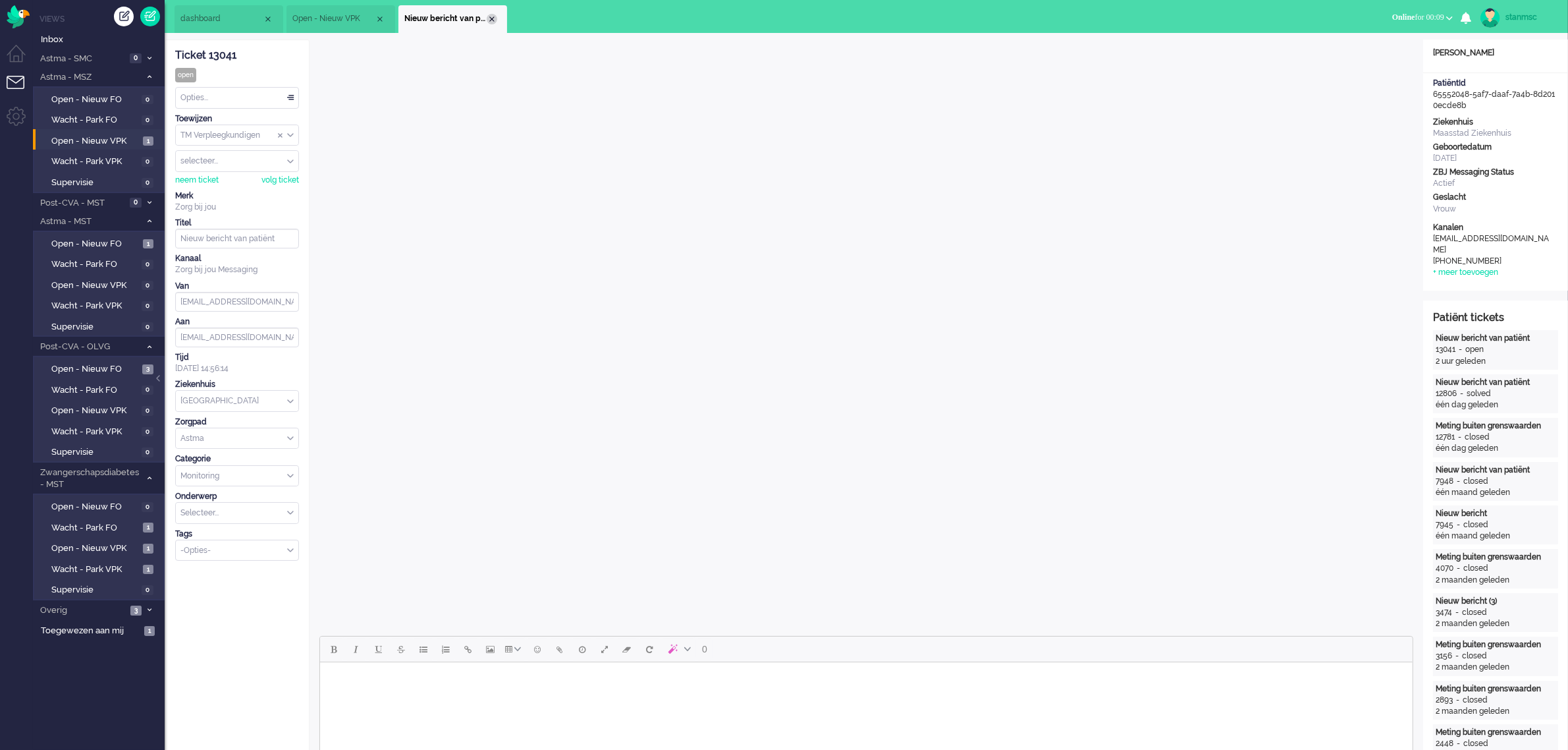
click at [492, 18] on div "Close tab" at bounding box center [492, 19] width 11 height 11
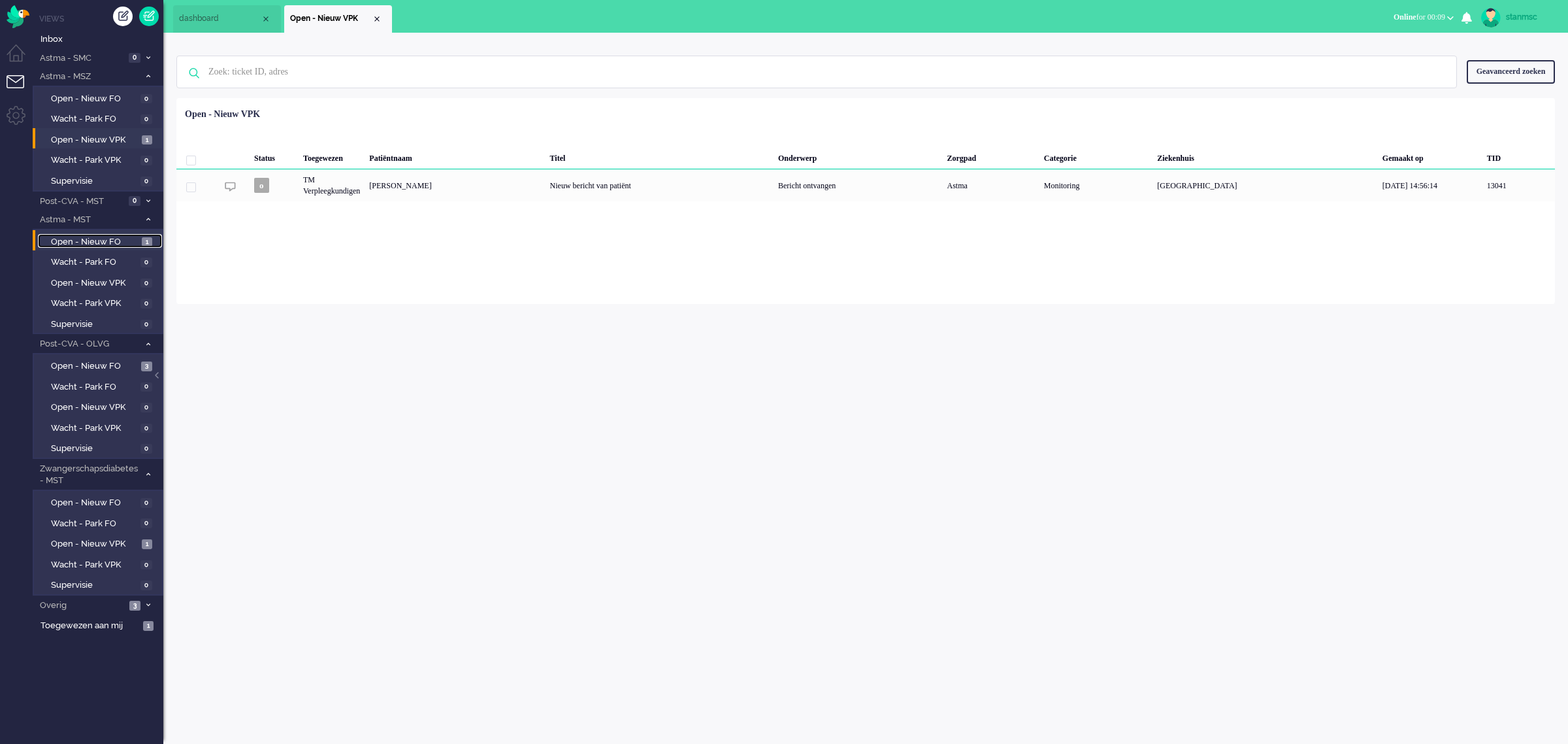
click at [103, 236] on span "Open - Nieuw FO" at bounding box center [94, 242] width 88 height 12
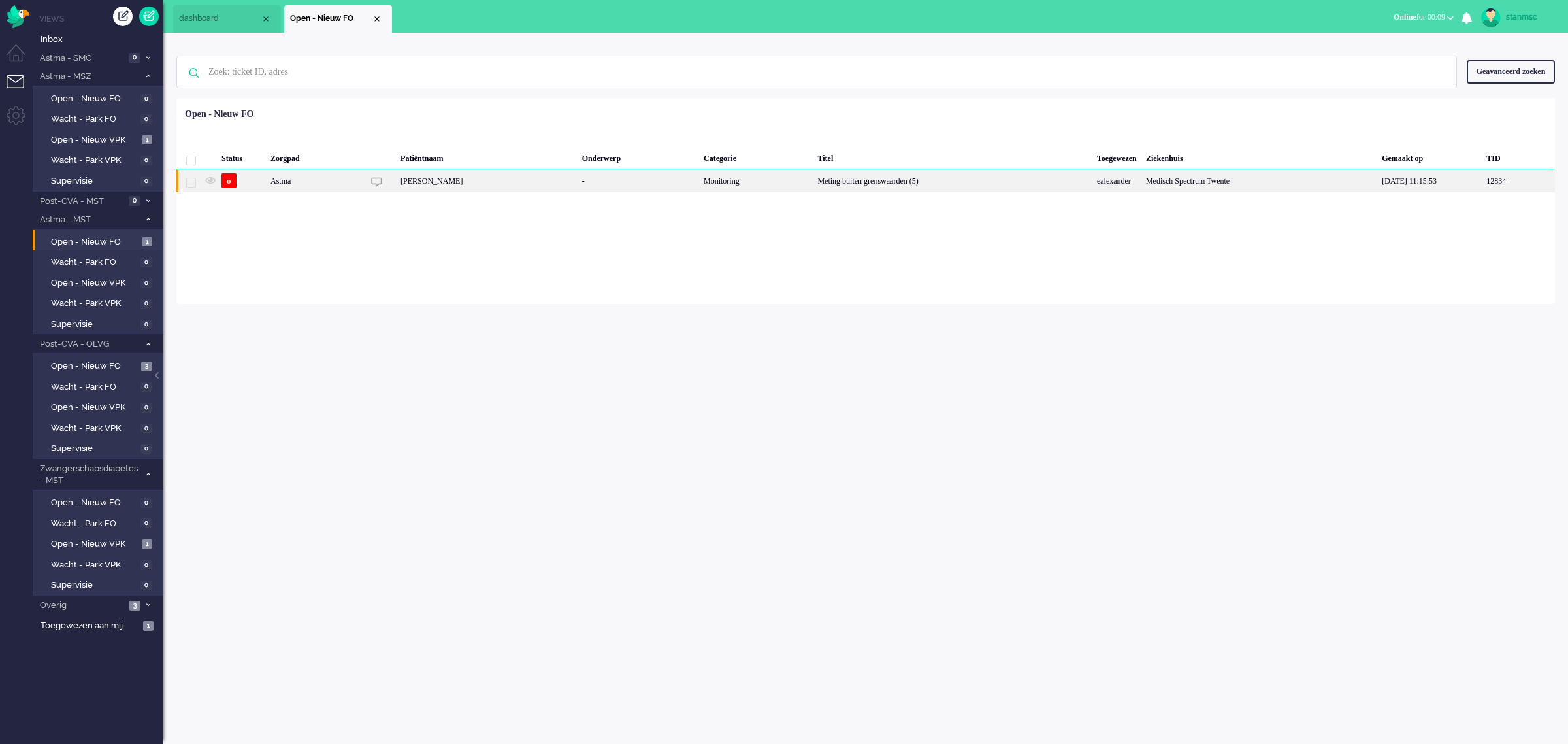
click at [320, 179] on div "Astma" at bounding box center [315, 181] width 98 height 23
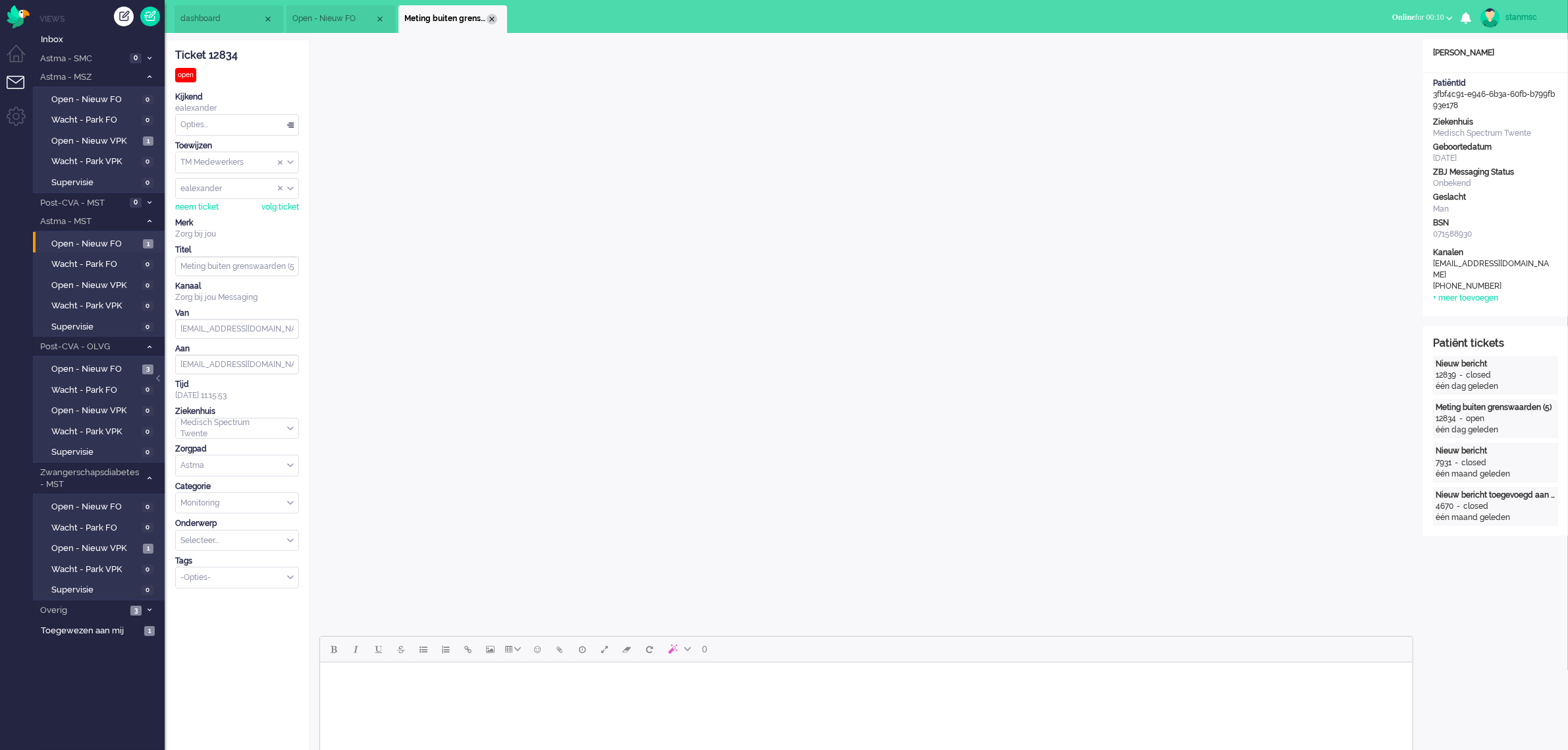
click at [488, 16] on div "Close tab" at bounding box center [492, 19] width 11 height 11
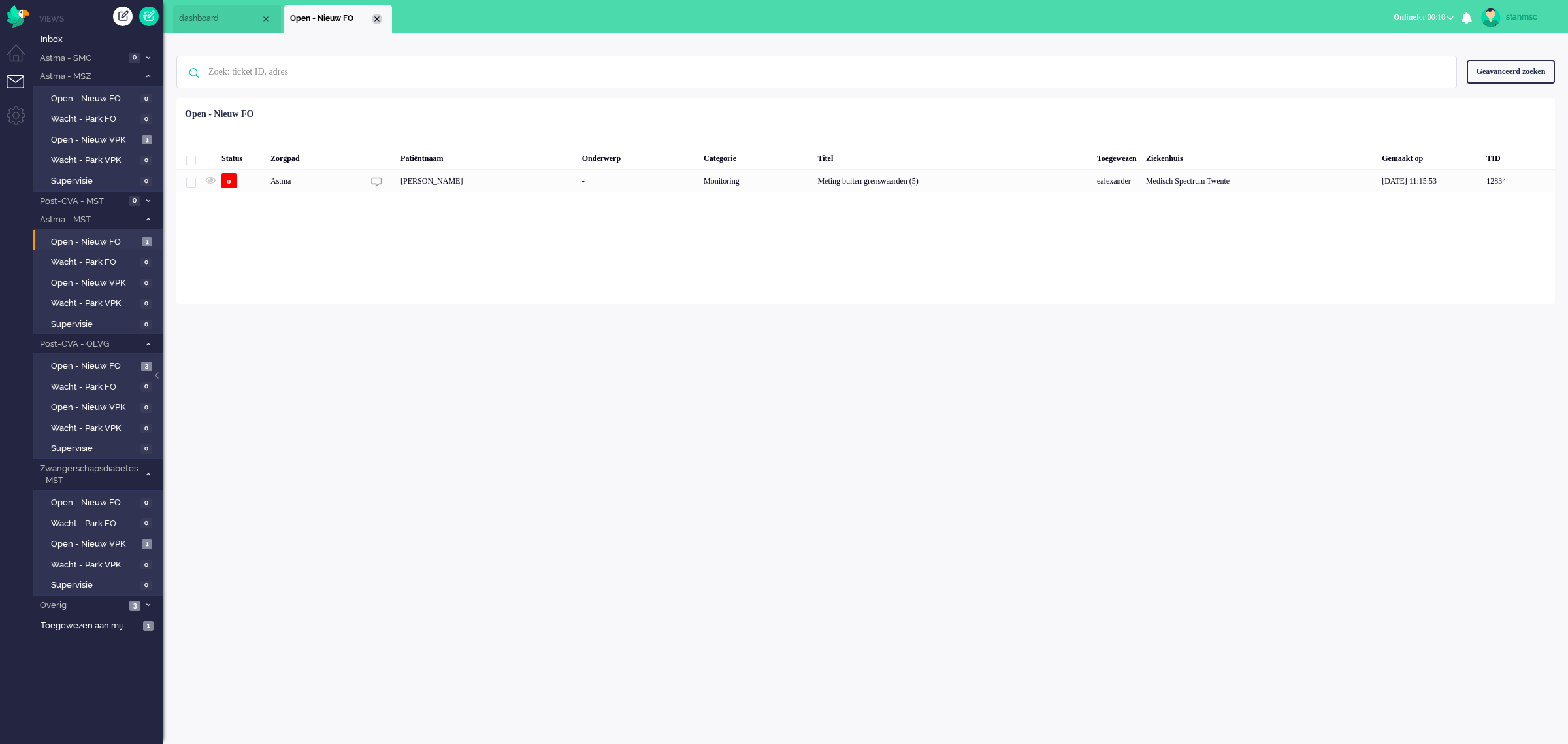
click at [374, 17] on div "Close tab" at bounding box center [377, 19] width 11 height 11
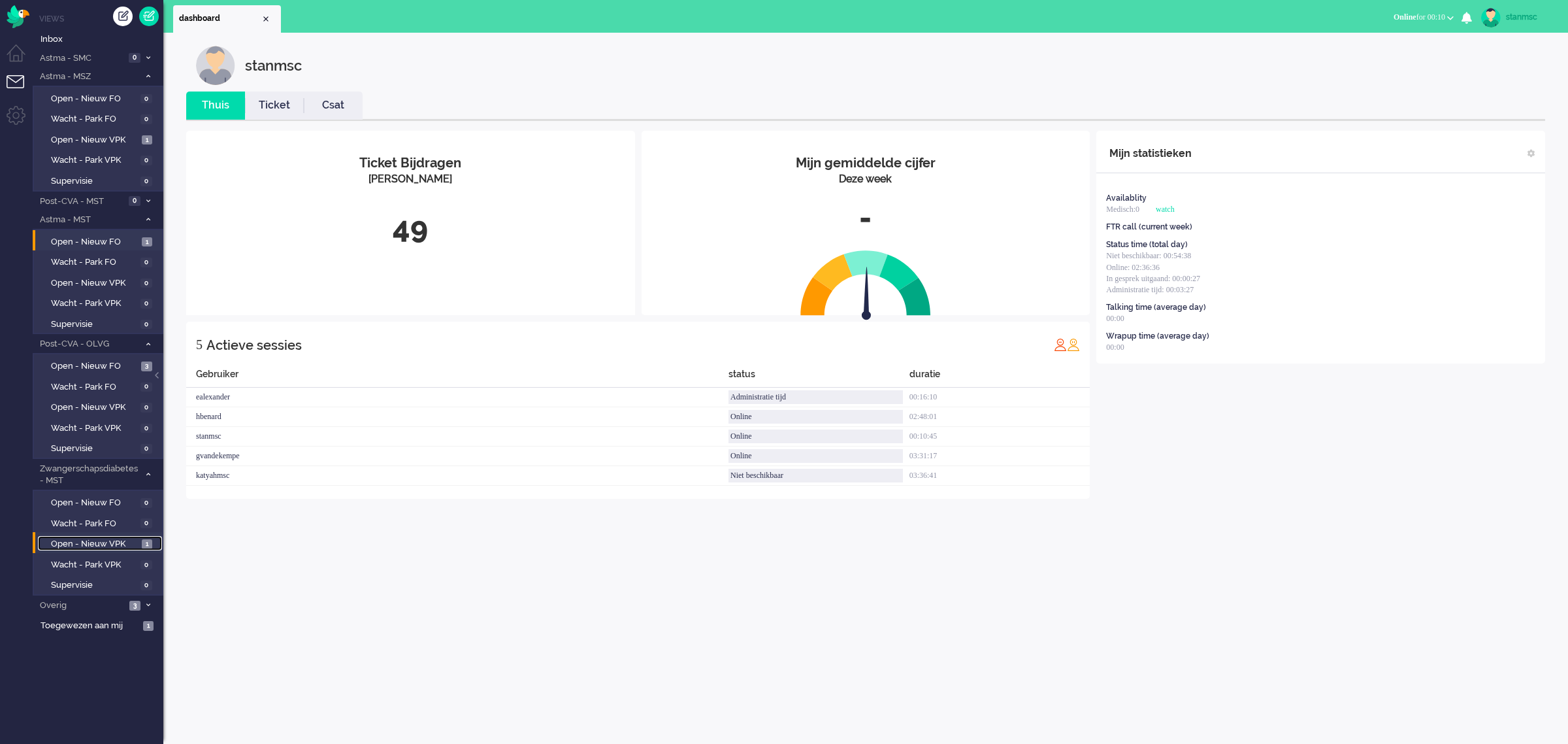
click at [100, 538] on span "Open - Nieuw VPK" at bounding box center [94, 544] width 88 height 12
